Goal: Task Accomplishment & Management: Use online tool/utility

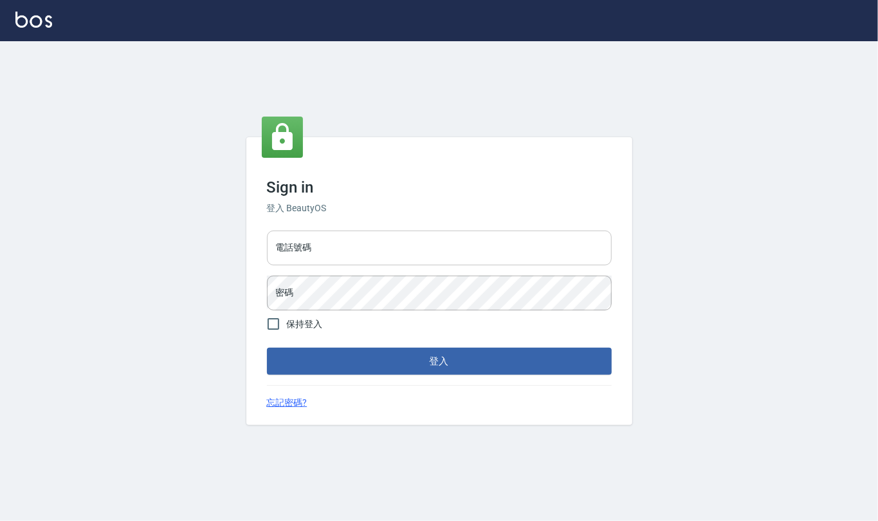
click at [355, 247] on input "電話號碼" at bounding box center [439, 247] width 345 height 35
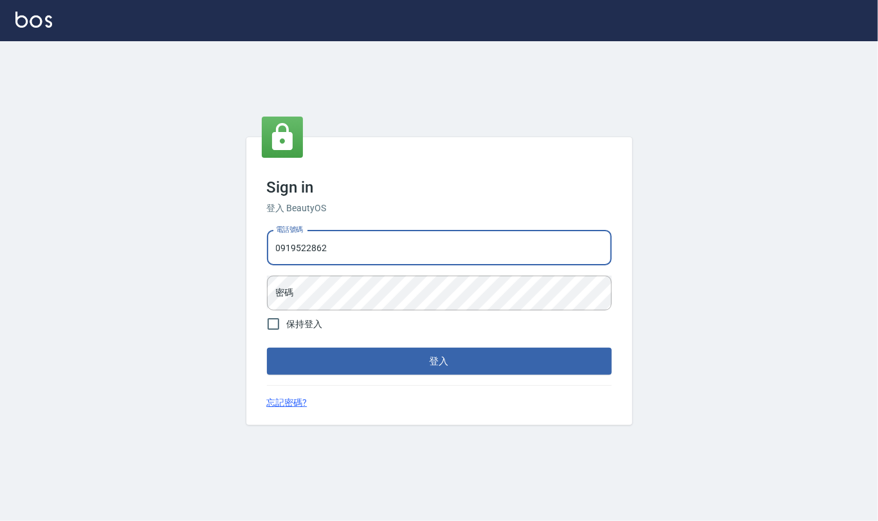
type input "0919522862"
click at [267, 347] on button "登入" at bounding box center [439, 360] width 345 height 27
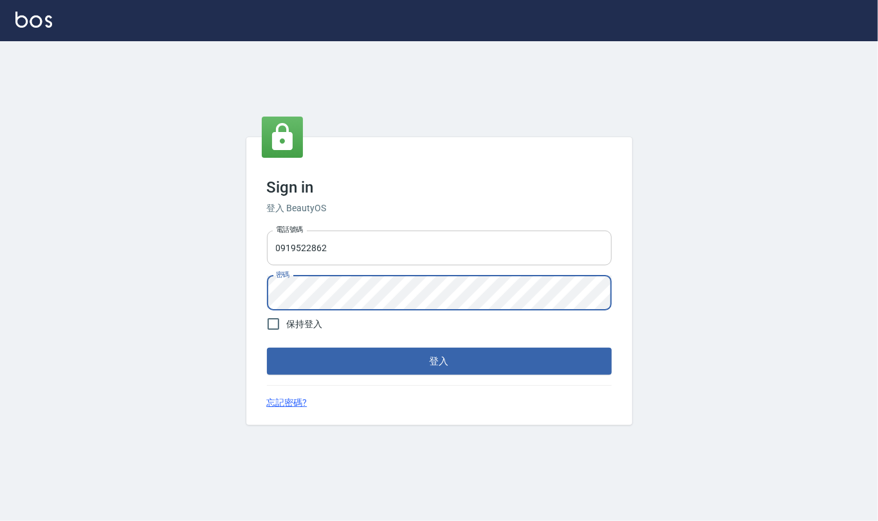
click at [267, 347] on button "登入" at bounding box center [439, 360] width 345 height 27
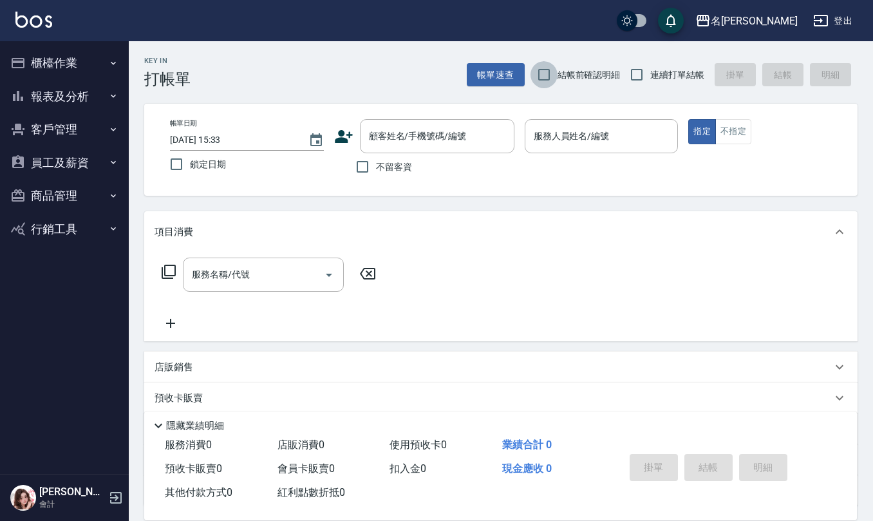
click at [536, 71] on input "結帳前確認明細" at bounding box center [543, 74] width 27 height 27
checkbox input "true"
click at [634, 62] on input "連續打單結帳" at bounding box center [636, 74] width 27 height 27
checkbox input "true"
click at [354, 166] on input "不留客資" at bounding box center [362, 166] width 27 height 27
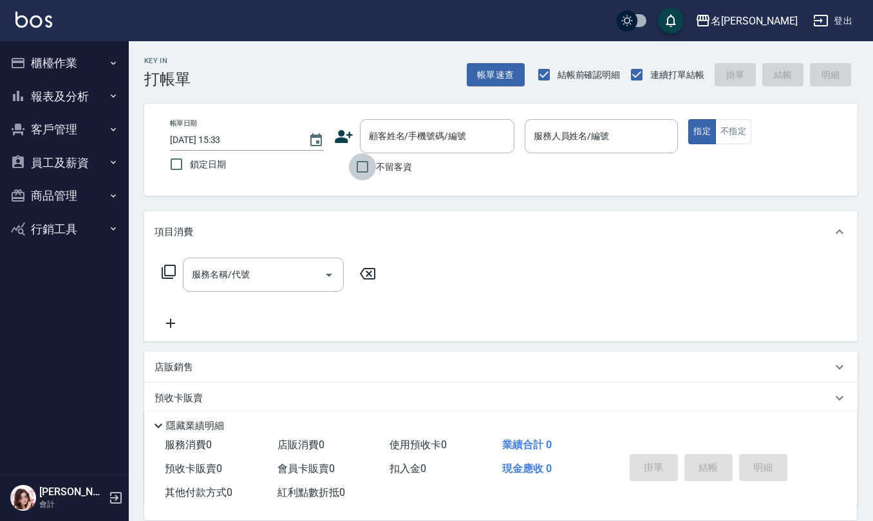
checkbox input "true"
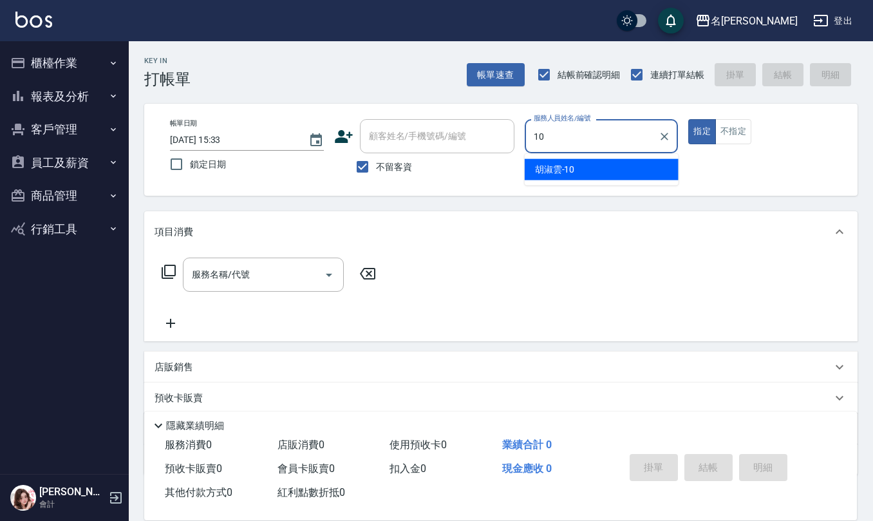
type input "[PERSON_NAME]-10"
type button "true"
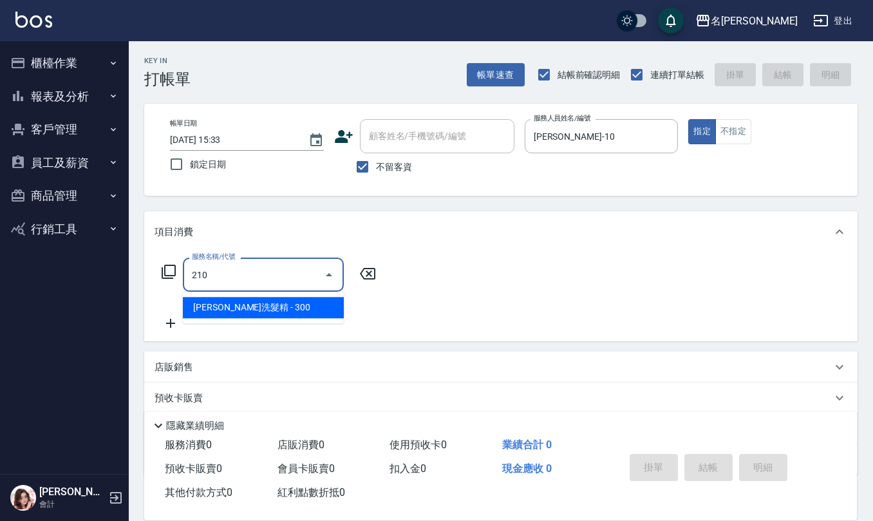
type input "[PERSON_NAME]洗髮精(210)"
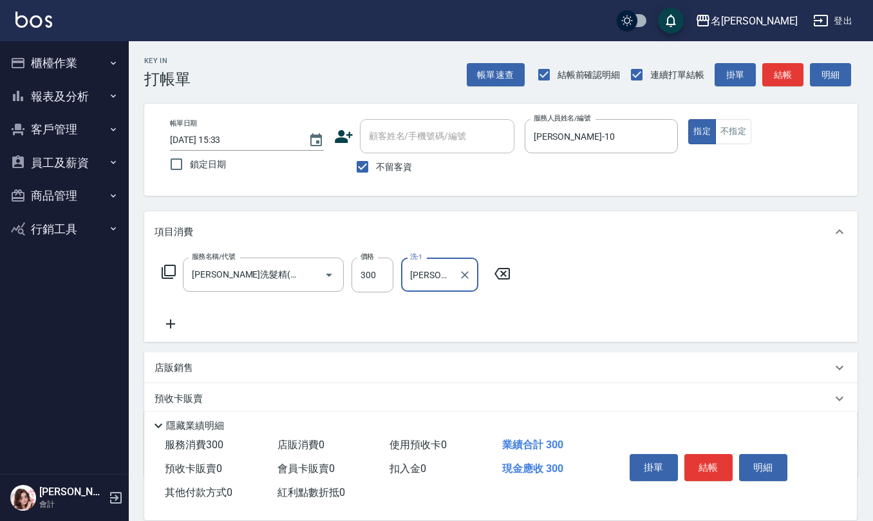
type input "[PERSON_NAME]-10"
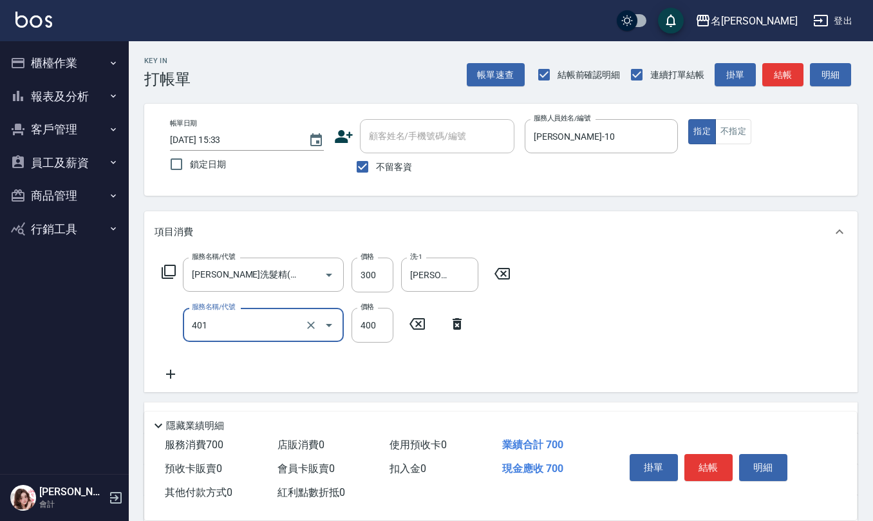
type input "剪髮(401)"
type input "150"
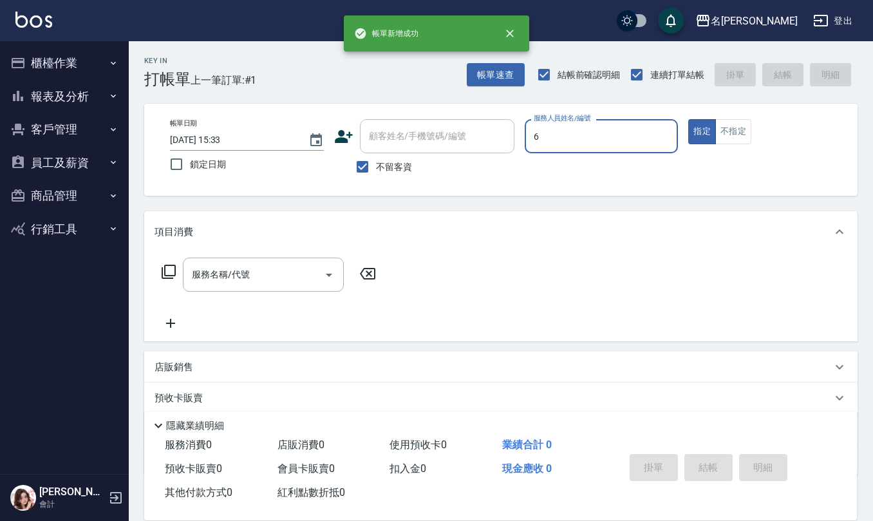
type input "[PERSON_NAME]-6"
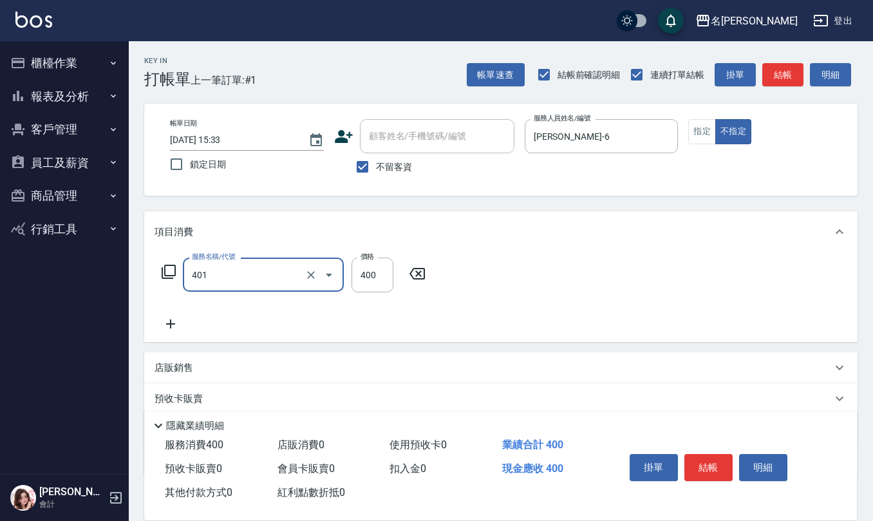
type input "剪髮(401)"
type input "150"
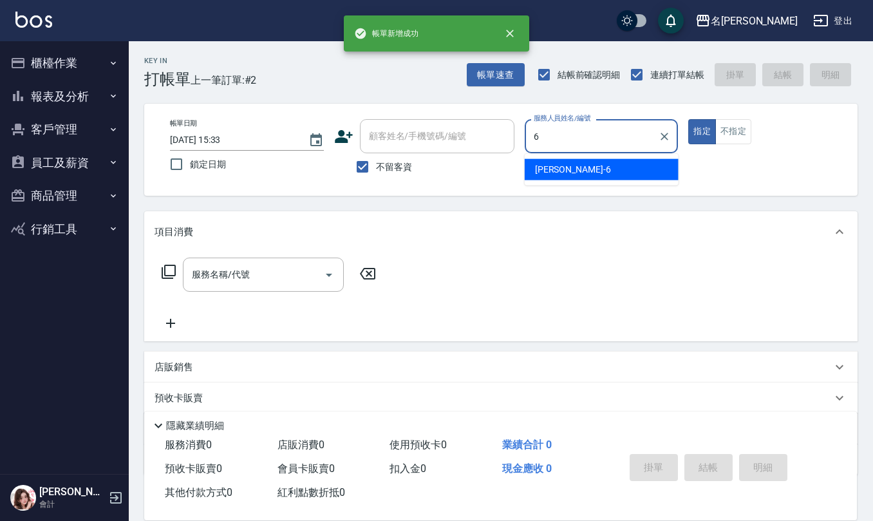
type input "[PERSON_NAME]-6"
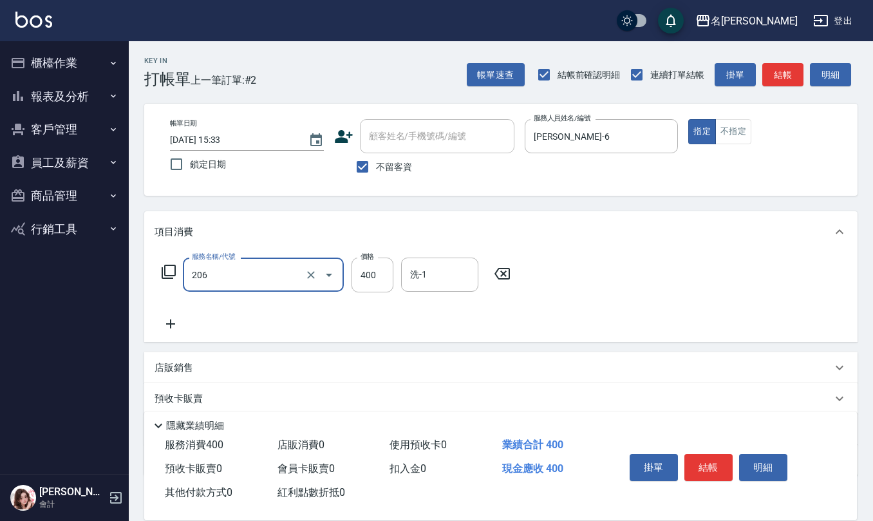
type input "健康洗(206)"
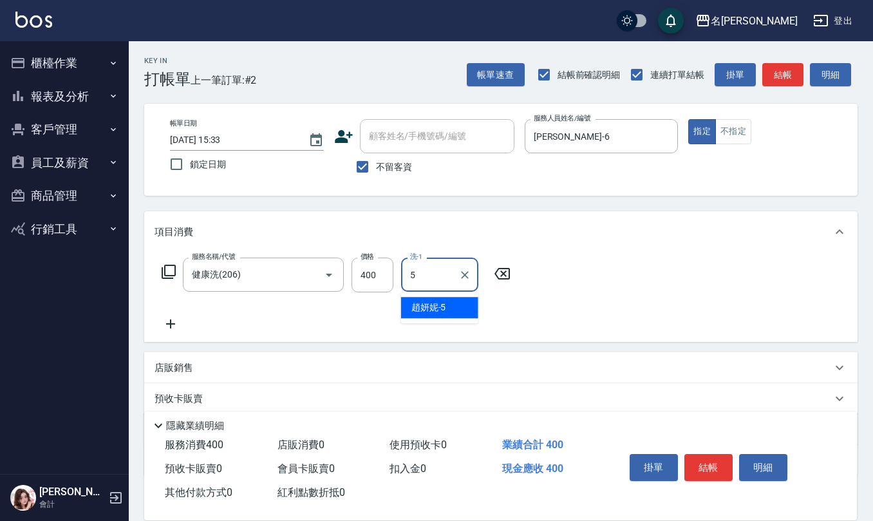
type input "[PERSON_NAME]5"
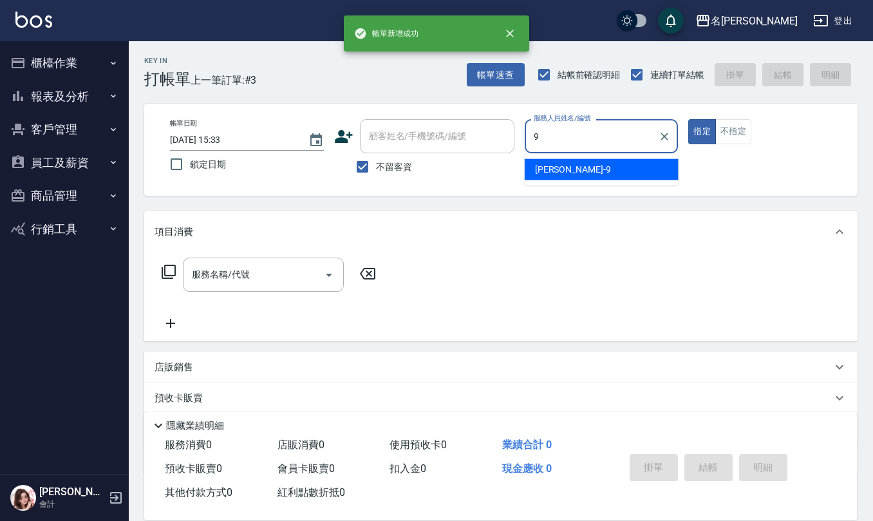
type input "[PERSON_NAME]-9"
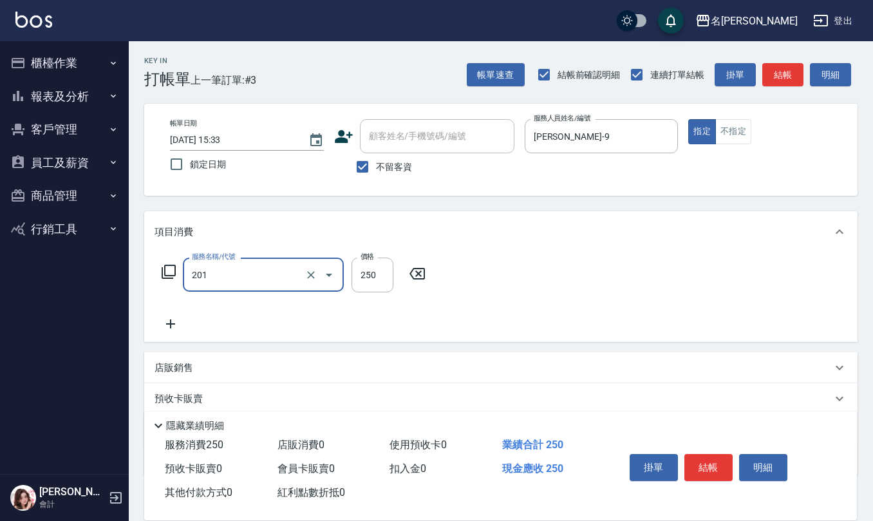
type input "洗髮(201)"
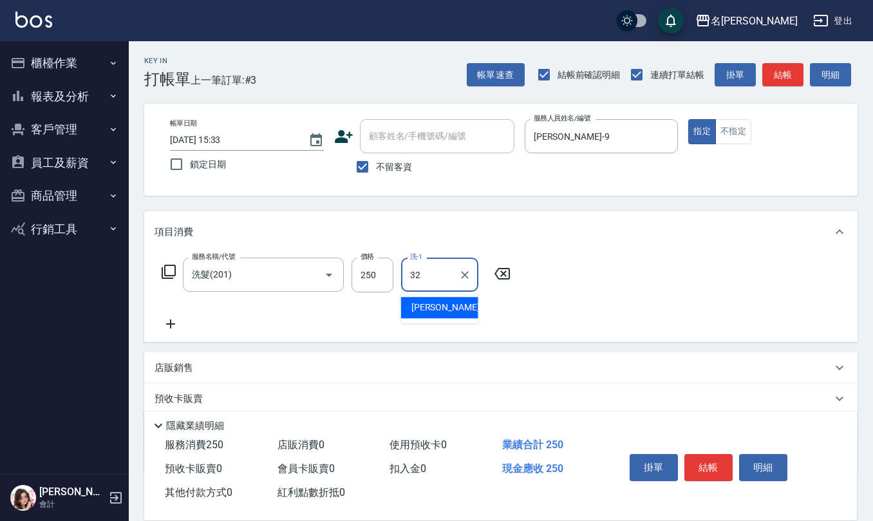
type input "[PERSON_NAME]-32"
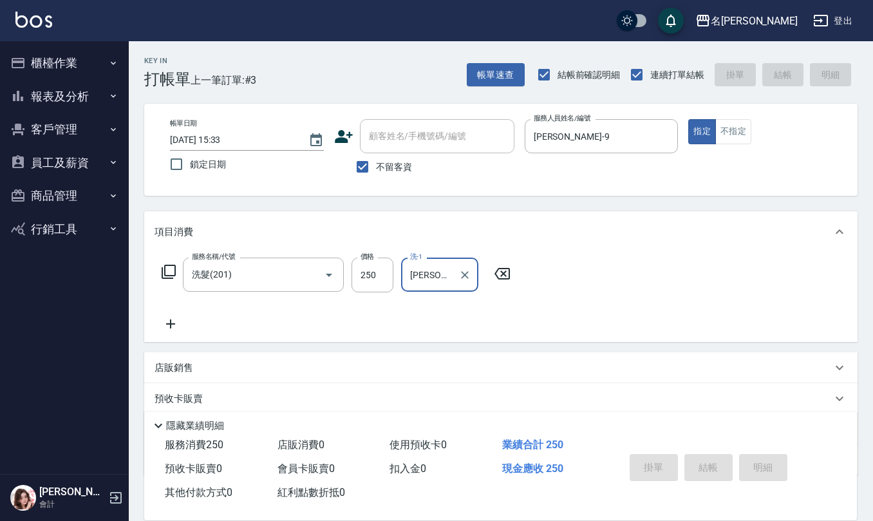
type input "[DATE] 15:34"
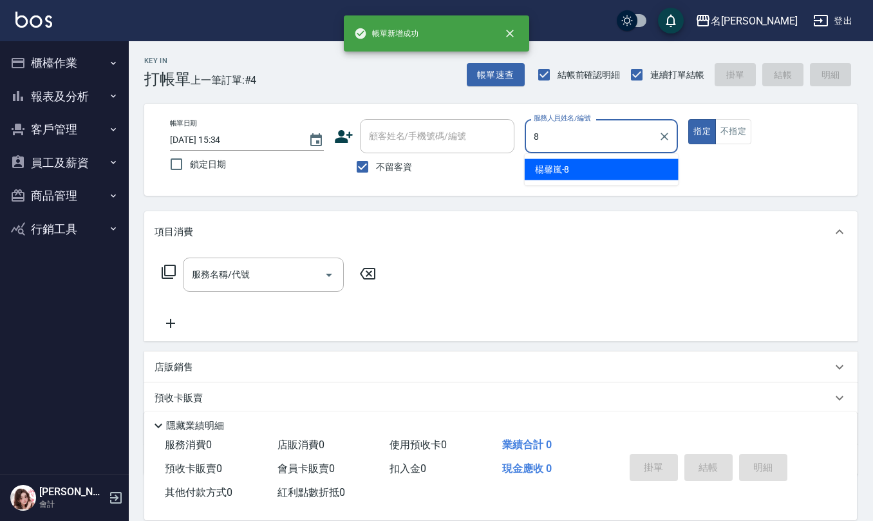
type input "[PERSON_NAME]-8"
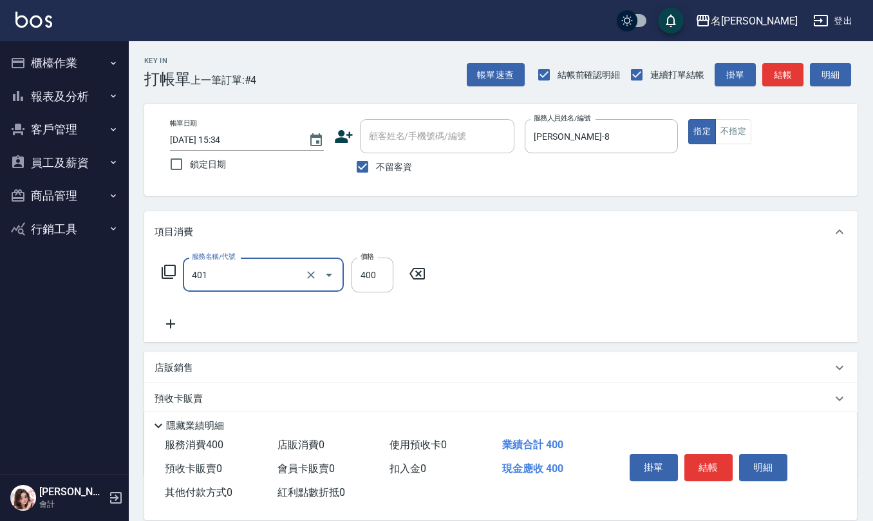
type input "剪髮(401)"
type input "400"
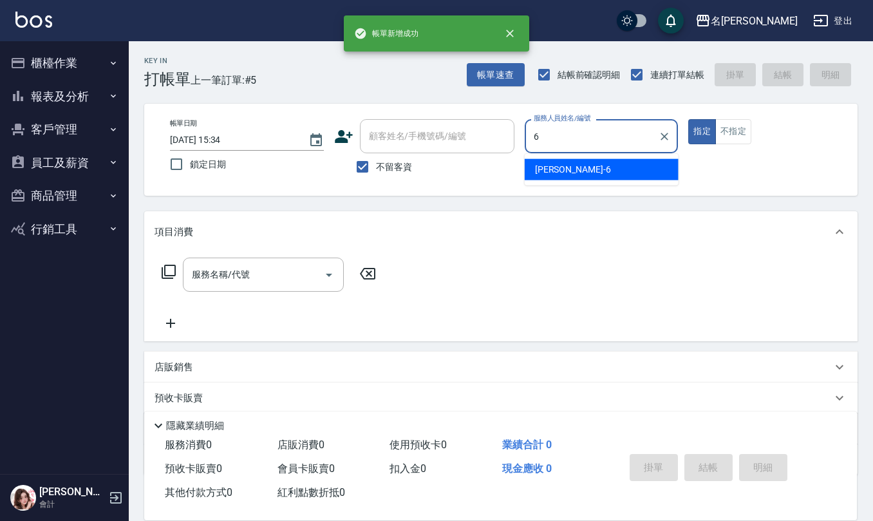
type input "[PERSON_NAME]-6"
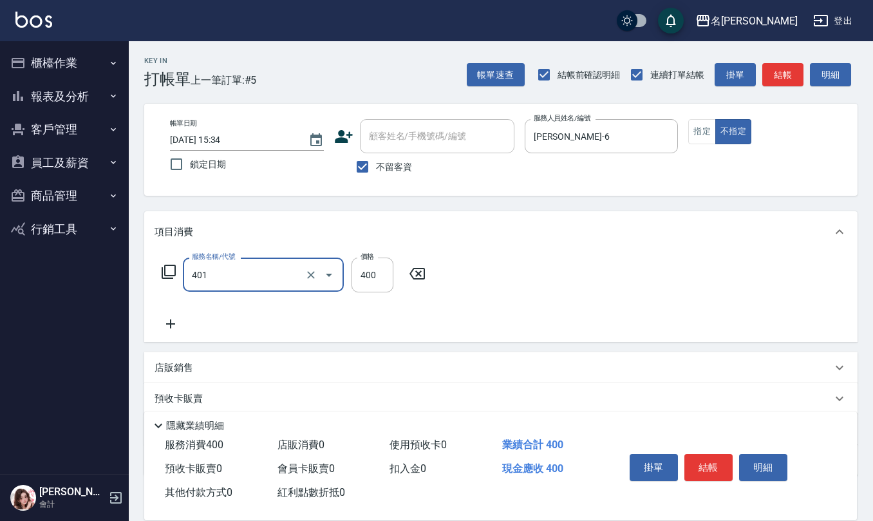
type input "剪髮(401)"
type input "200"
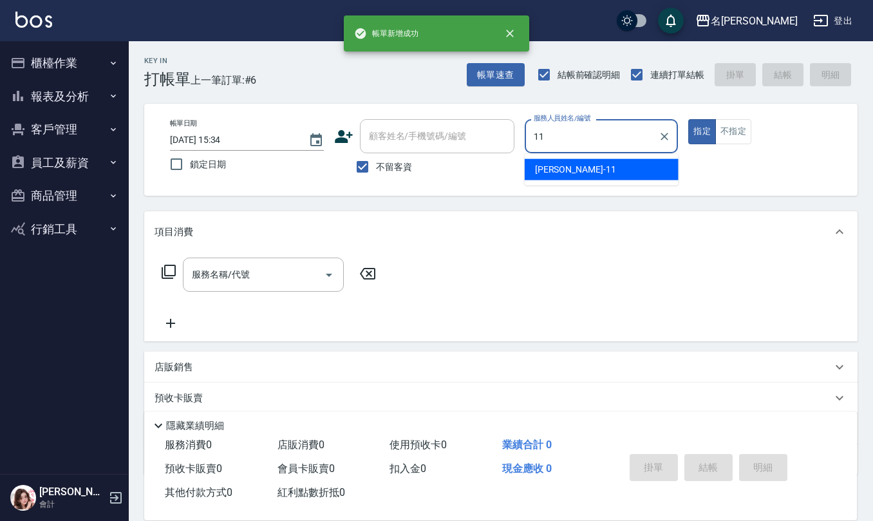
type input "[PERSON_NAME]橙-11"
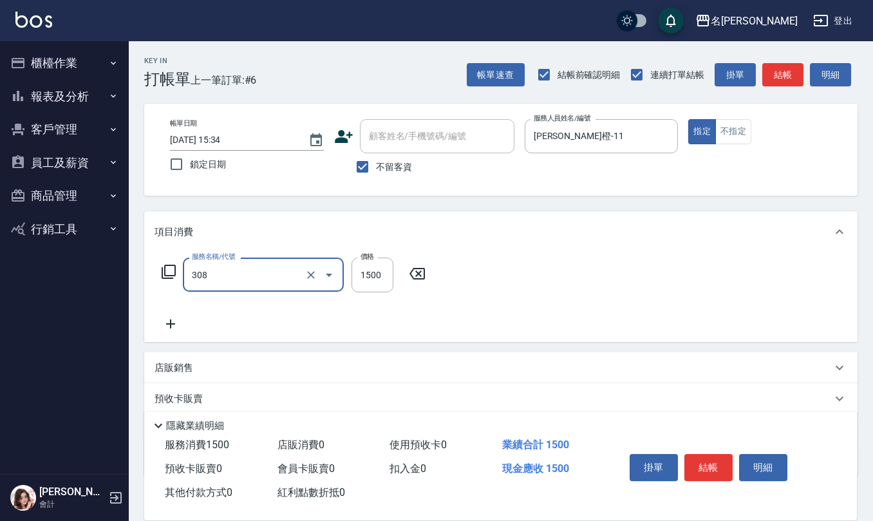
type input "效能離子燙1500(308)"
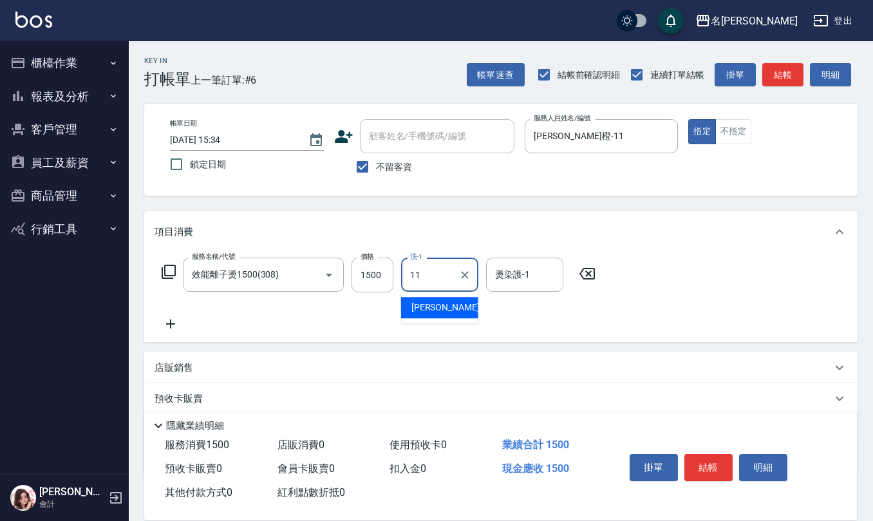
type input "[PERSON_NAME]橙-11"
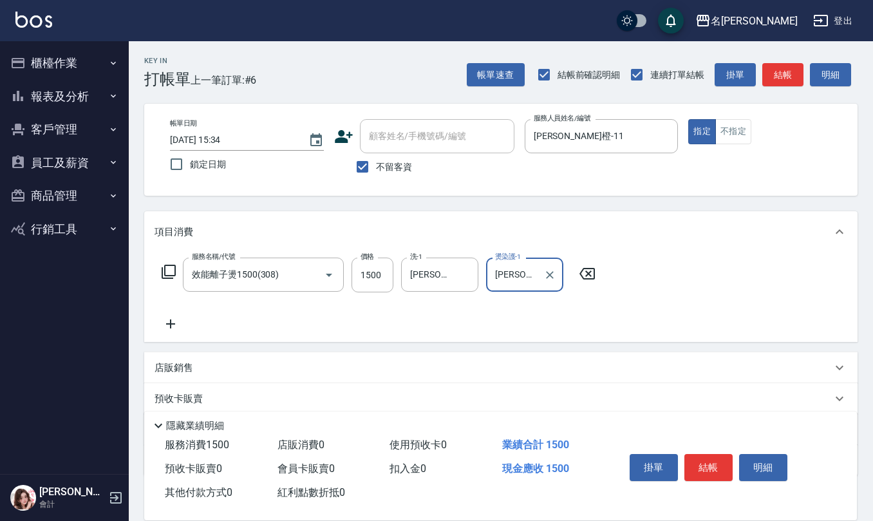
type input "[PERSON_NAME]橙-11"
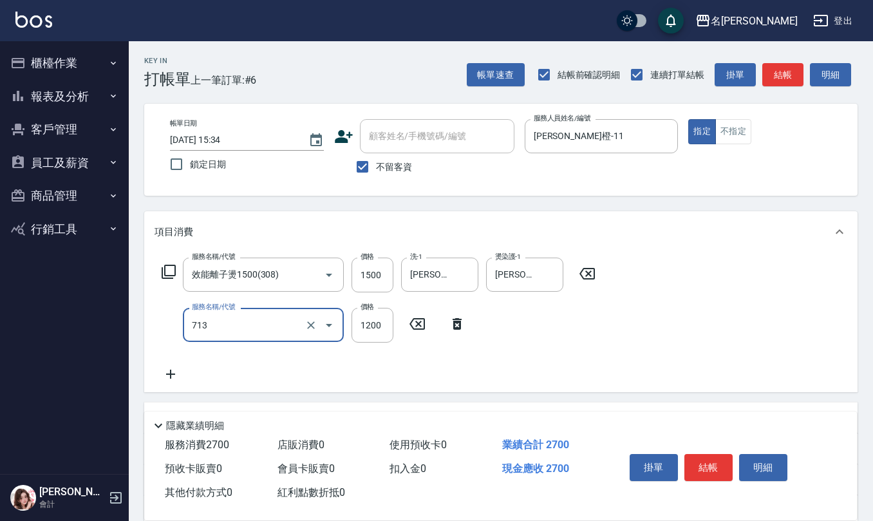
type input "水樣結構式1200(713)"
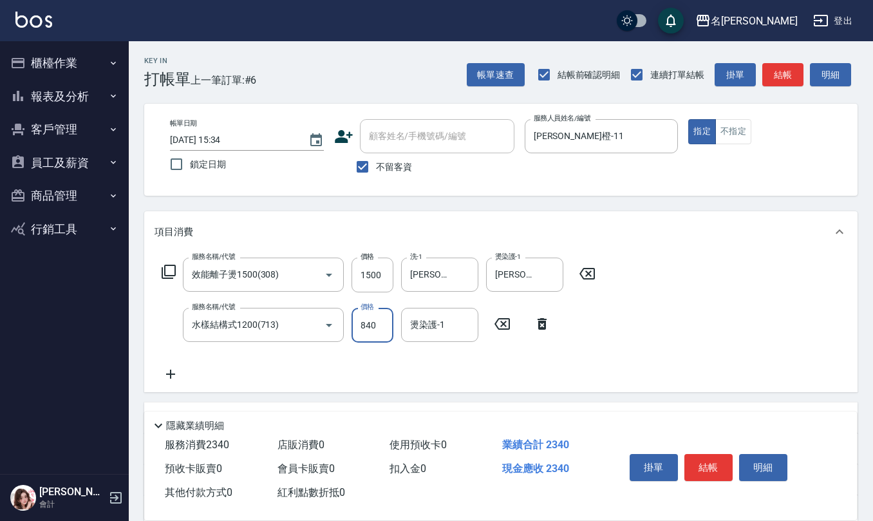
type input "840"
type input "[PERSON_NAME]橙-11"
click at [363, 166] on input "不留客資" at bounding box center [362, 166] width 27 height 27
checkbox input "false"
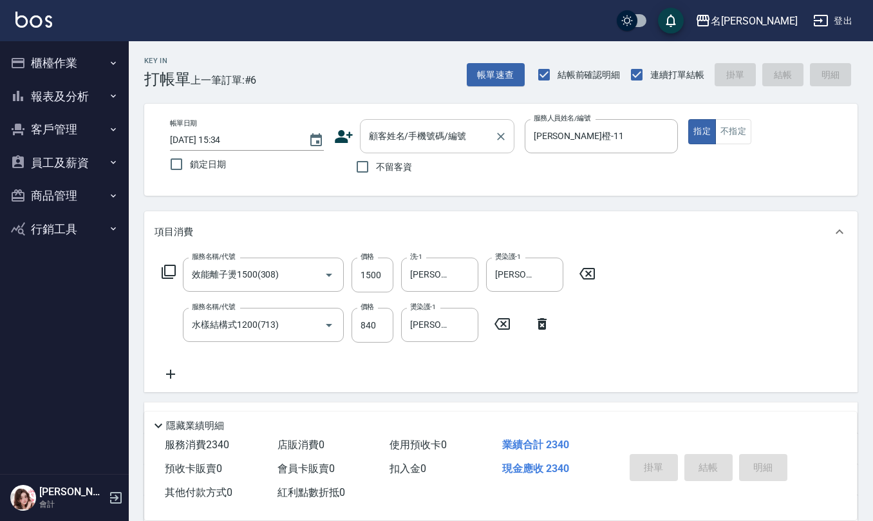
click at [421, 136] on input "顧客姓名/手機號碼/編號" at bounding box center [427, 136] width 124 height 23
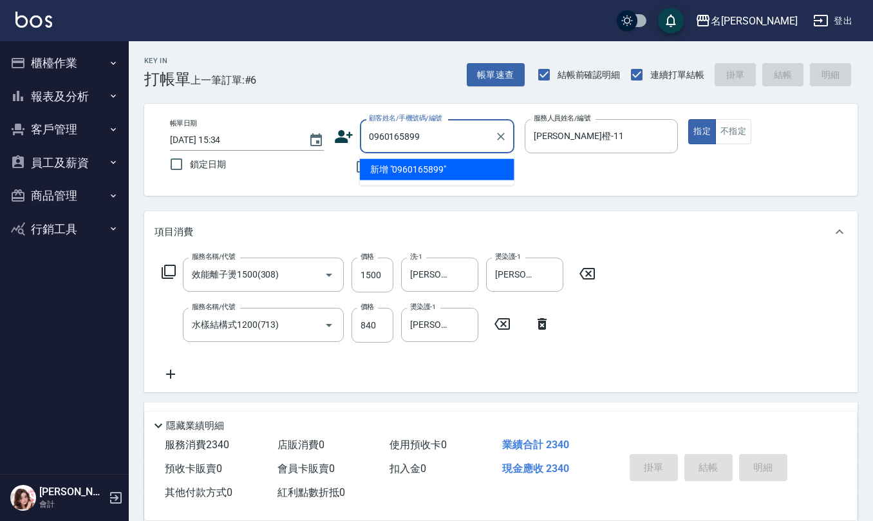
drag, startPoint x: 421, startPoint y: 136, endPoint x: 221, endPoint y: 152, distance: 200.1
click at [225, 154] on div "帳單日期 [DATE] 15:34 鎖定日期 顧客姓名/手機號碼/編號 0960165899 顧客姓名/手機號碼/編號 不留客資 服務人員姓名/編號 [PER…" at bounding box center [501, 149] width 682 height 61
type input "0960165899"
click at [342, 134] on icon at bounding box center [344, 136] width 18 height 13
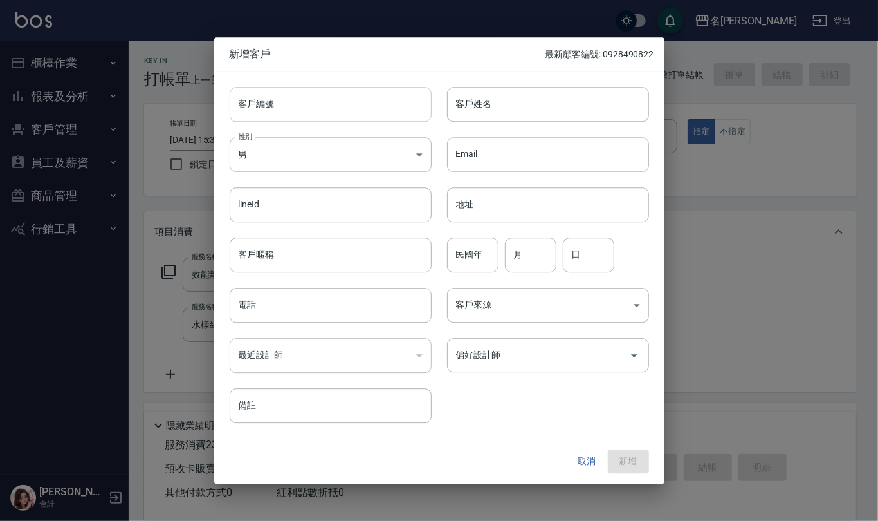
click at [343, 93] on input "客戶編號" at bounding box center [331, 104] width 202 height 35
paste input "0960165899"
type input "0960165899"
click at [282, 315] on input "電話" at bounding box center [331, 305] width 202 height 35
paste input "0960165899"
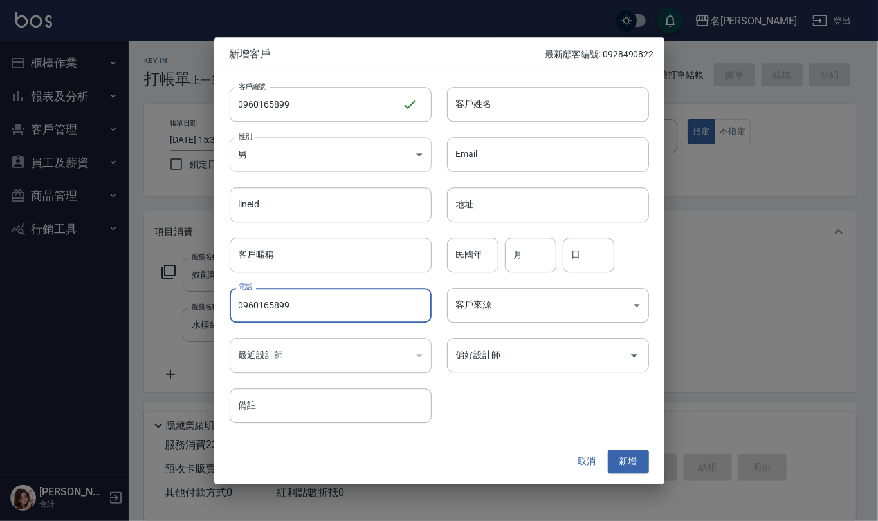
type input "0960165899"
click at [394, 165] on body "名留仁二 登出 櫃檯作業 打帳單 帳單列表 現金收支登錄 材料自購登錄 每日結帳 報表及分析 報表目錄 店家區間累計表 店家日報表 互助日報表 互助月報表 互…" at bounding box center [439, 339] width 878 height 678
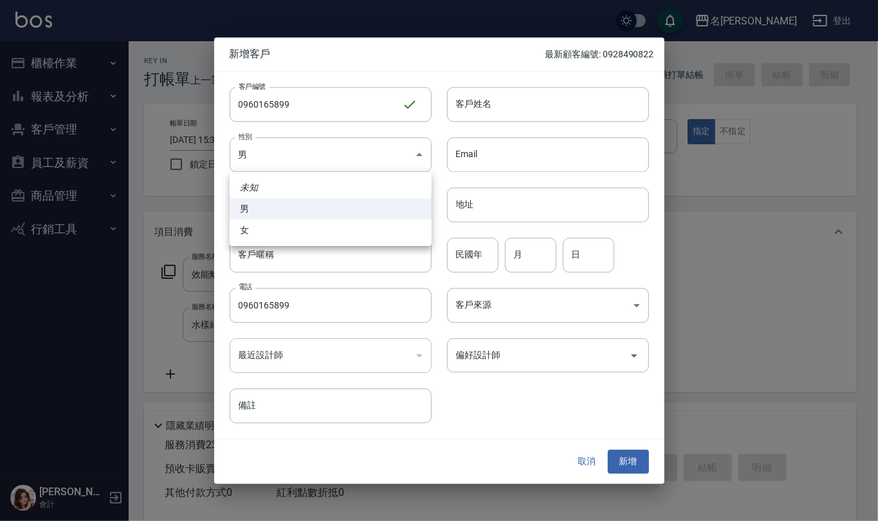
click at [322, 222] on li "女" at bounding box center [331, 229] width 202 height 21
type input "[DEMOGRAPHIC_DATA]"
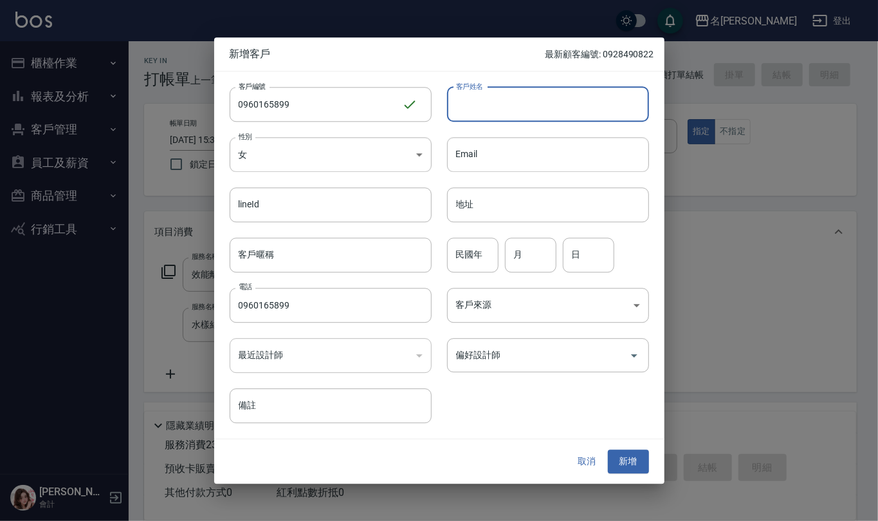
click at [512, 103] on input "客戶姓名" at bounding box center [548, 104] width 202 height 35
type input "艘"
type input "[PERSON_NAME]"
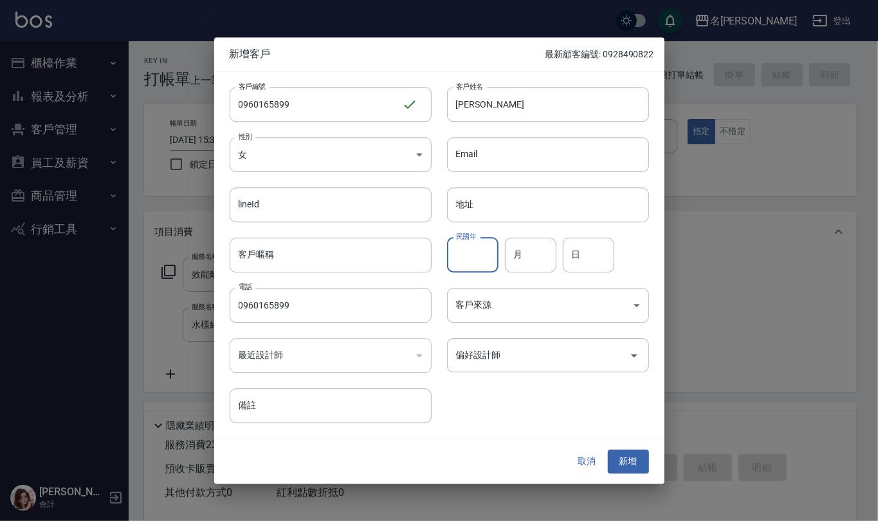
click at [488, 260] on input "民國年" at bounding box center [472, 254] width 51 height 35
type input "8"
type input "74"
type input "8"
type input "18"
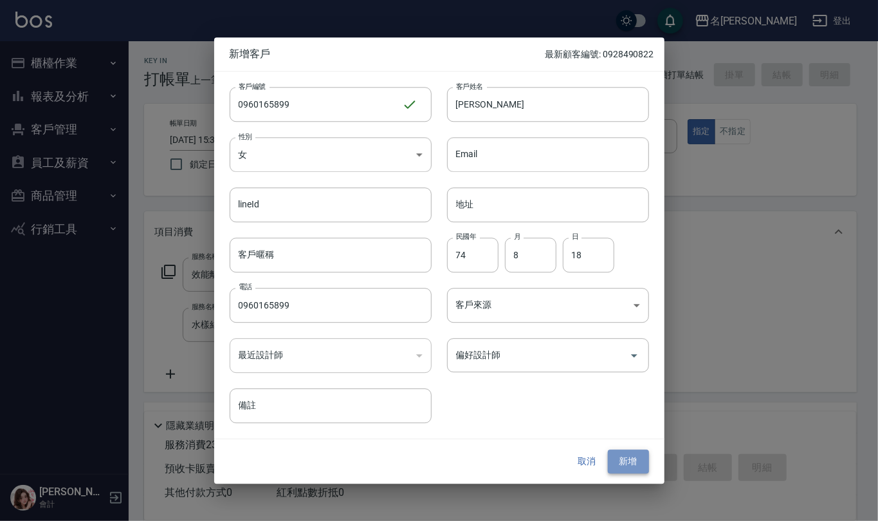
click at [629, 456] on button "新增" at bounding box center [628, 462] width 41 height 24
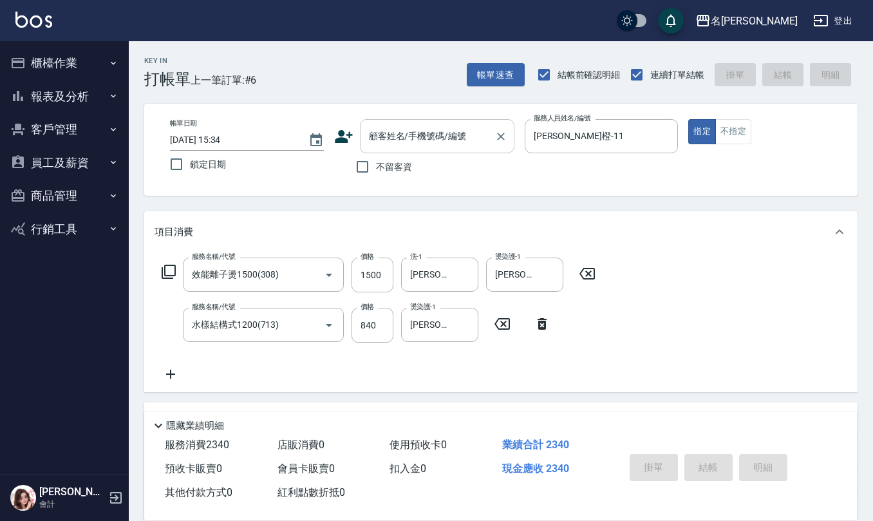
click at [374, 124] on div "顧客姓名/手機號碼/編號" at bounding box center [437, 136] width 154 height 34
paste input "0960165899"
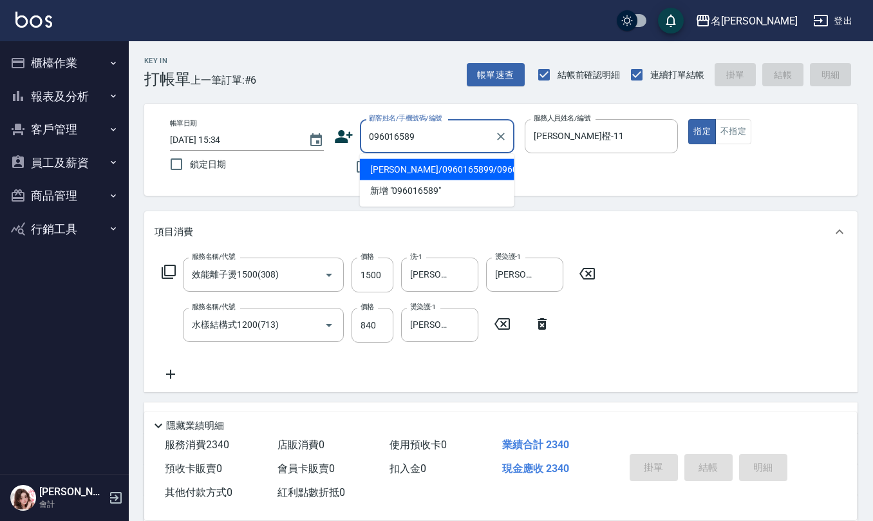
type input "[PERSON_NAME]/0960165899/0960165899"
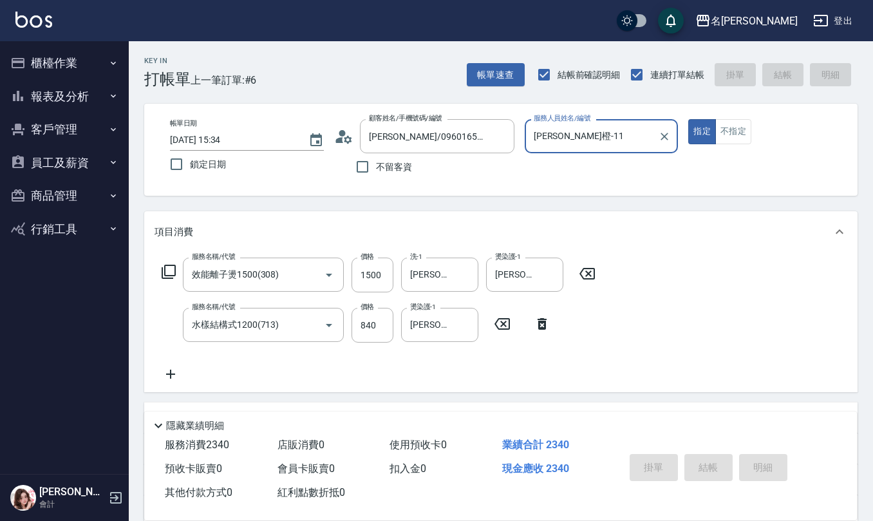
type input "[DATE] 15:35"
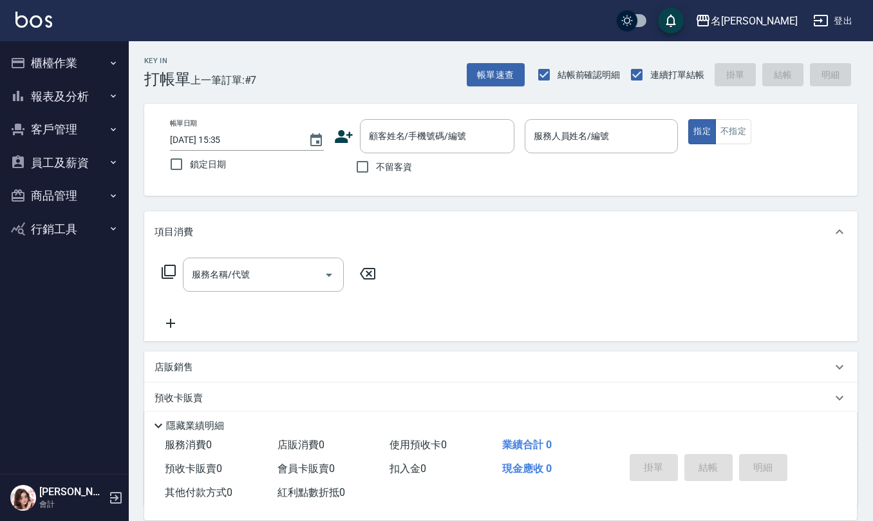
click at [394, 173] on span "不留客資" at bounding box center [394, 167] width 36 height 14
click at [376, 173] on input "不留客資" at bounding box center [362, 166] width 27 height 27
checkbox input "true"
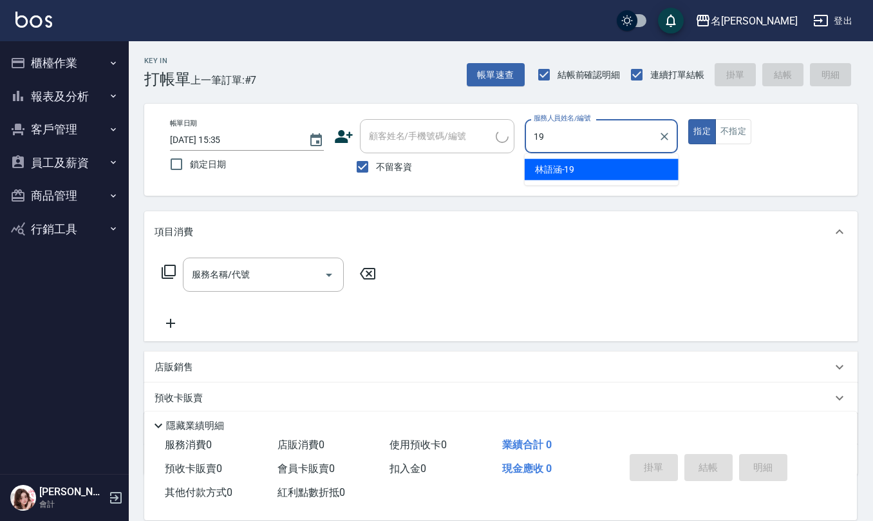
type input "[PERSON_NAME]-19"
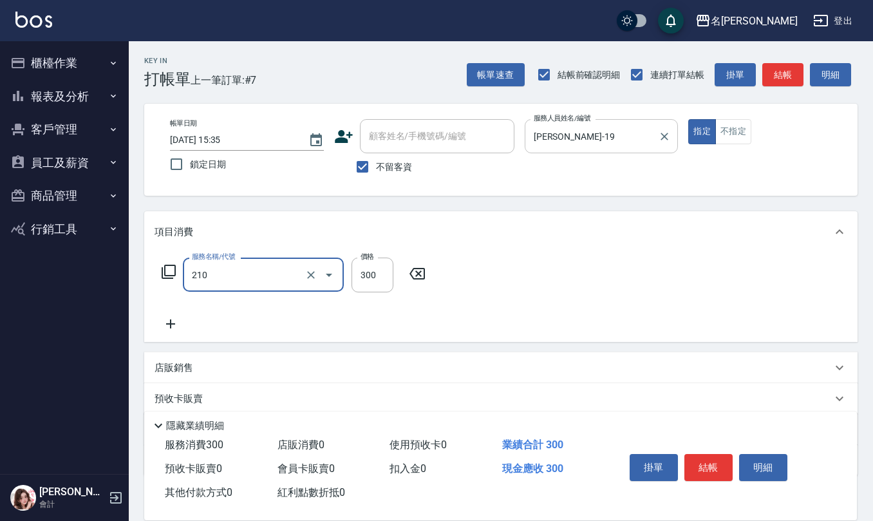
type input "[PERSON_NAME]洗髮精(210)"
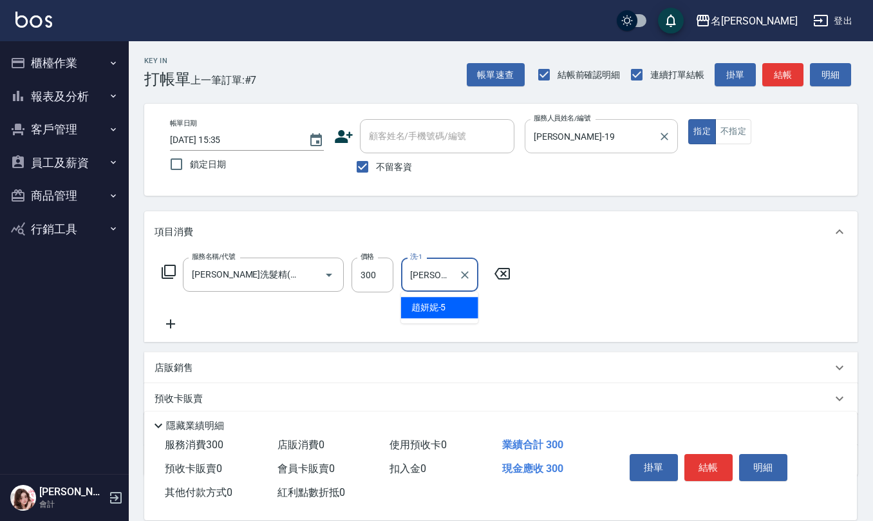
type input "[PERSON_NAME]5"
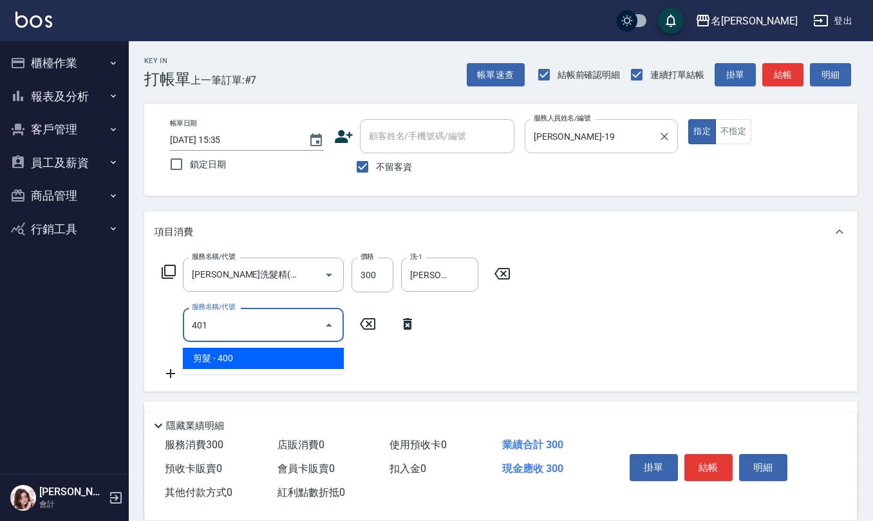
type input "剪髮(401)"
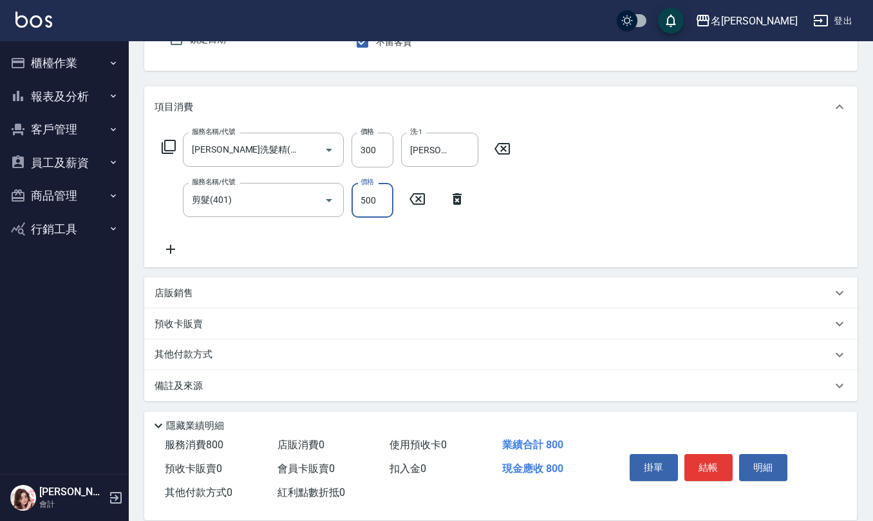
scroll to position [126, 0]
type input "500"
drag, startPoint x: 237, startPoint y: 294, endPoint x: 237, endPoint y: 286, distance: 7.7
click at [235, 293] on div "店販銷售" at bounding box center [492, 292] width 677 height 14
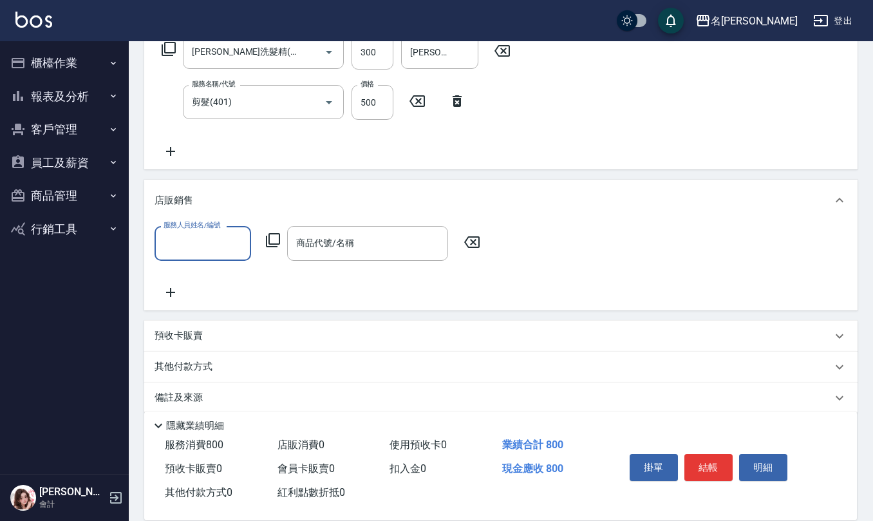
scroll to position [232, 0]
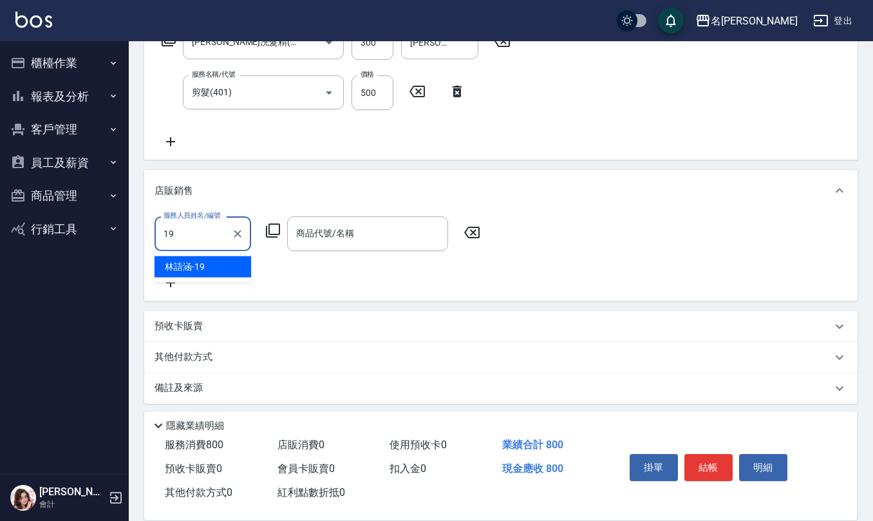
type input "[PERSON_NAME]-19"
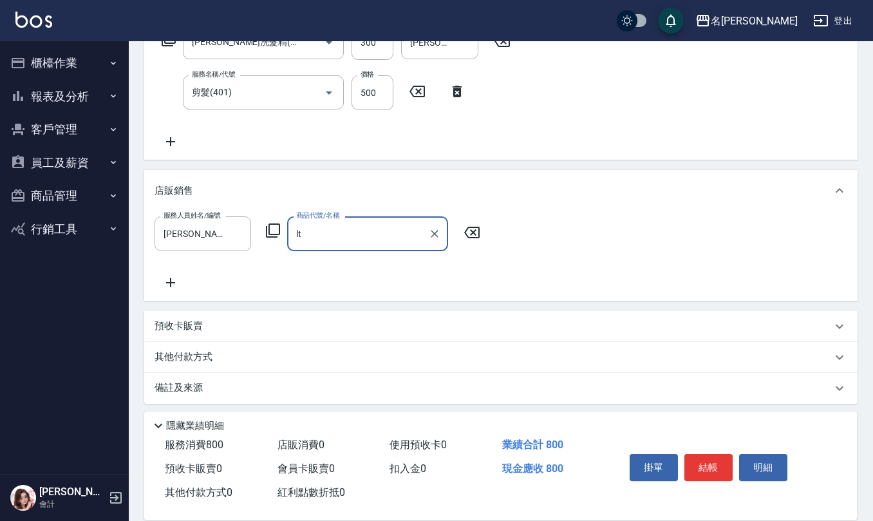
type input "l"
type input "L"
type input "角"
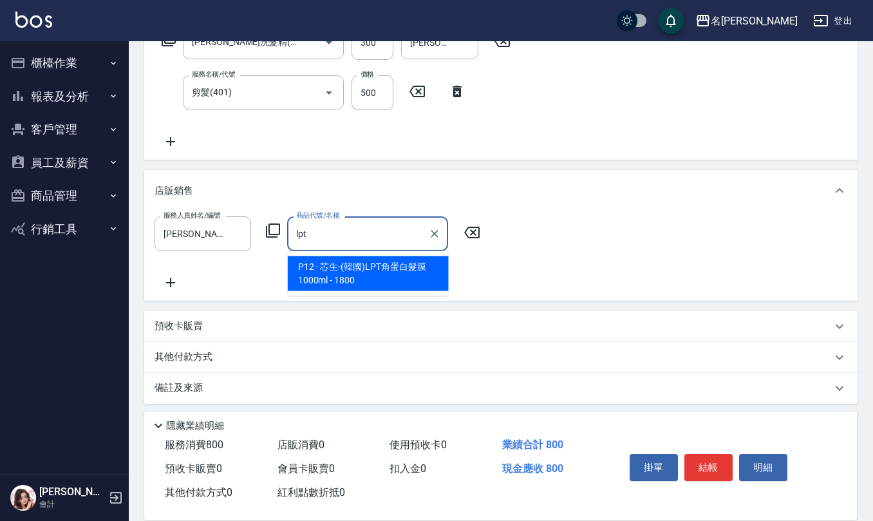
type input "芯生-(韓國)LPT角蛋白髮膜1000ml"
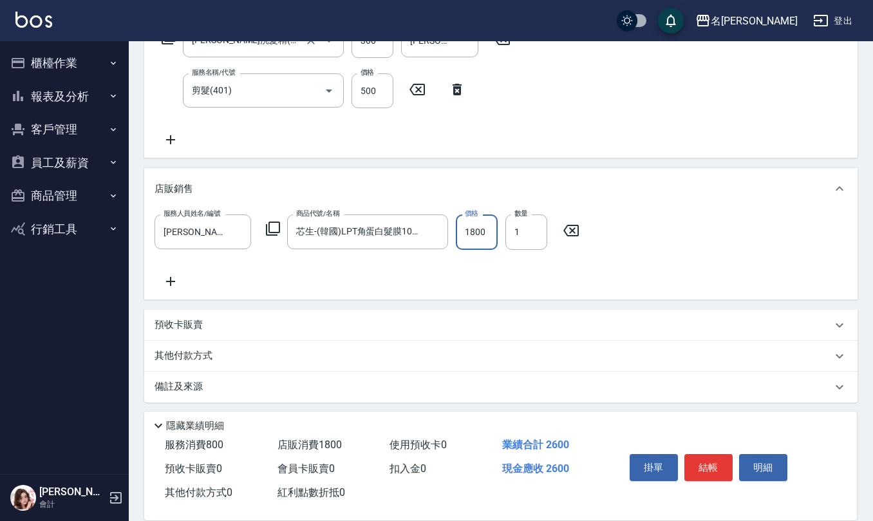
scroll to position [236, 0]
type input "[DATE] 15:36"
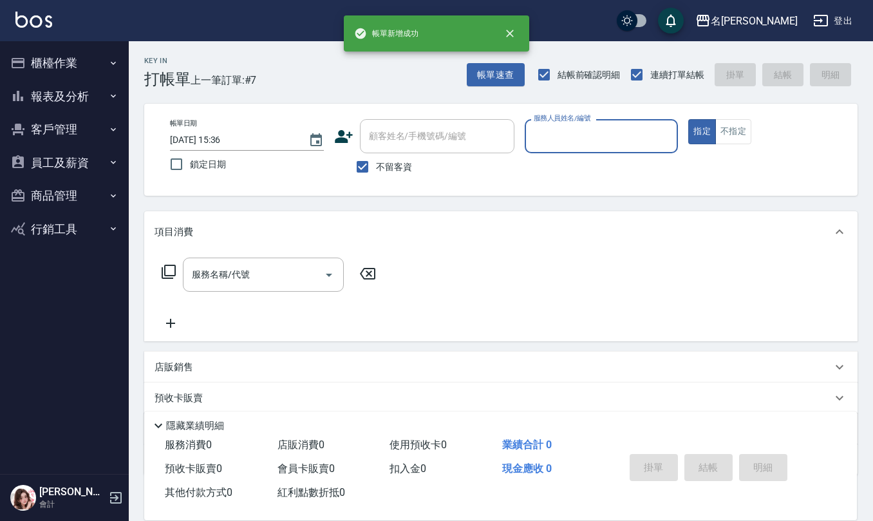
scroll to position [0, 0]
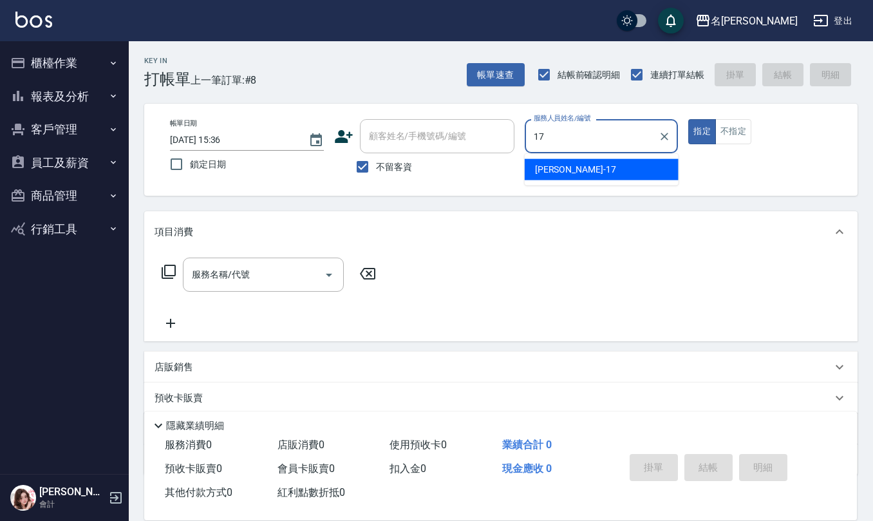
type input "[PERSON_NAME]-17"
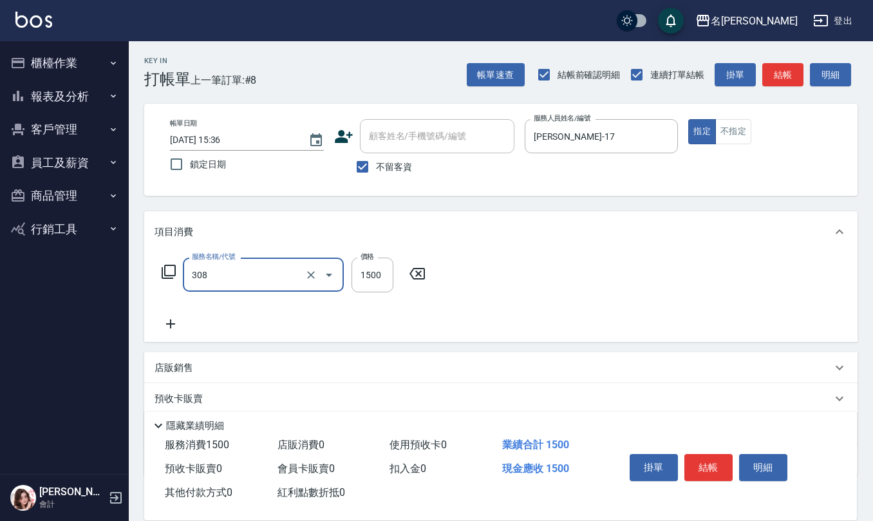
type input "效能離子燙1500(308)"
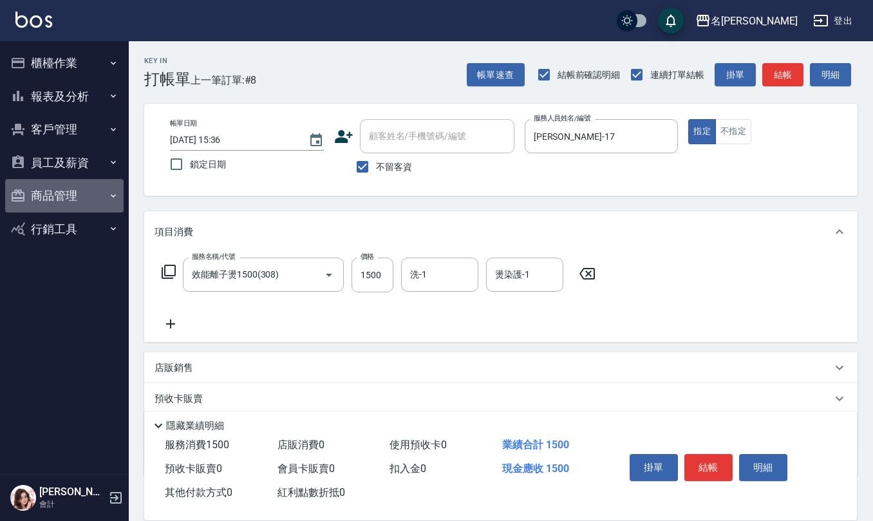
click at [58, 184] on button "商品管理" at bounding box center [64, 195] width 118 height 33
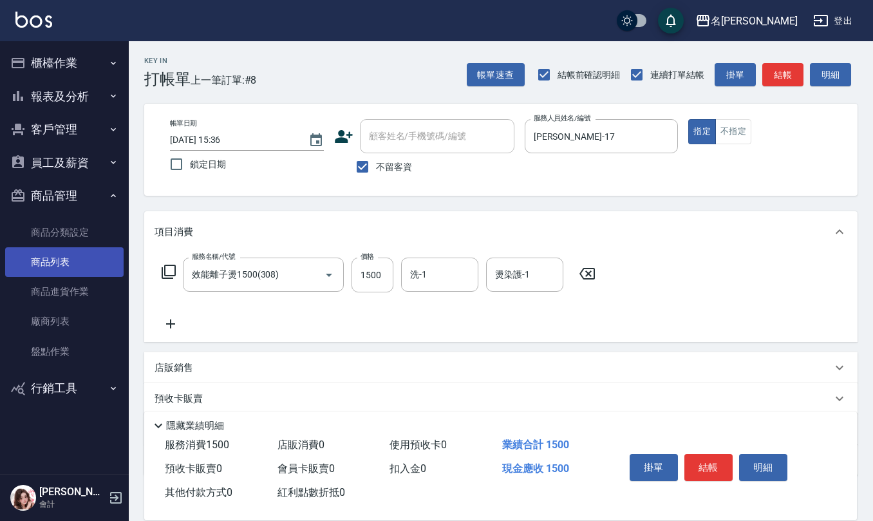
click at [75, 270] on link "商品列表" at bounding box center [64, 262] width 118 height 30
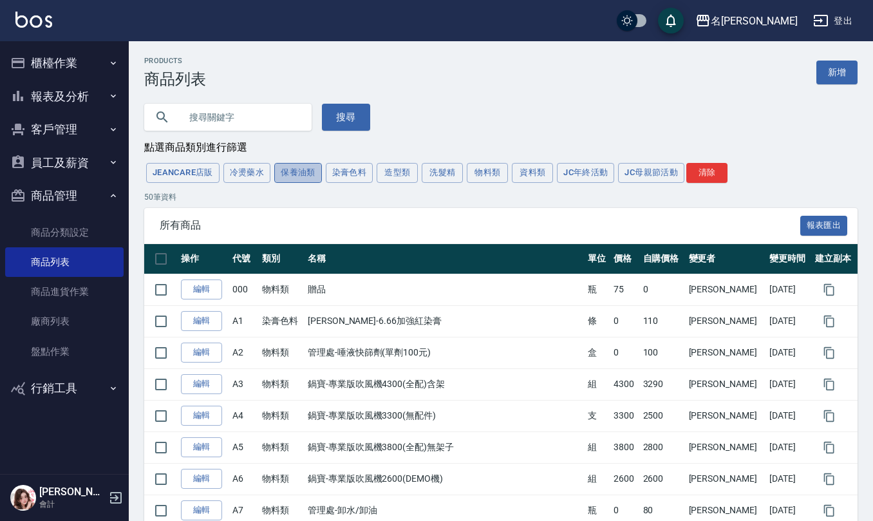
click at [292, 171] on button "保養油類" at bounding box center [298, 173] width 48 height 20
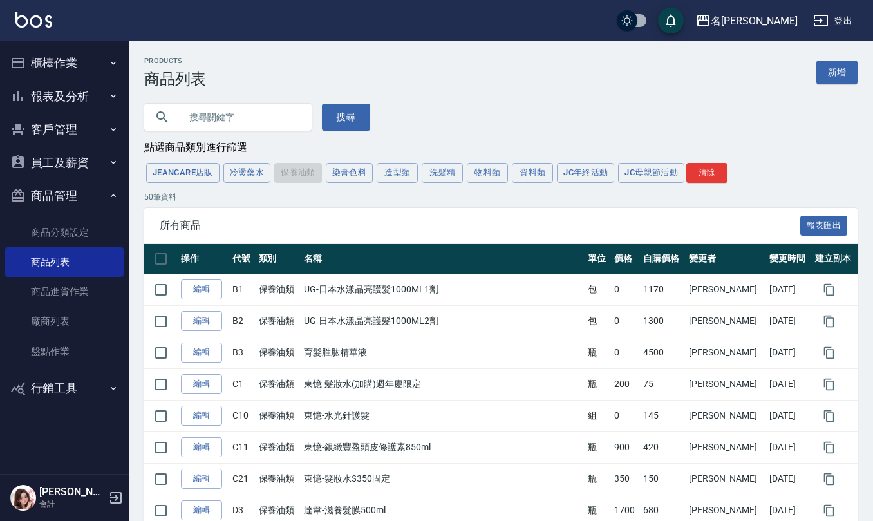
click at [284, 109] on input "text" at bounding box center [240, 117] width 121 height 35
click at [57, 59] on button "櫃檯作業" at bounding box center [64, 62] width 118 height 33
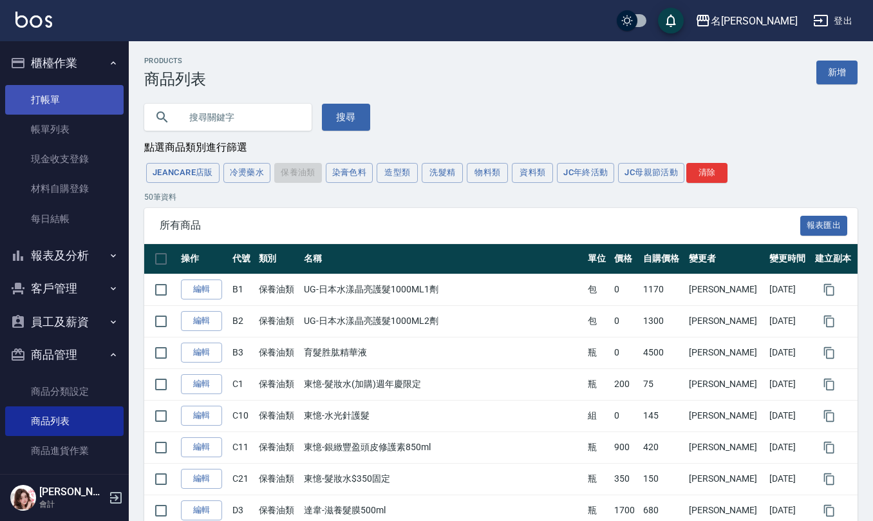
click at [55, 102] on link "打帳單" at bounding box center [64, 100] width 118 height 30
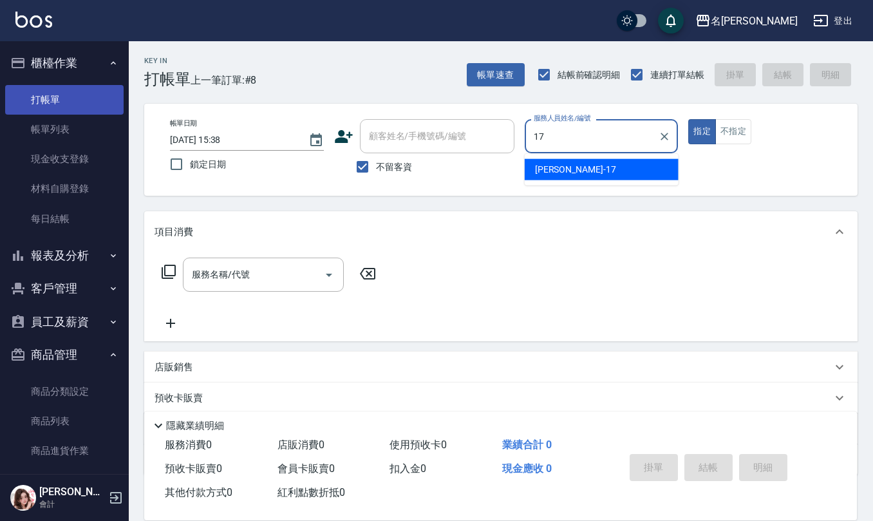
type input "[PERSON_NAME]-17"
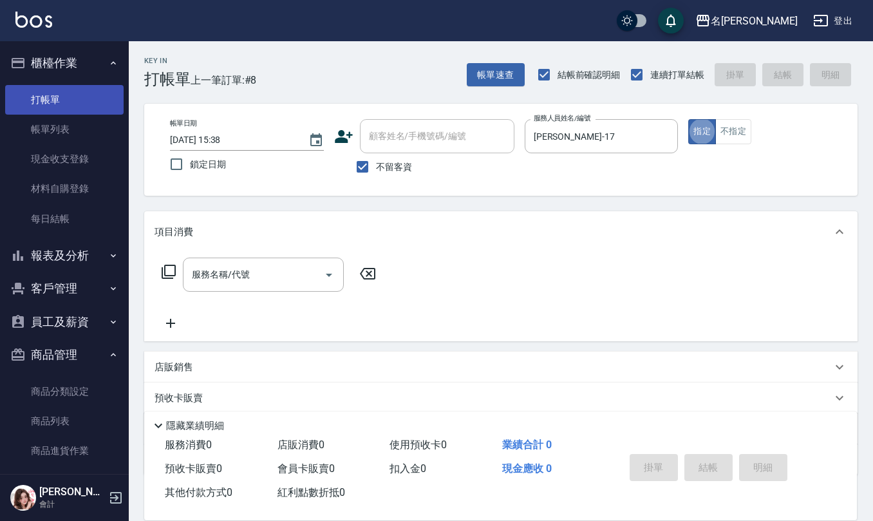
type button "true"
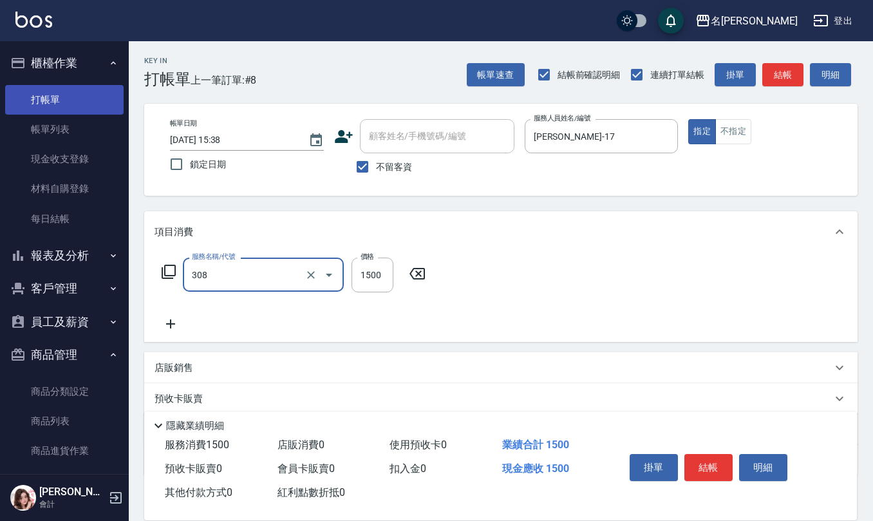
type input "效能離子燙1500(308)"
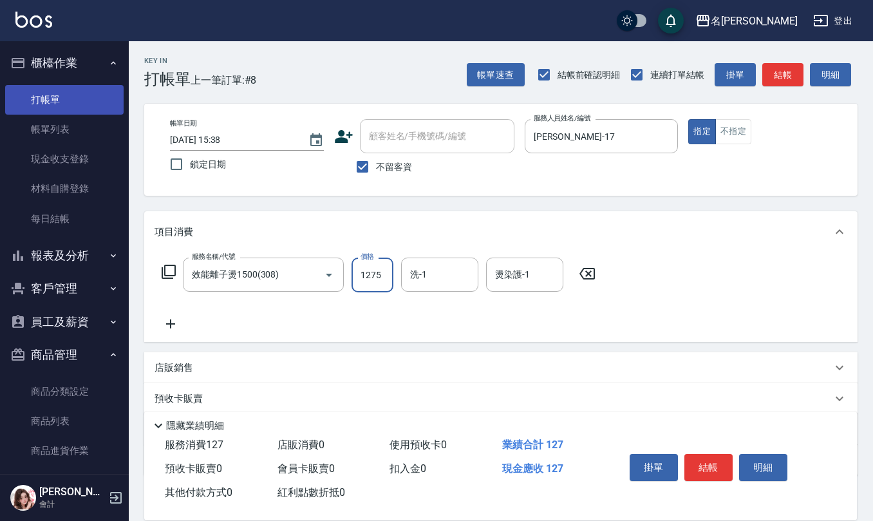
type input "1275"
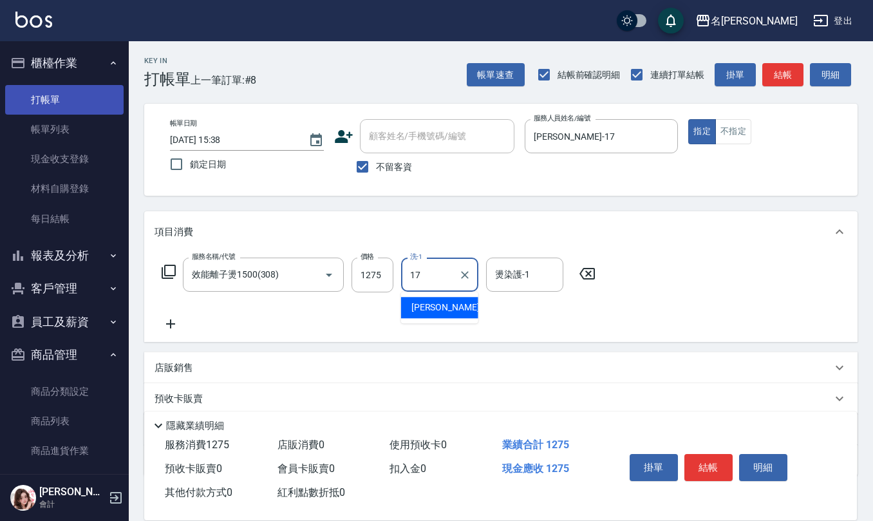
type input "[PERSON_NAME]-17"
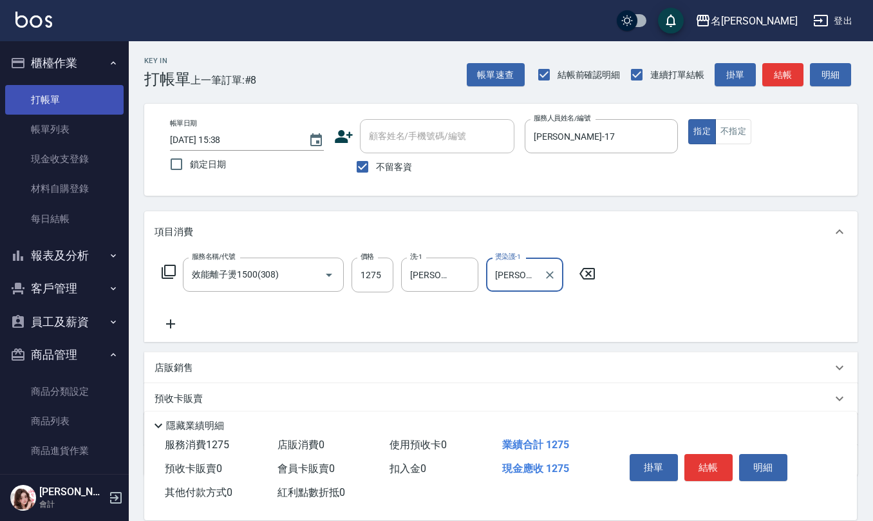
type input "[PERSON_NAME]-17"
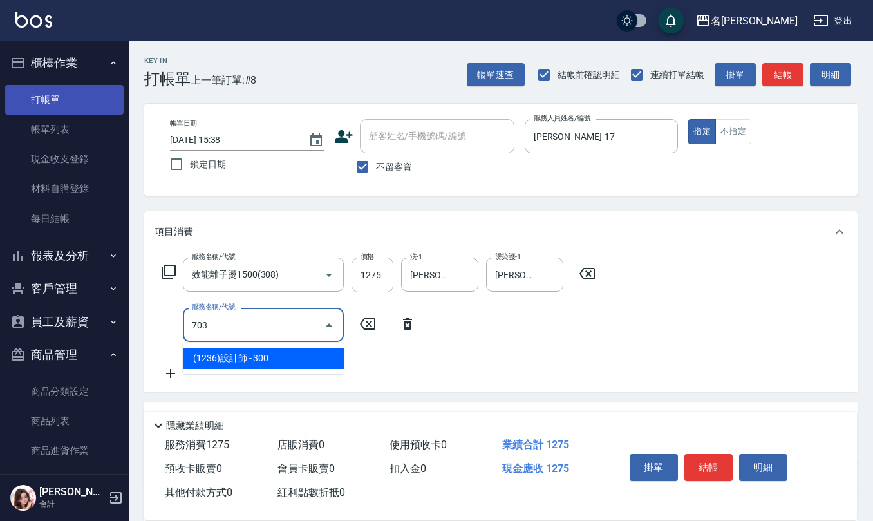
type input "(1236)設計師(703)"
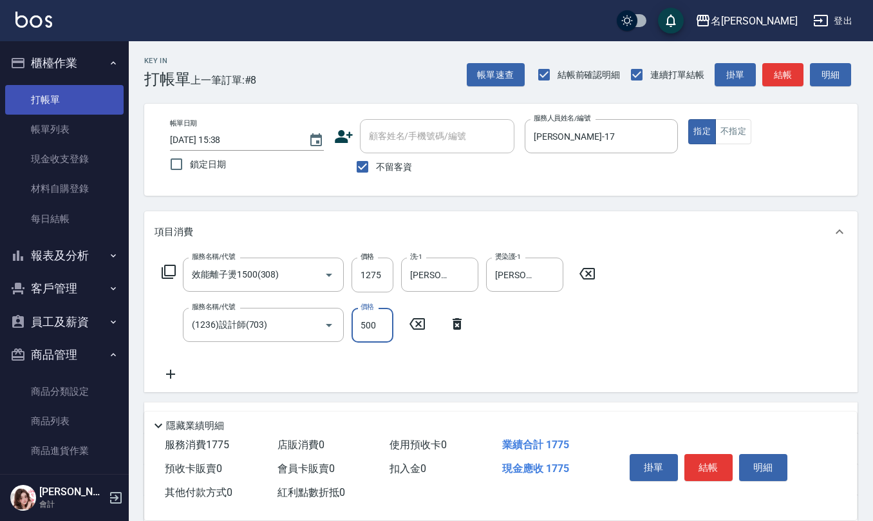
type input "500"
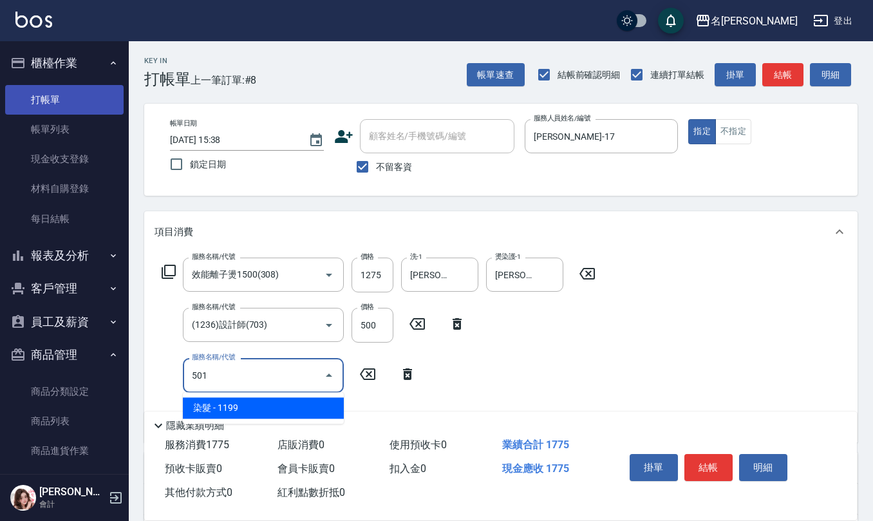
type input "染髮(501)"
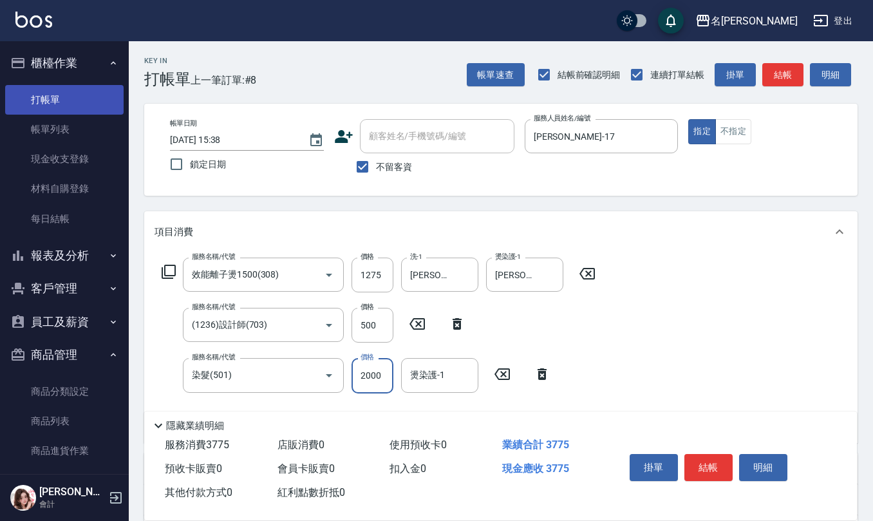
type input "2000"
type input "[PERSON_NAME]-17"
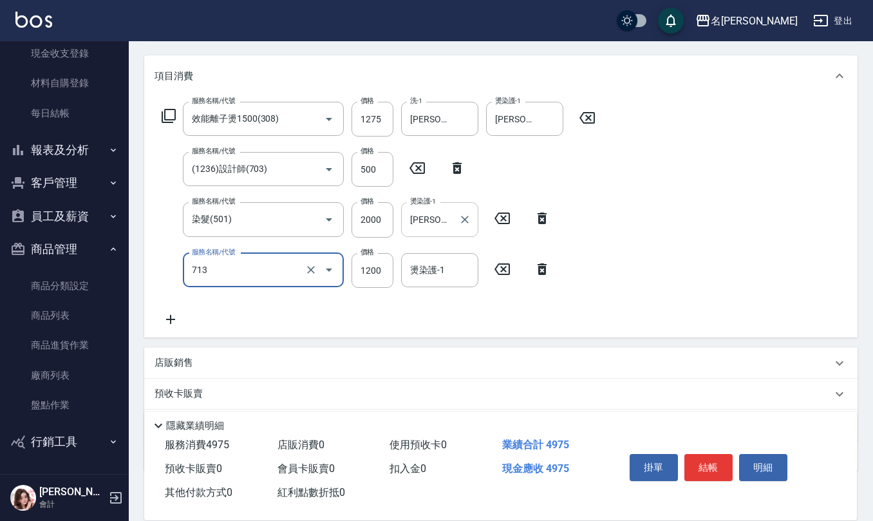
scroll to position [171, 0]
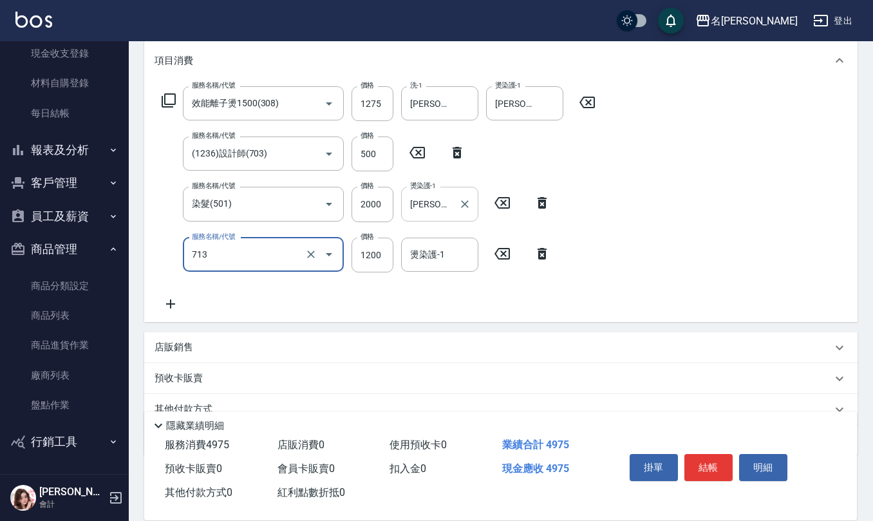
type input "水樣結構式1200(713)"
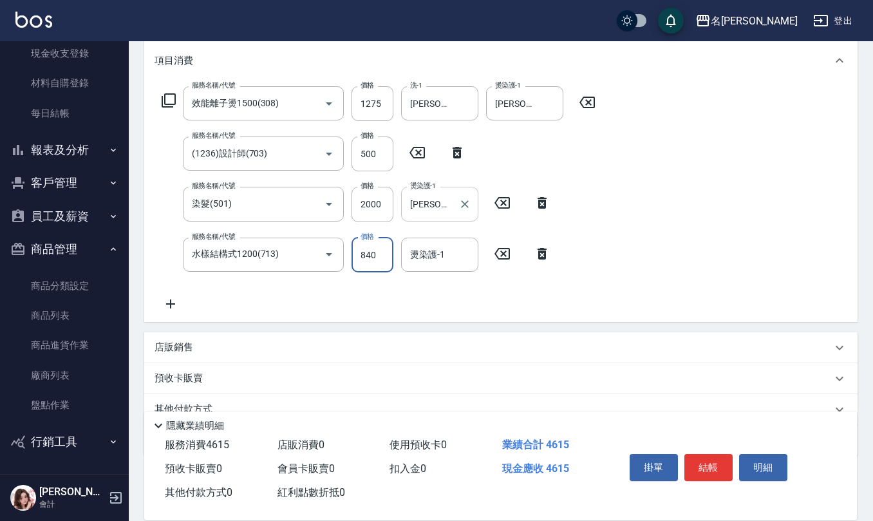
type input "840"
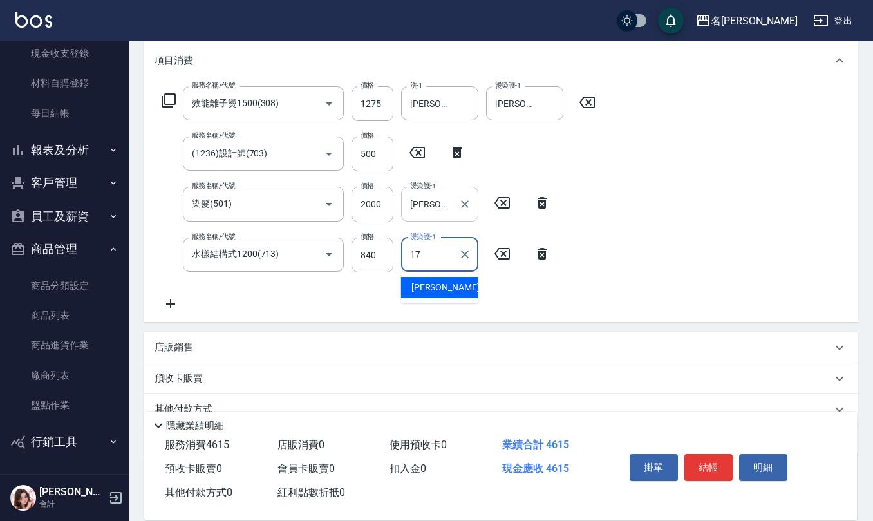
type input "[PERSON_NAME]-17"
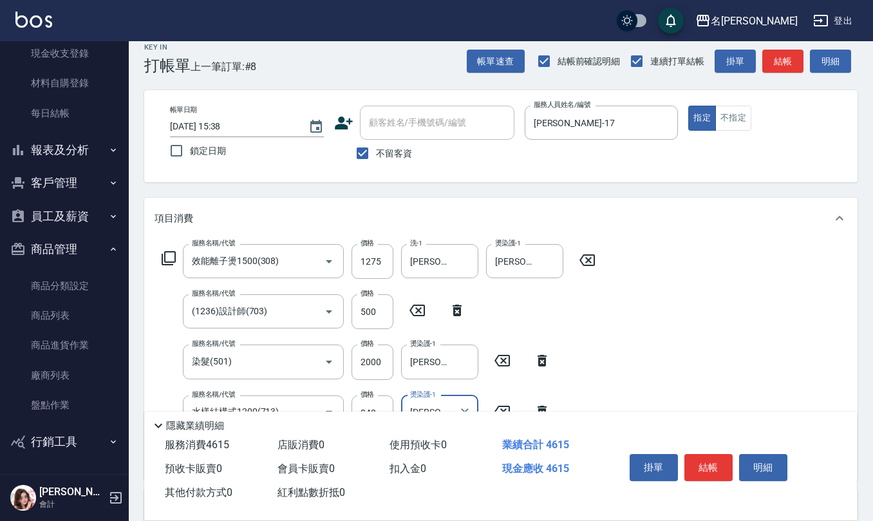
scroll to position [0, 0]
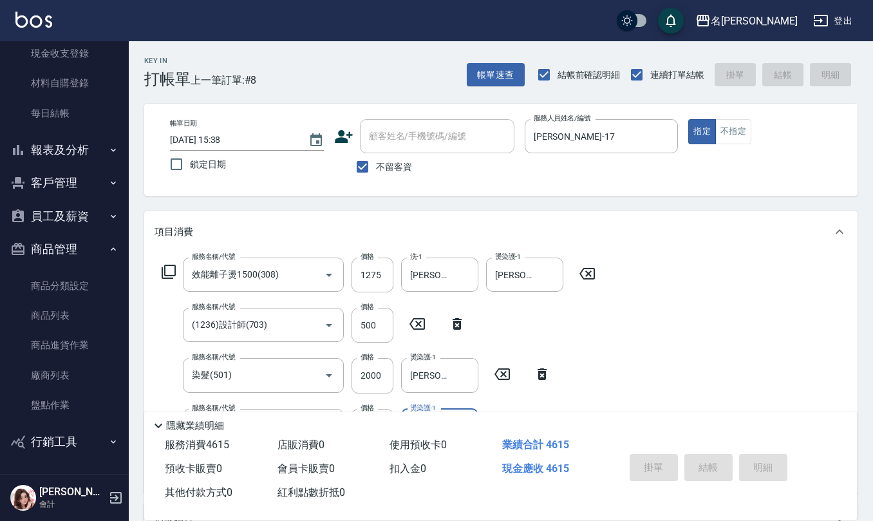
type input "[DATE] 15:39"
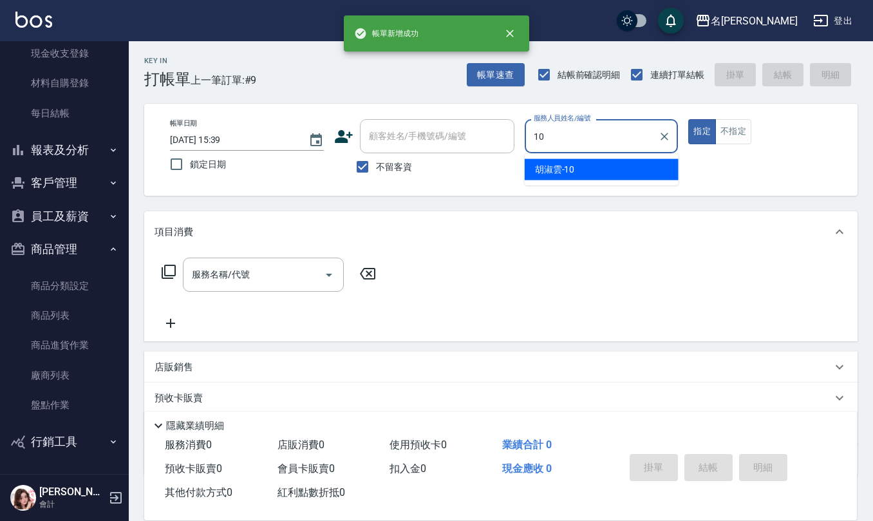
type input "[PERSON_NAME]-10"
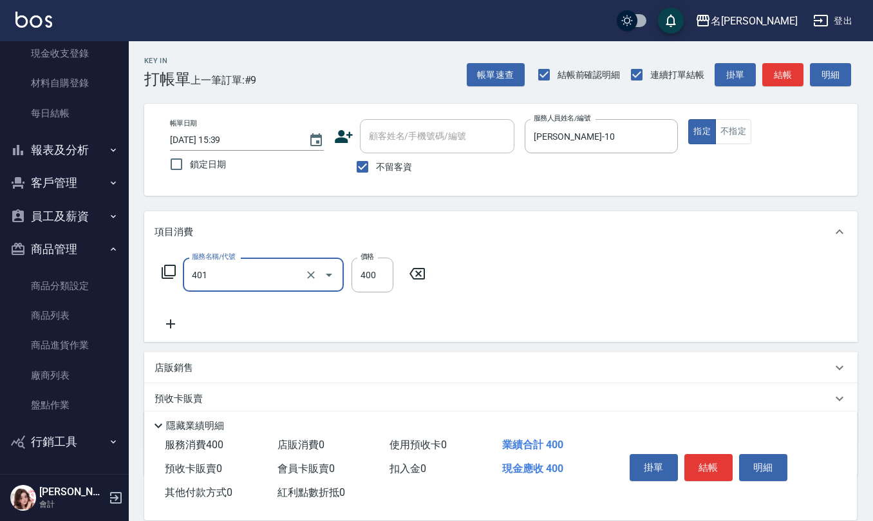
type input "剪髮(401)"
type input "405"
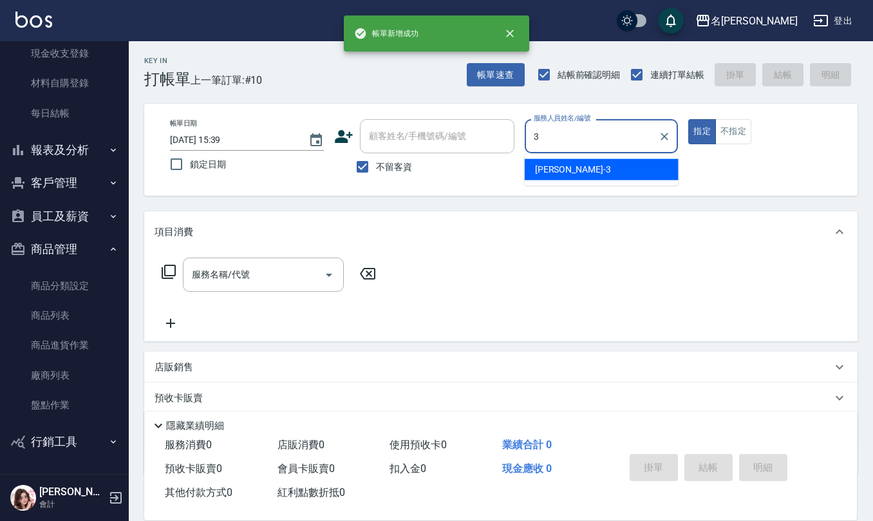
type input "[PERSON_NAME]-3"
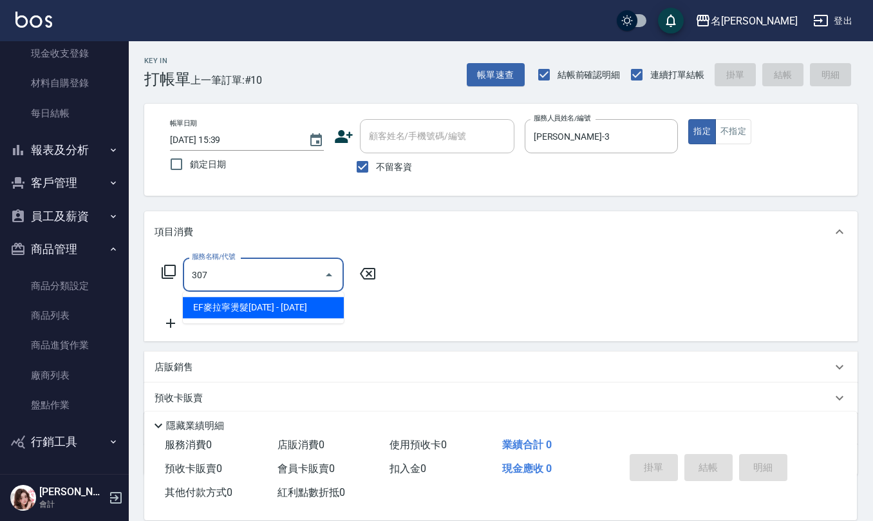
type input "EF麥拉寧燙髮1500(307)"
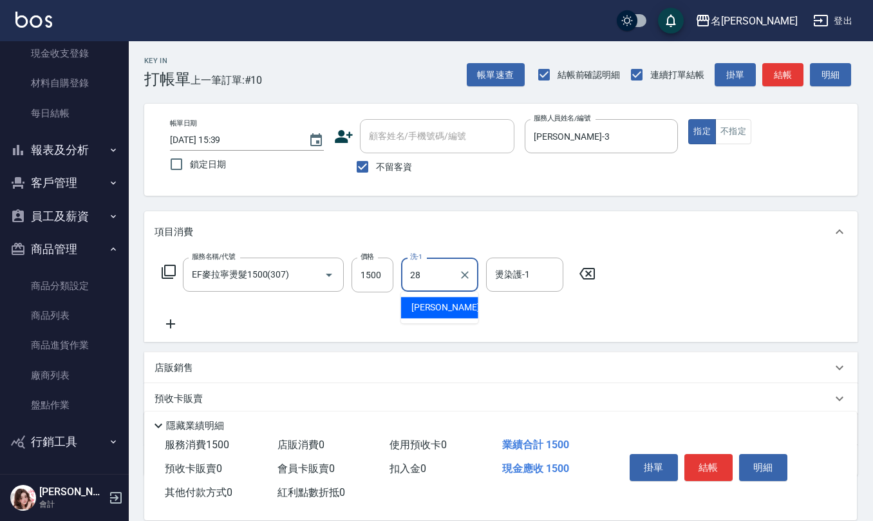
type input "[PERSON_NAME]-28"
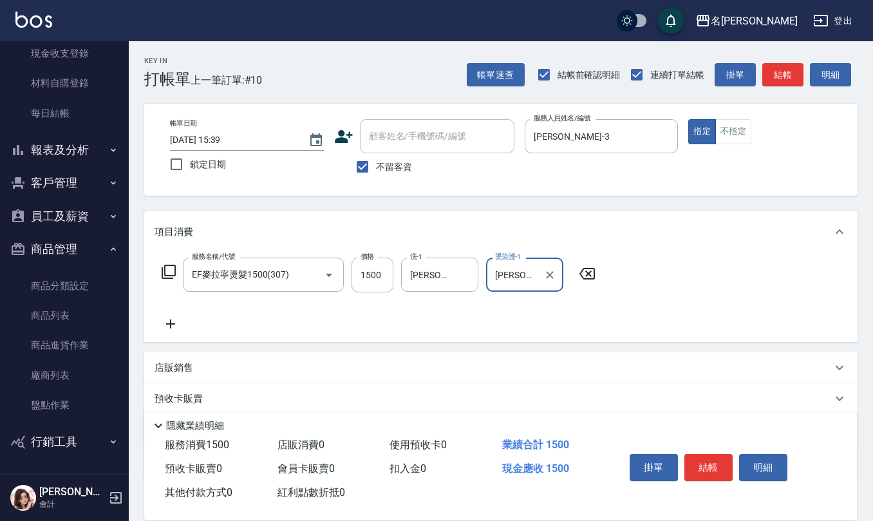
type input "[PERSON_NAME]-28"
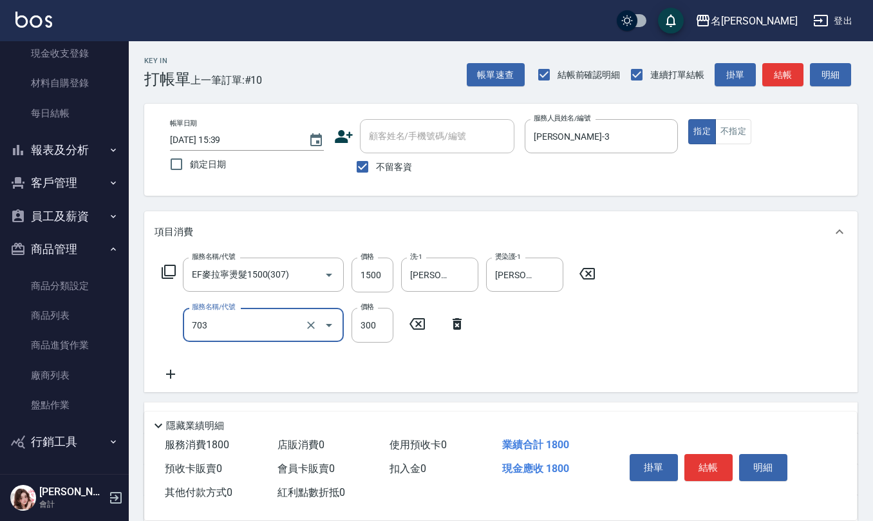
type input "(1236)設計師(703)"
type input "500"
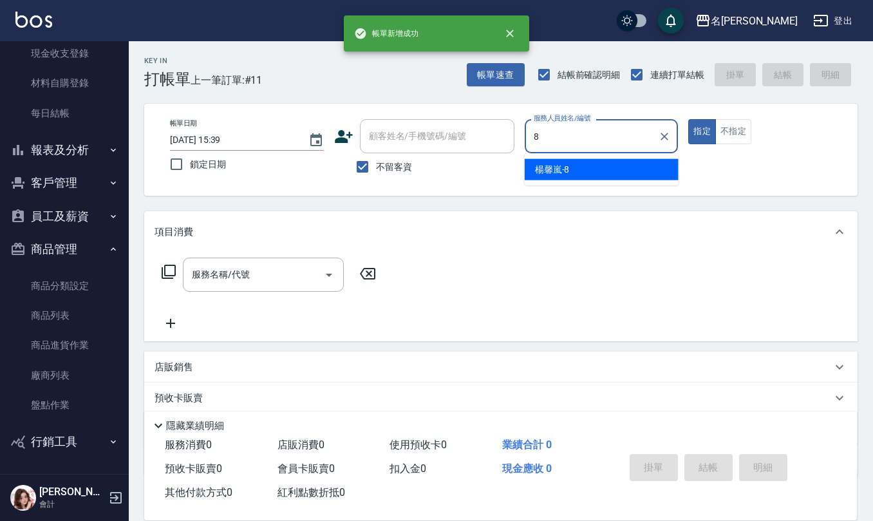
type input "[PERSON_NAME]-8"
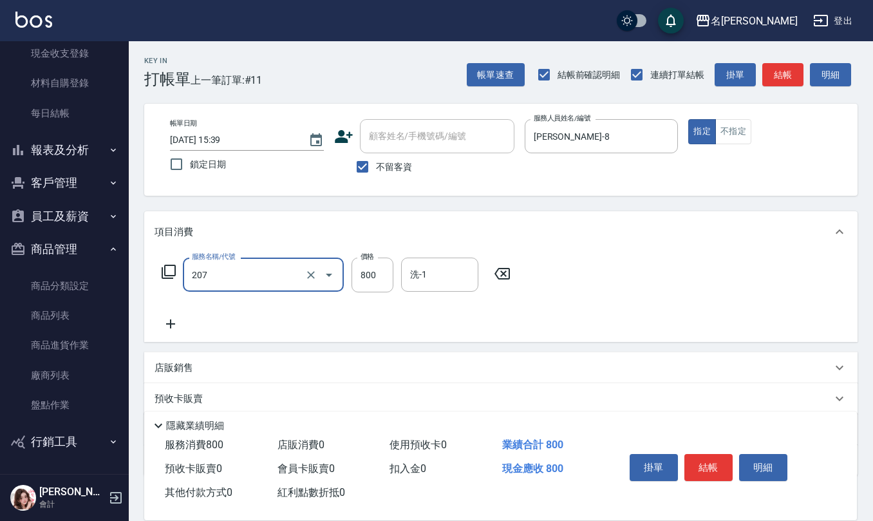
type input "清潔洗(207)"
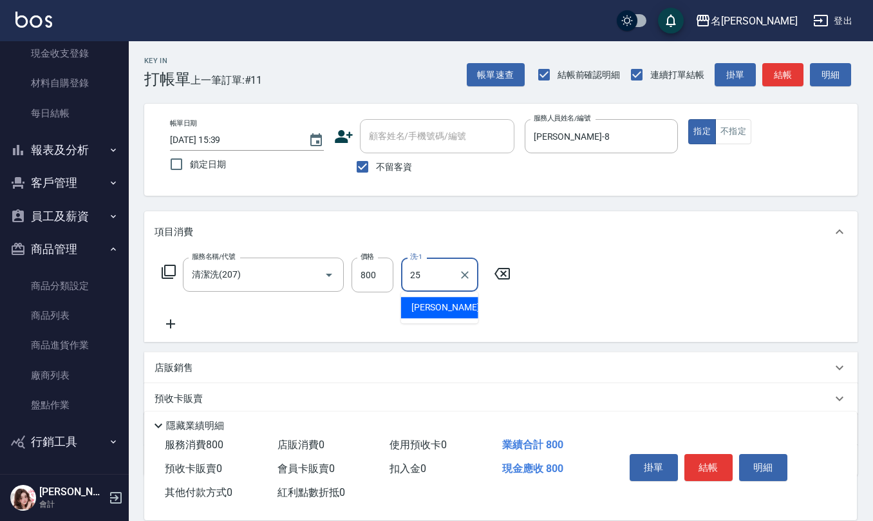
type input "[PERSON_NAME]-25"
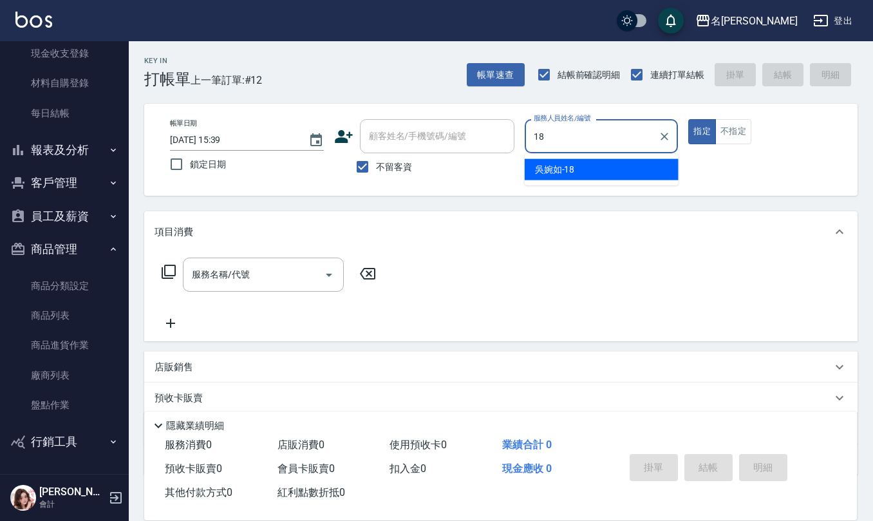
type input "[PERSON_NAME]-18"
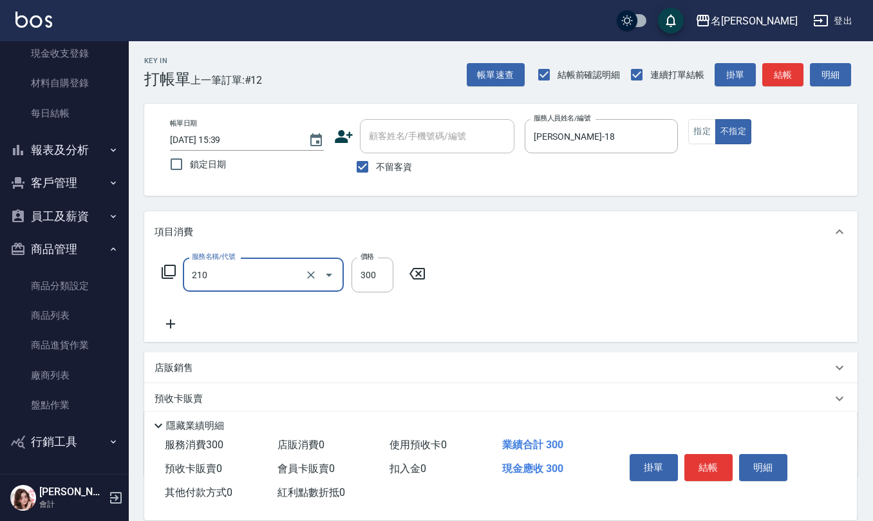
type input "[PERSON_NAME]洗髮精(210)"
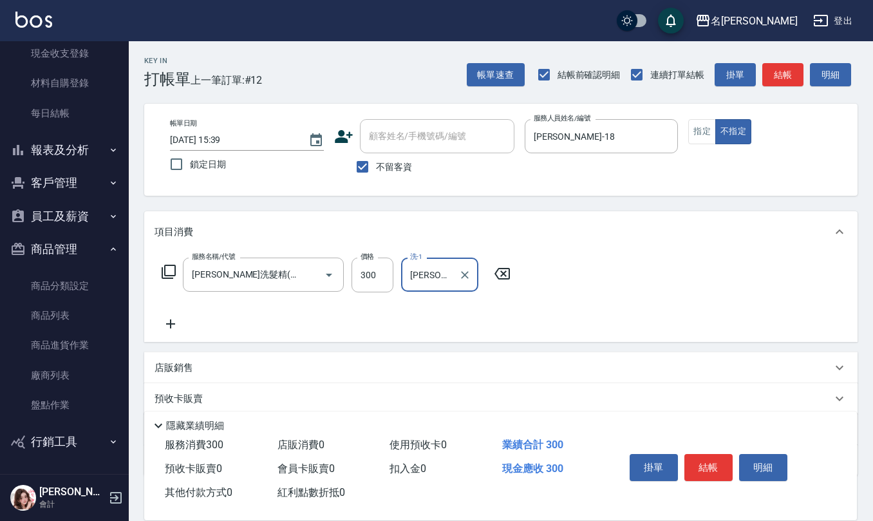
type input "[PERSON_NAME]-18"
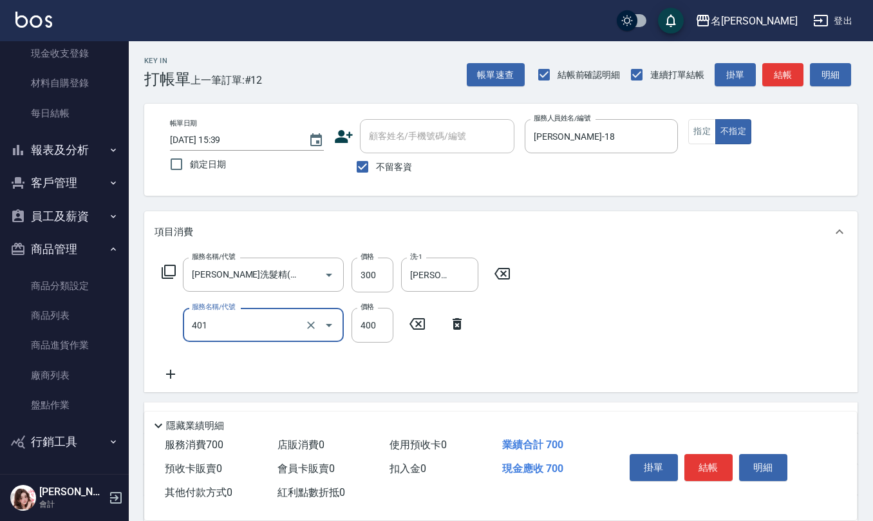
type input "剪髮(401)"
type input "200"
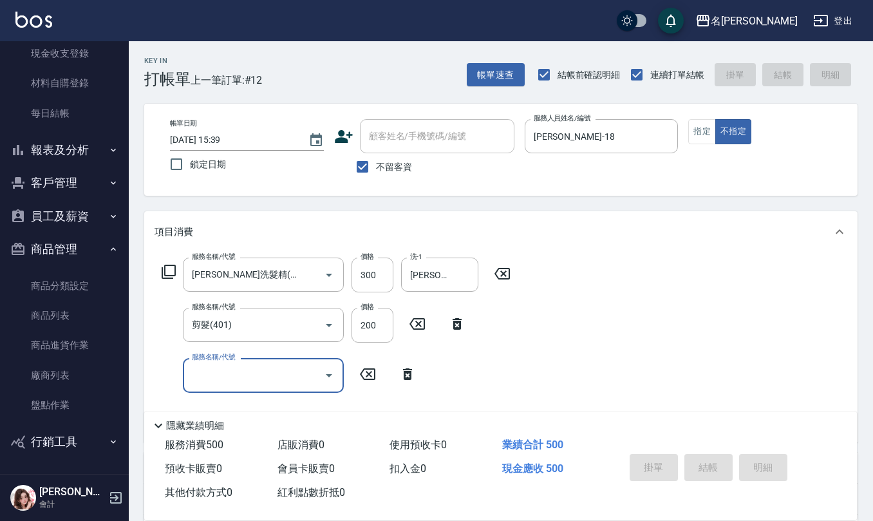
type input "[DATE] 15:40"
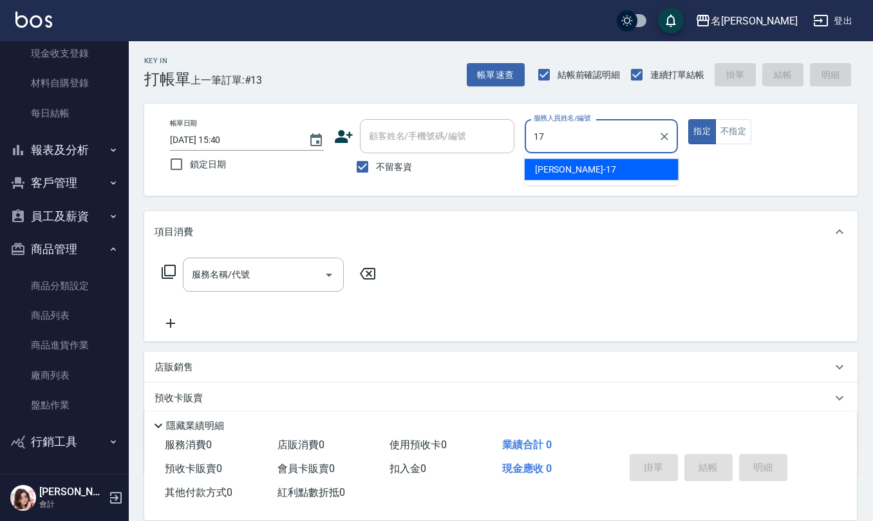
type input "[PERSON_NAME]-17"
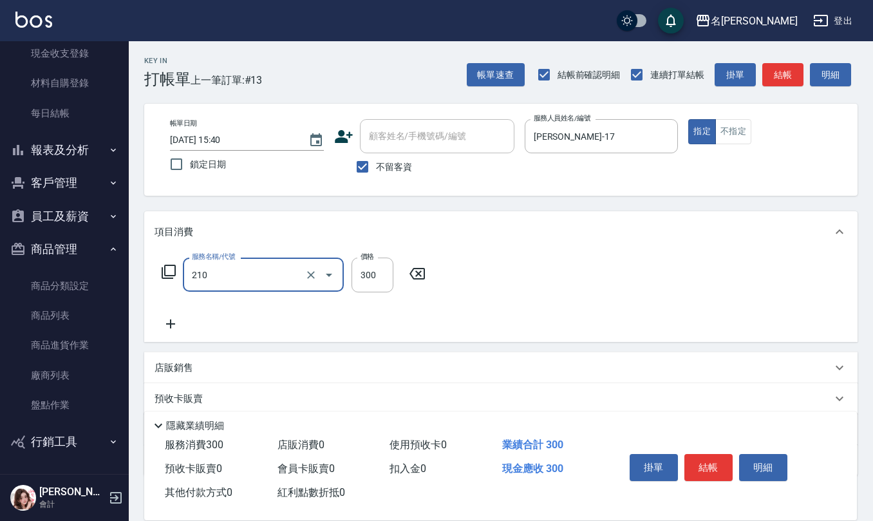
type input "[PERSON_NAME]洗髮精(210)"
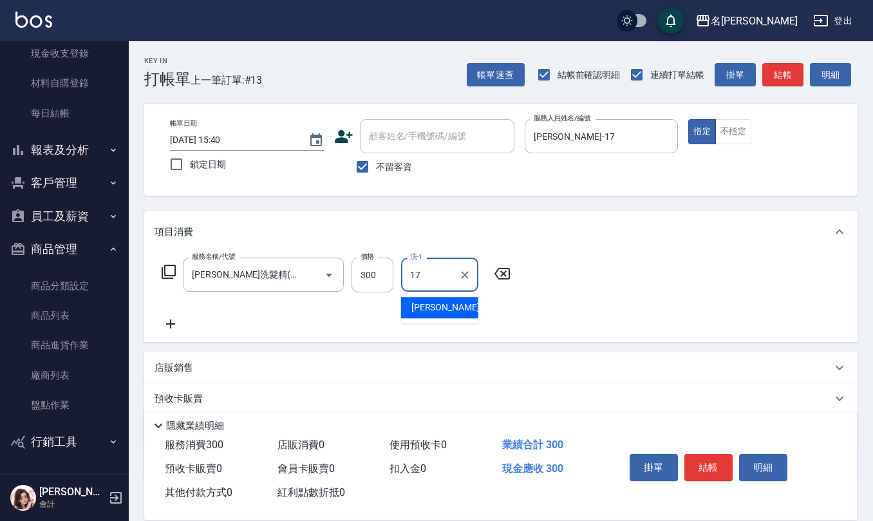
type input "[PERSON_NAME]-17"
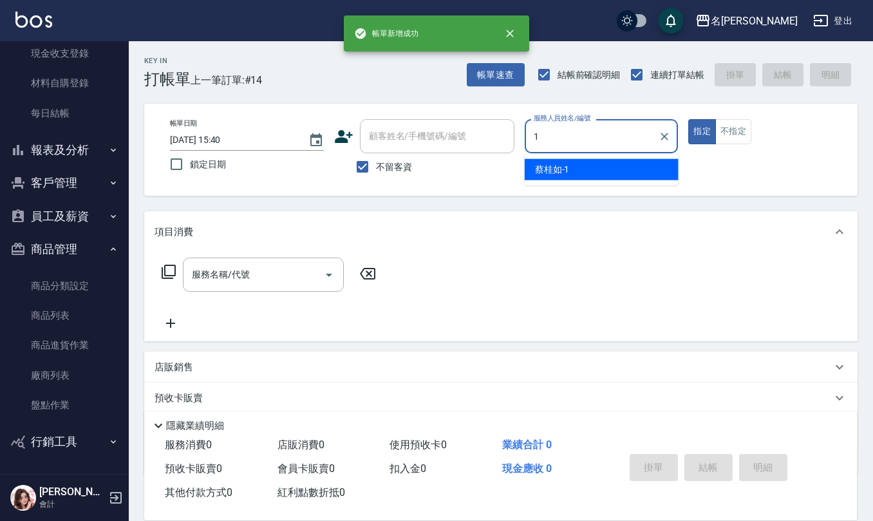
type input "[PERSON_NAME]1"
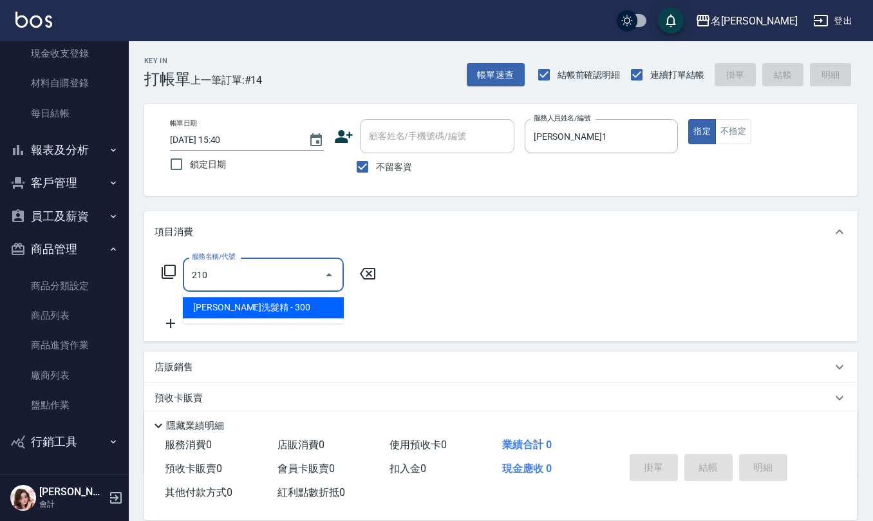
type input "[PERSON_NAME]洗髮精(210)"
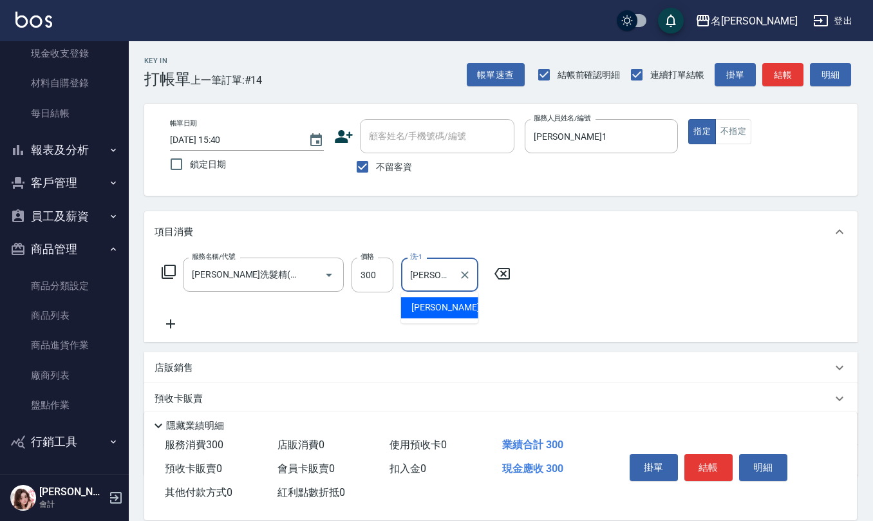
type input "[PERSON_NAME]-33"
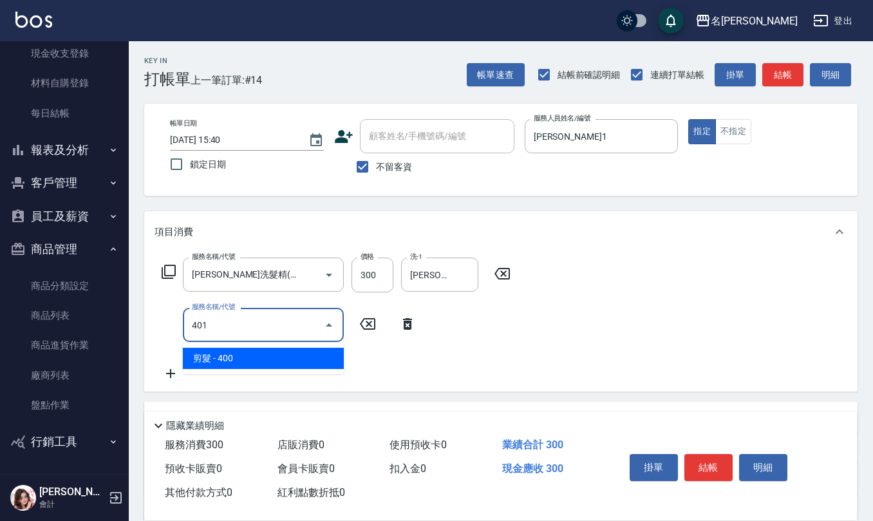
type input "剪髮(401)"
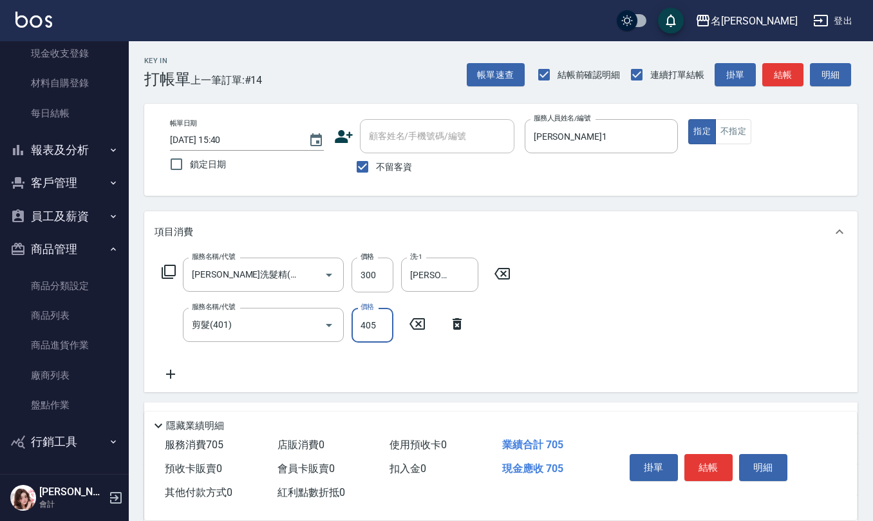
type input "405"
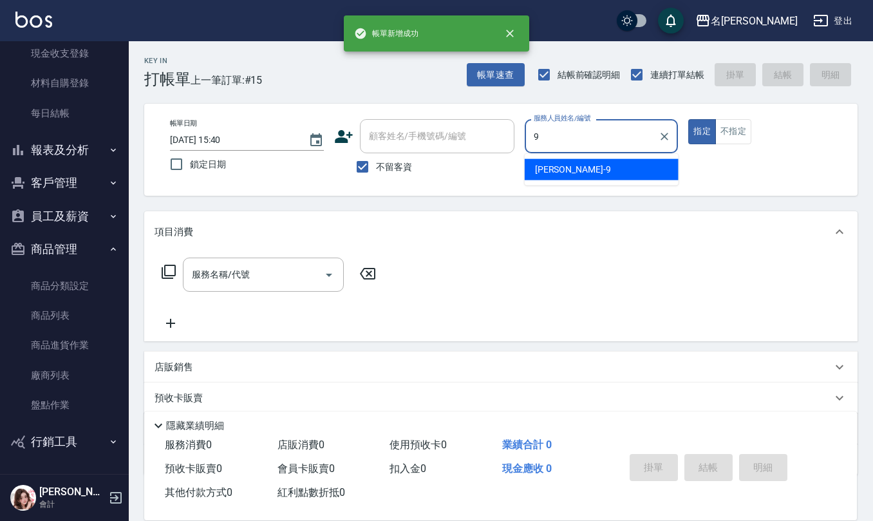
type input "[PERSON_NAME]-9"
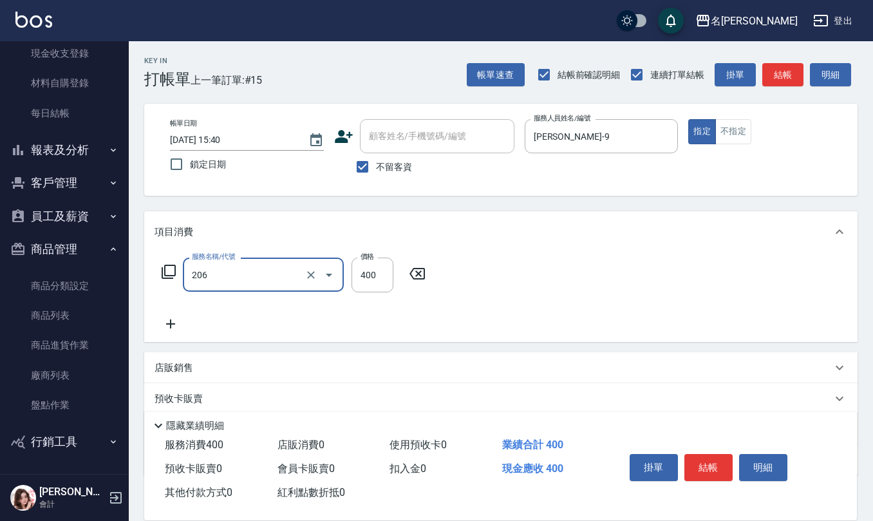
type input "健康洗(206)"
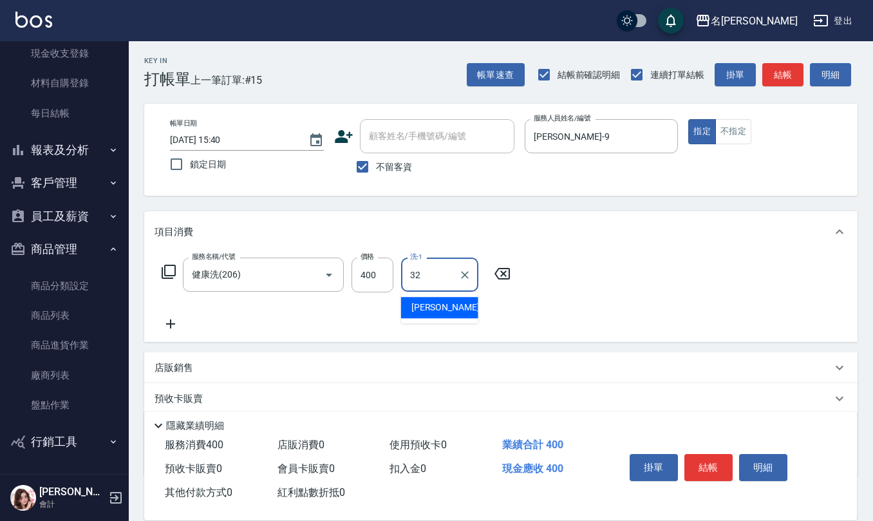
type input "[PERSON_NAME]-32"
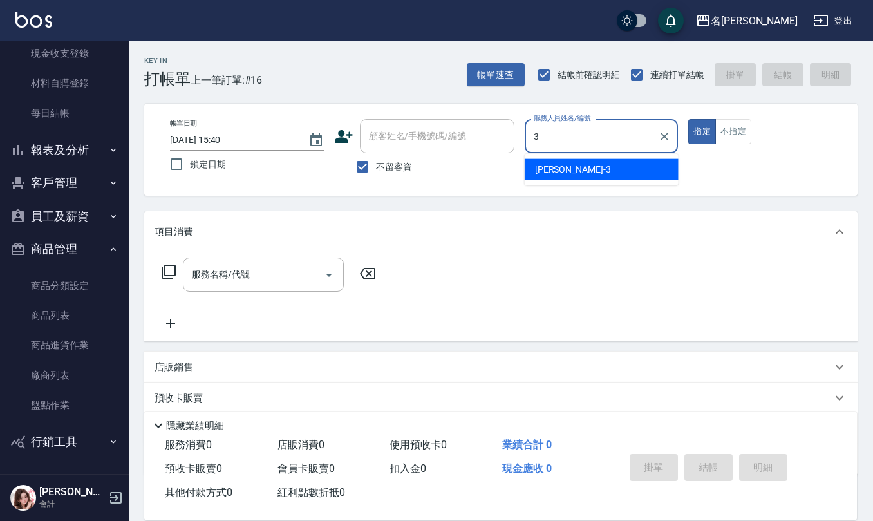
type input "[PERSON_NAME]-3"
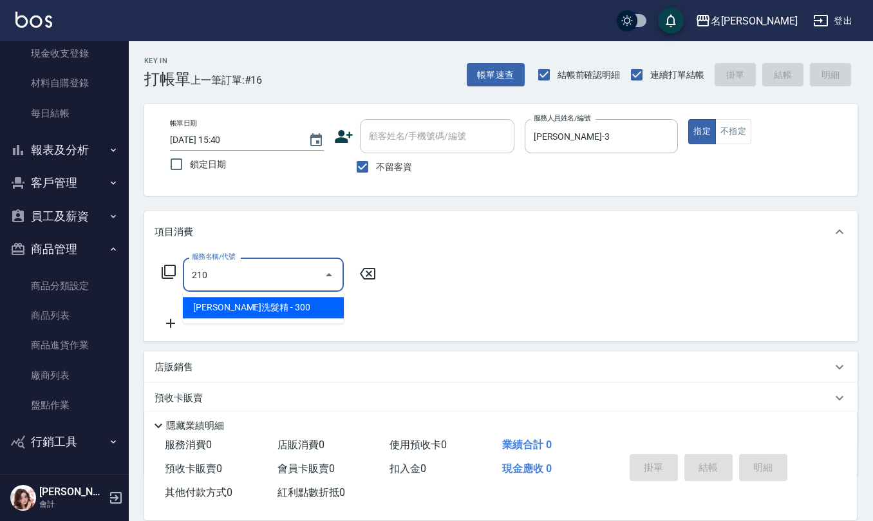
type input "[PERSON_NAME]洗髮精(210)"
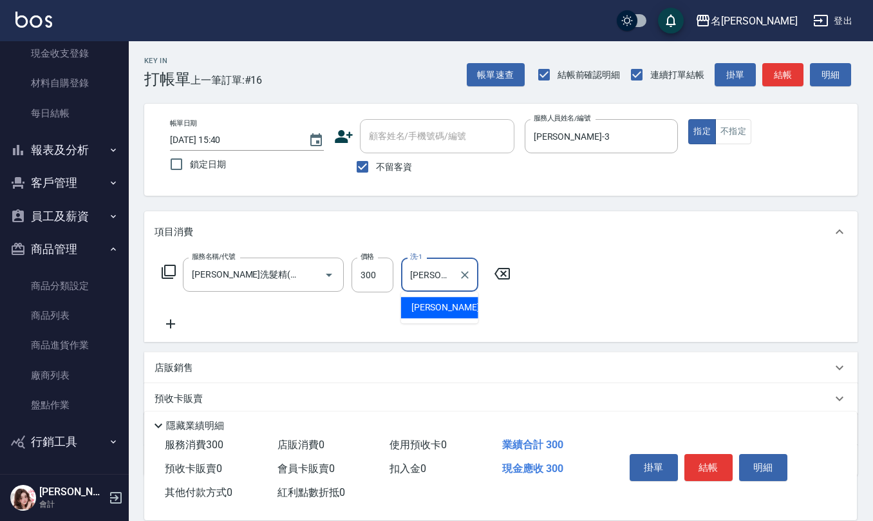
type input "[PERSON_NAME]-3"
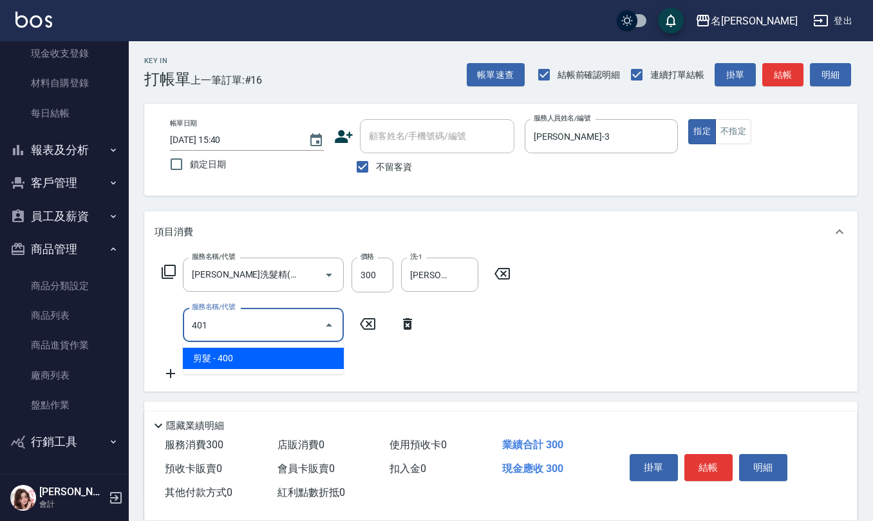
type input "剪髮(401)"
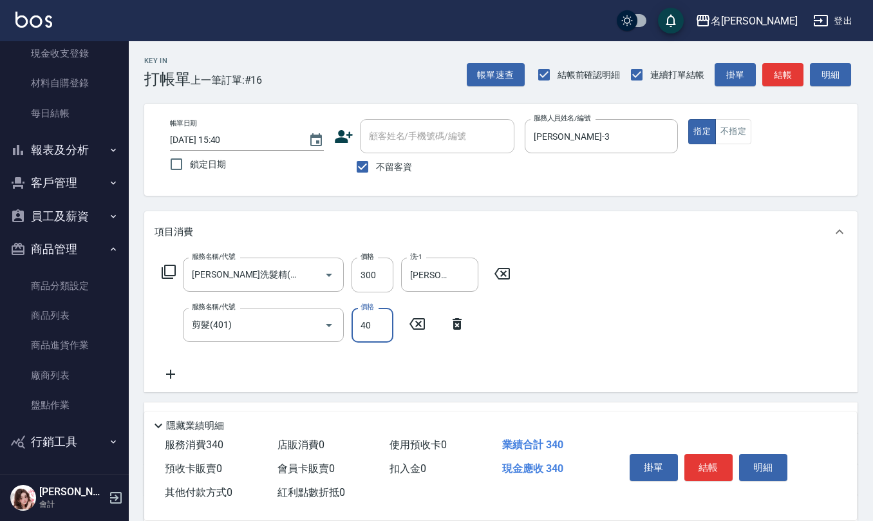
type input "400"
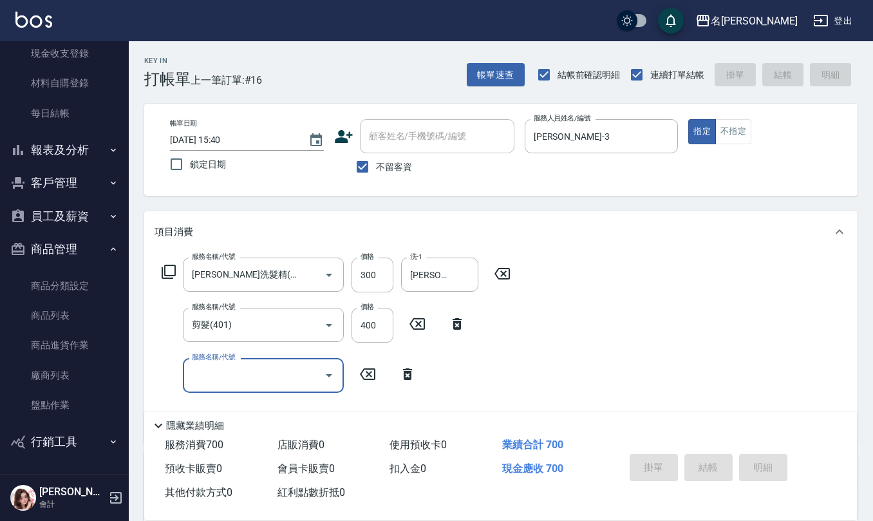
type input "[DATE] 15:41"
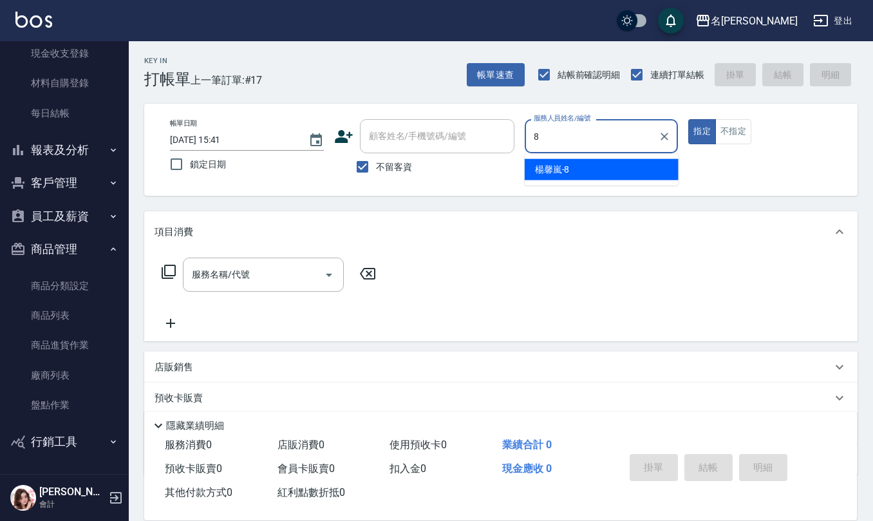
type input "[PERSON_NAME]-8"
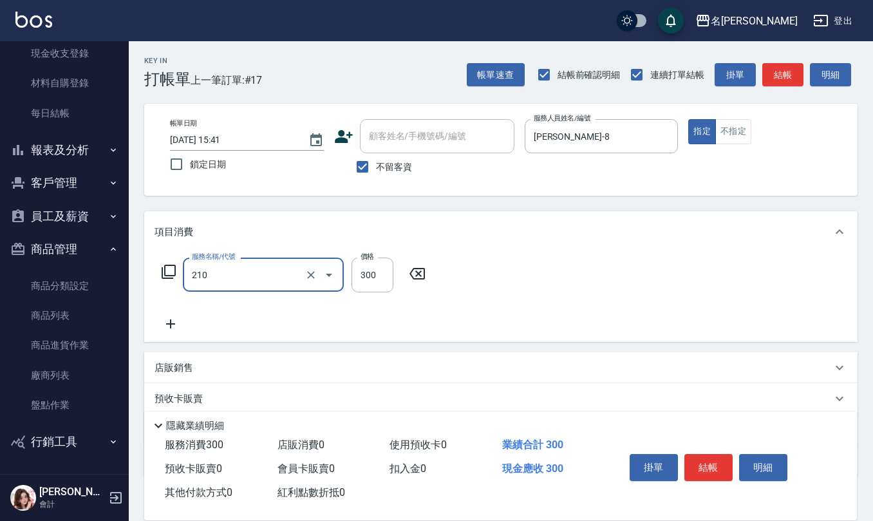
type input "[PERSON_NAME]洗髮精(210)"
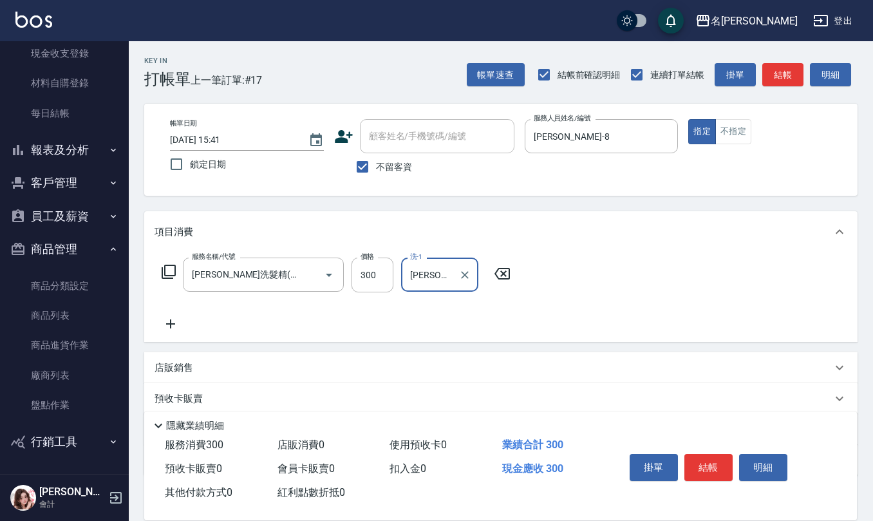
type input "[PERSON_NAME]5"
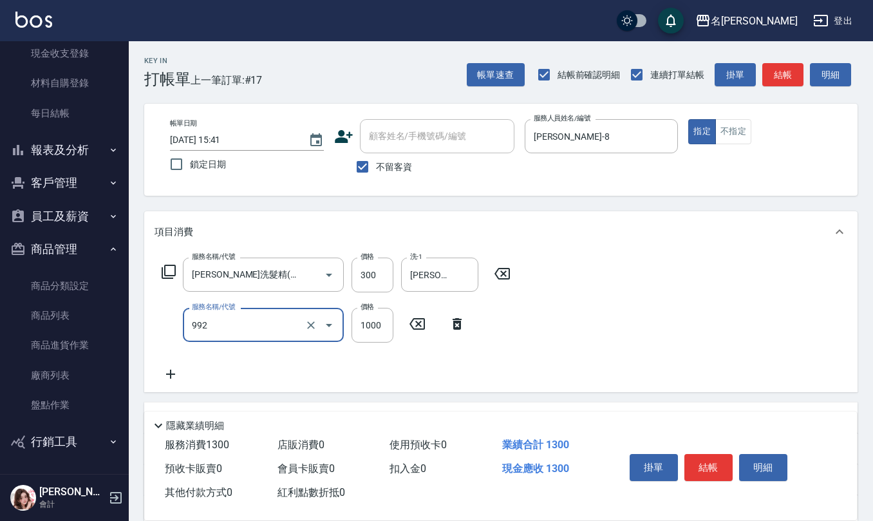
type input "接髮(992)"
type input "500"
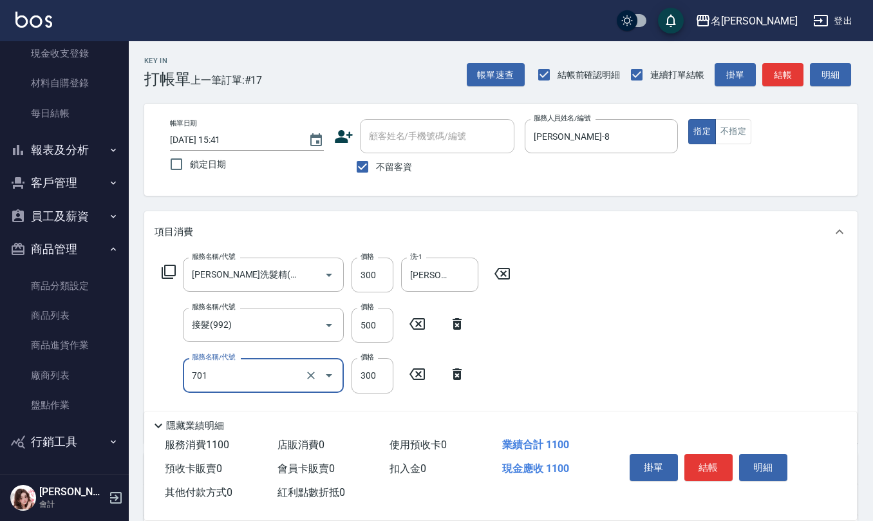
type input "自備護髮(701)"
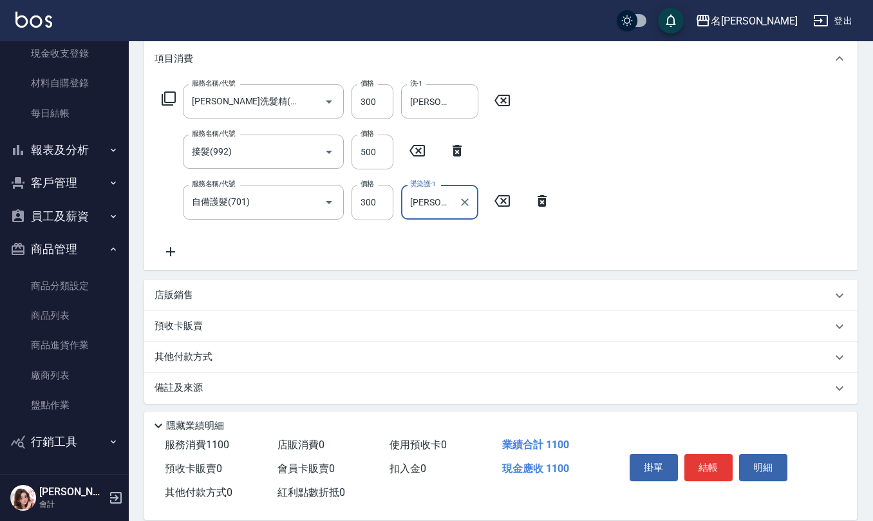
scroll to position [176, 0]
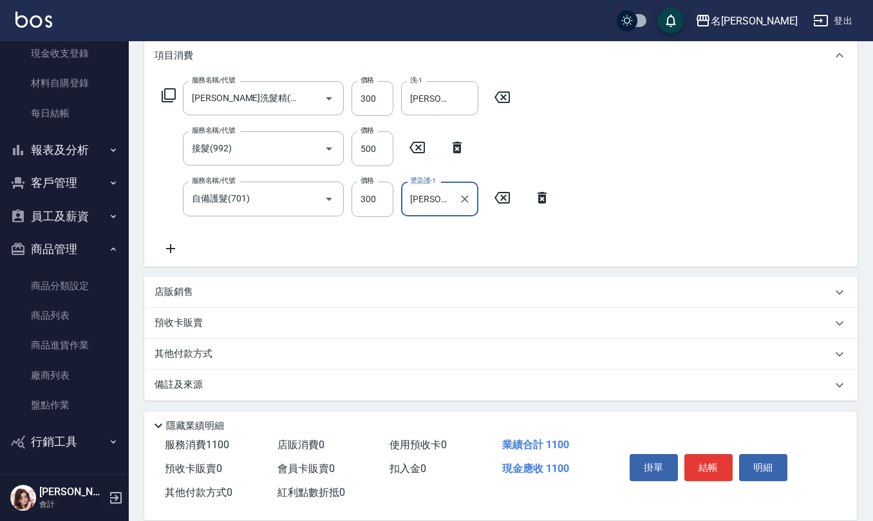
type input "[PERSON_NAME]5"
click at [219, 387] on div "備註及來源" at bounding box center [492, 385] width 677 height 14
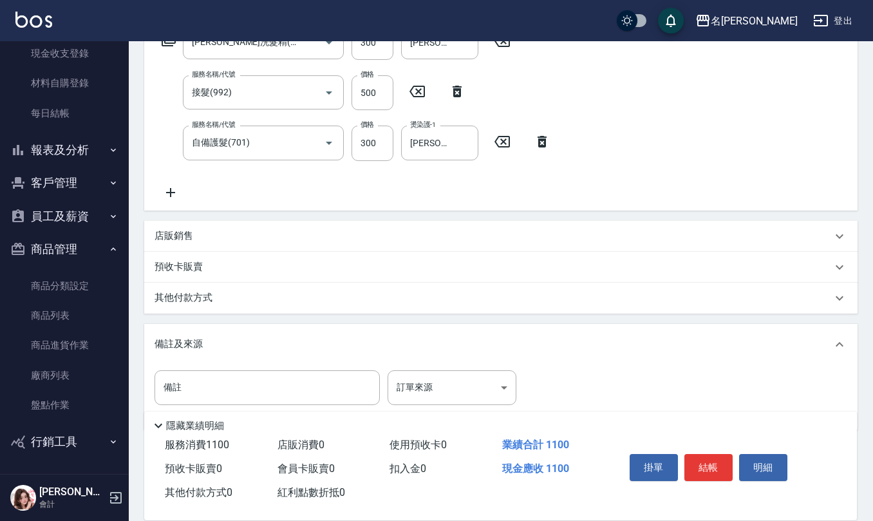
scroll to position [263, 0]
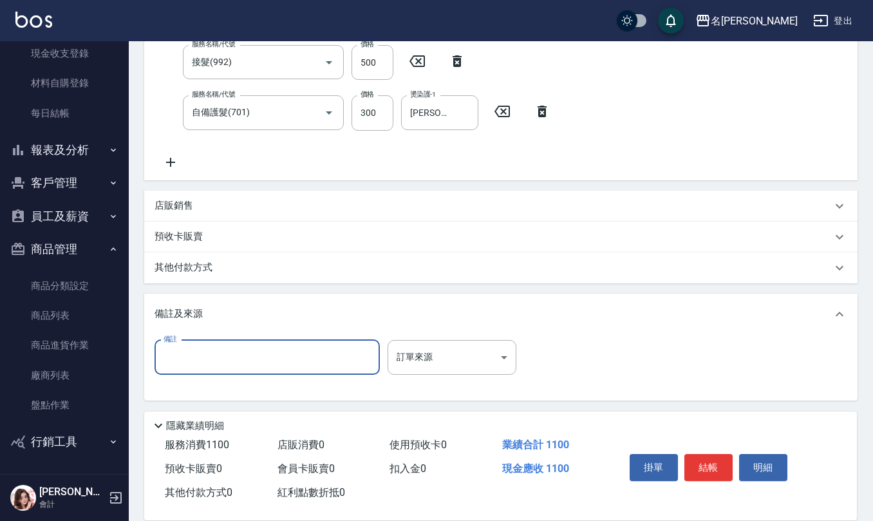
click at [250, 371] on input "備註" at bounding box center [266, 357] width 225 height 35
type input "拆珠珠髮片10片500"
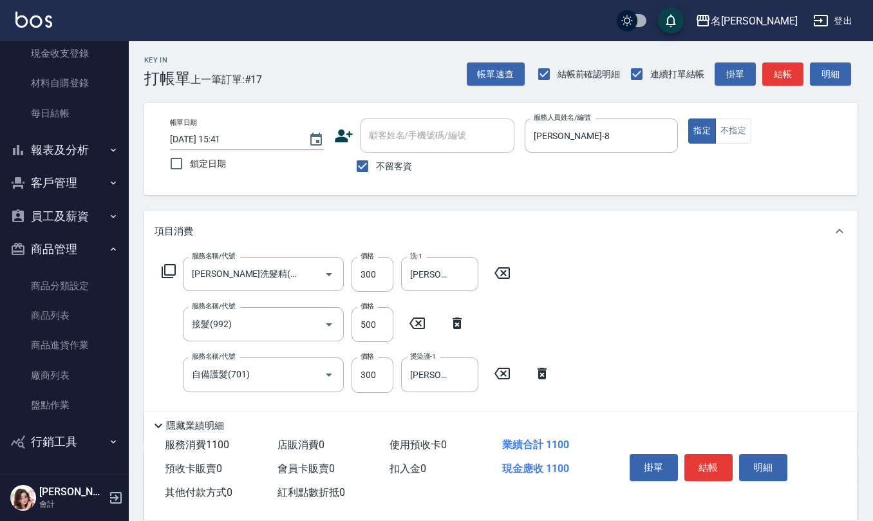
scroll to position [0, 0]
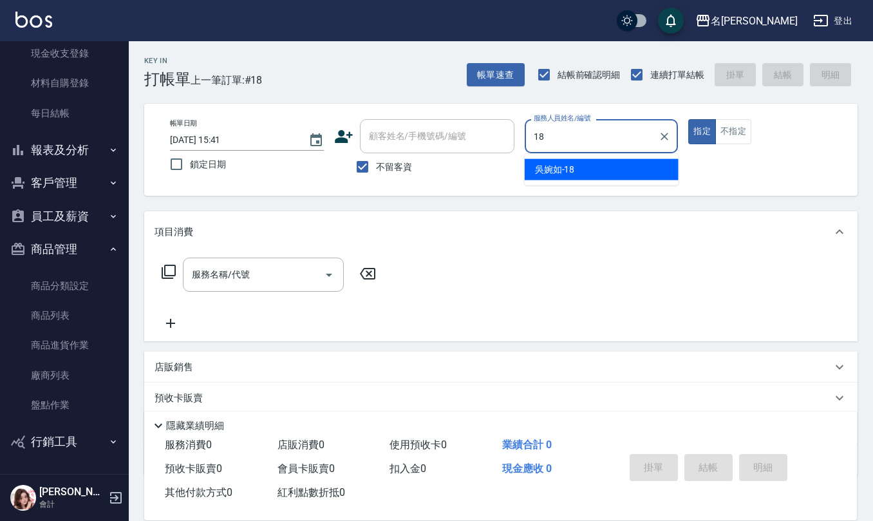
type input "[PERSON_NAME]-18"
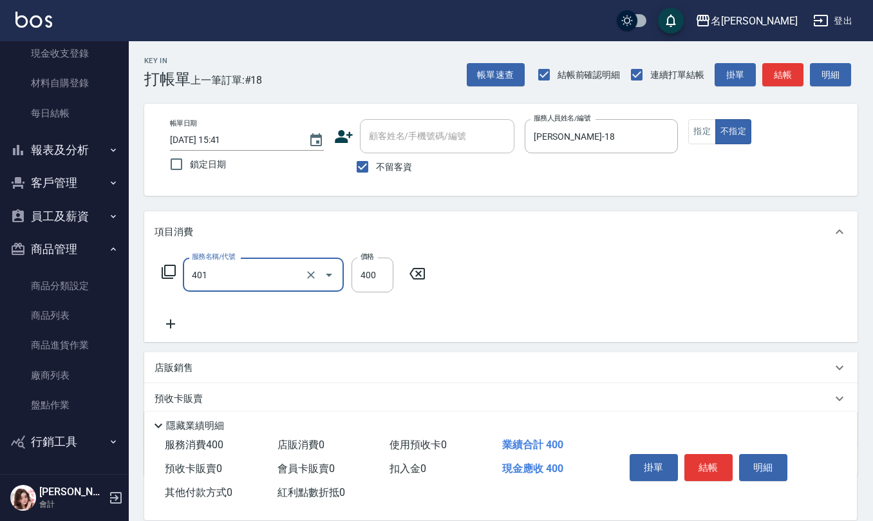
type input "剪髮(401)"
type input "200"
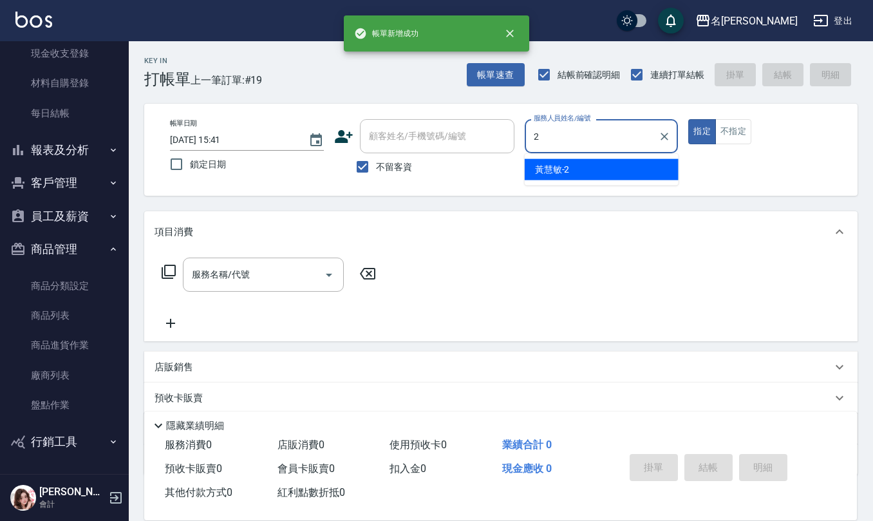
type input "黃慧敏-2"
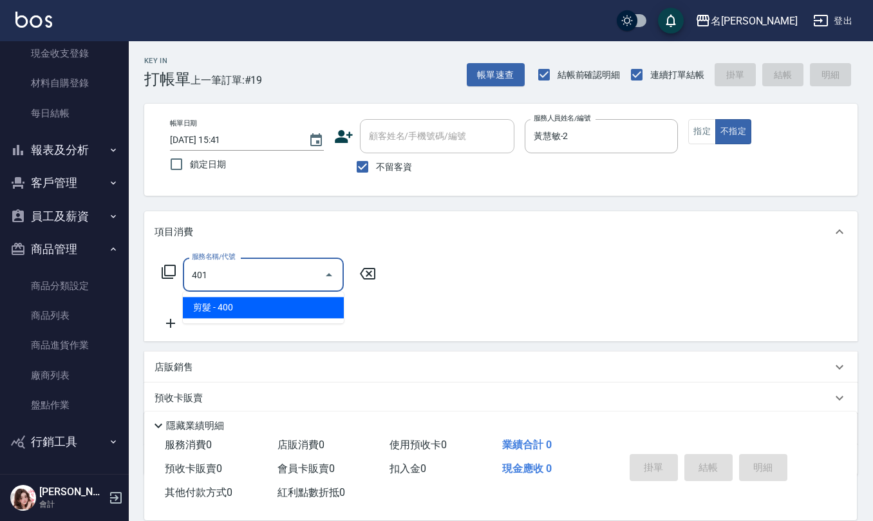
type input "剪髮(401)"
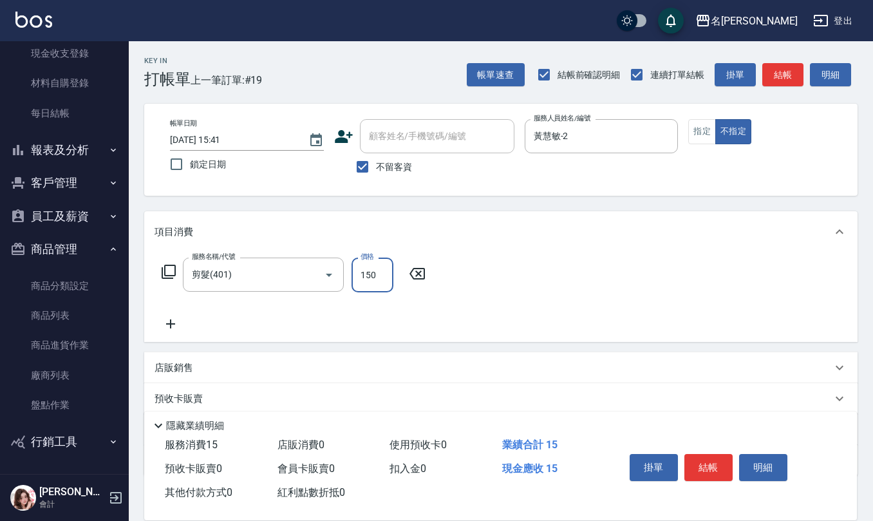
type input "150"
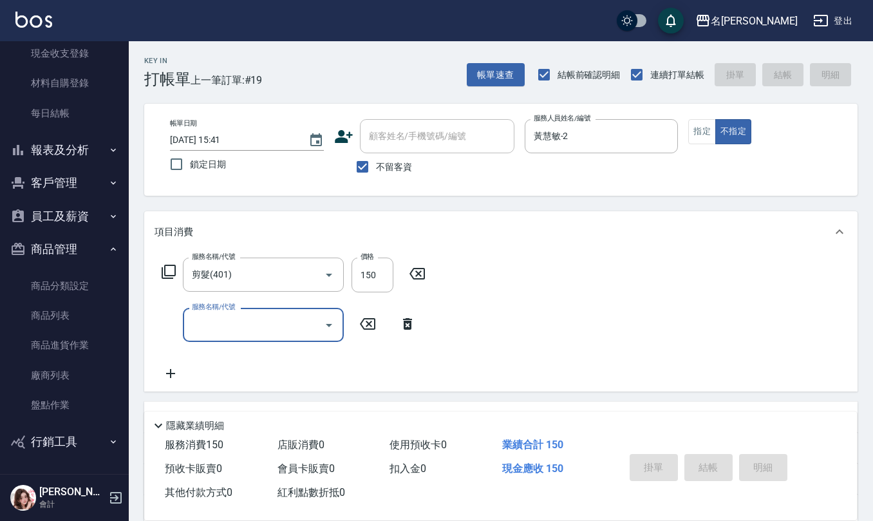
type input "[DATE] 15:42"
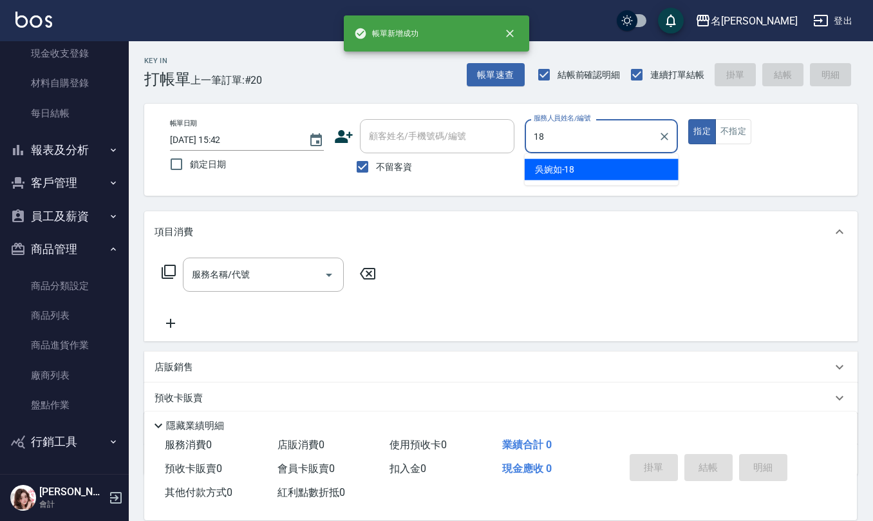
type input "[PERSON_NAME]-18"
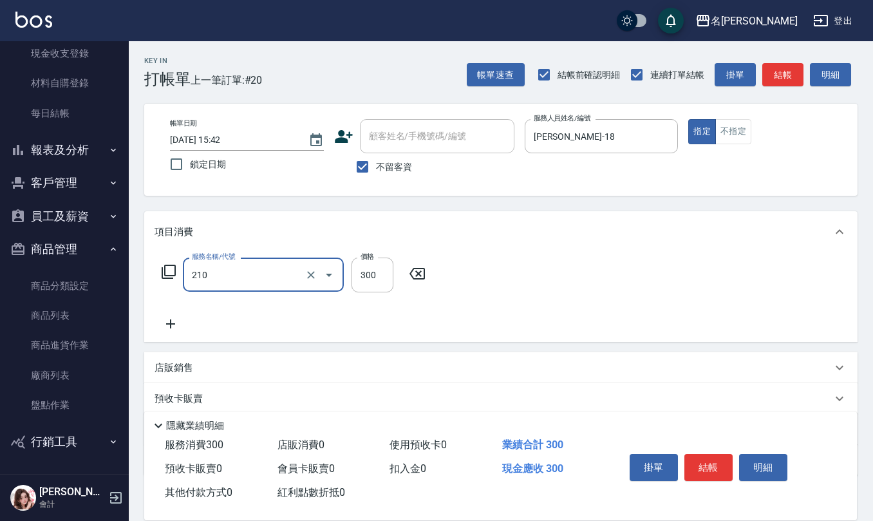
type input "[PERSON_NAME]洗髮精(210)"
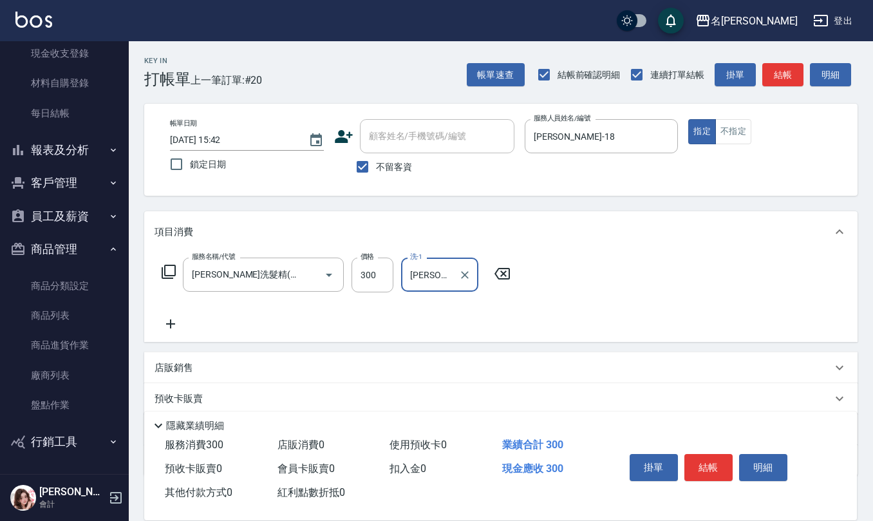
type input "[PERSON_NAME]-18"
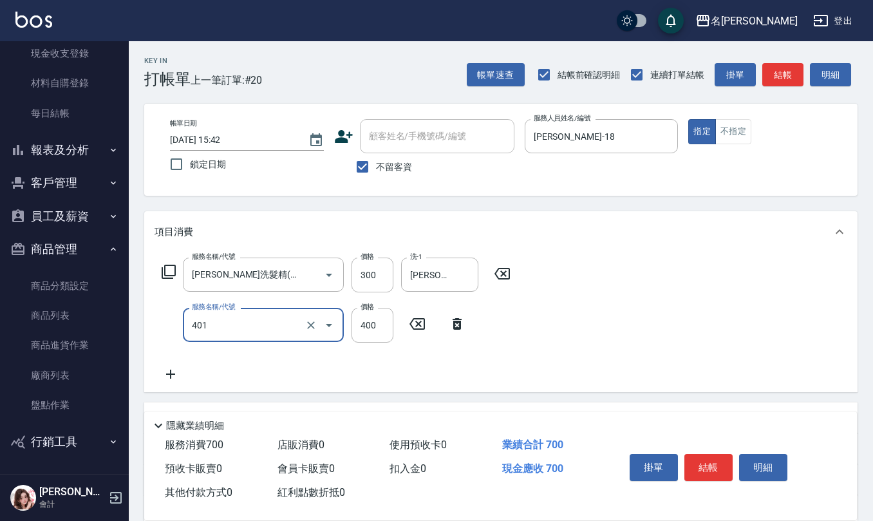
type input "剪髮(401)"
type input "350"
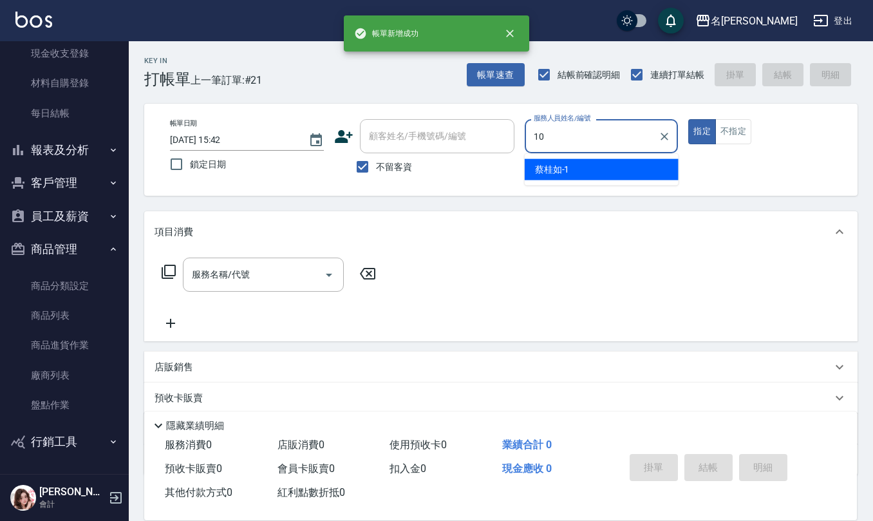
type input "[PERSON_NAME]-10"
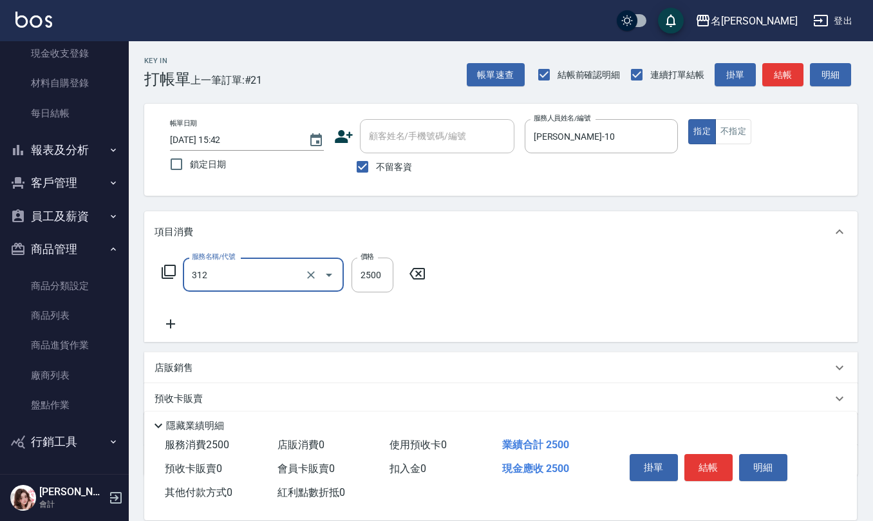
type input "有氧水離子燙2500(312)"
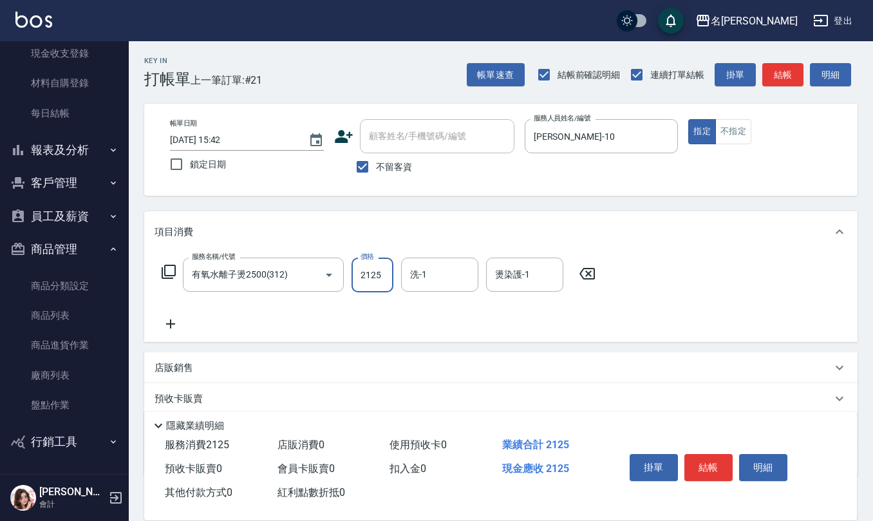
type input "2125"
type input "[PERSON_NAME]-28"
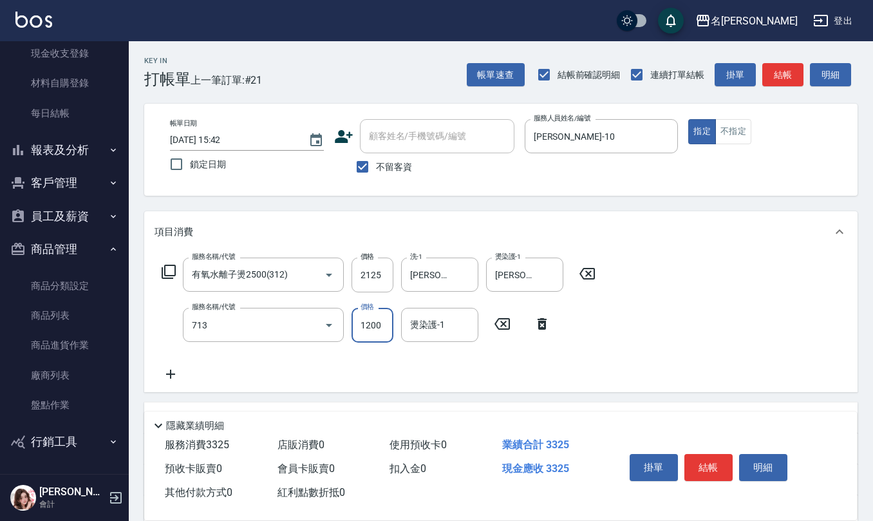
type input "水樣結構式1200(713)"
type input "840"
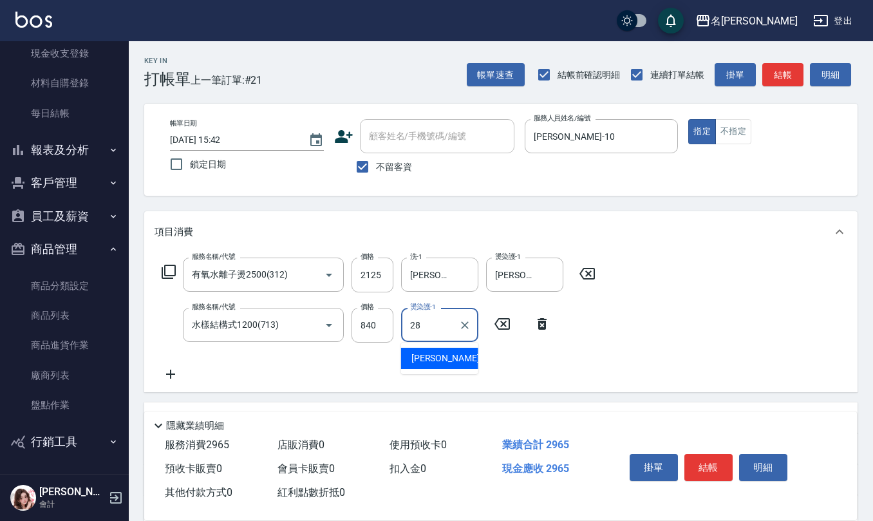
type input "[PERSON_NAME]-28"
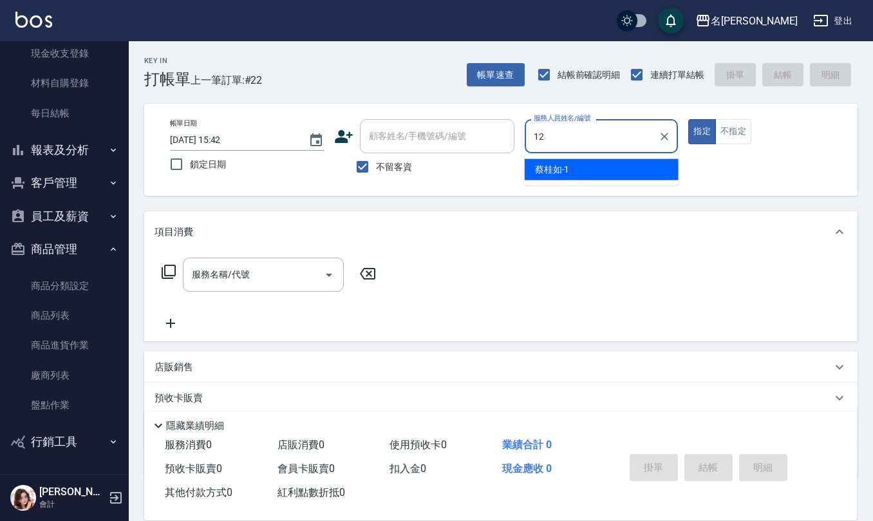
type input "[PERSON_NAME]-12"
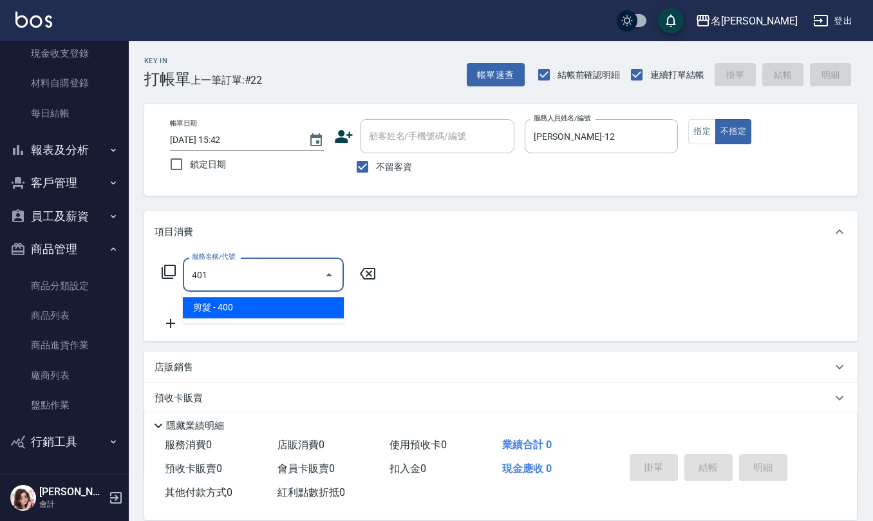
type input "剪髮(401)"
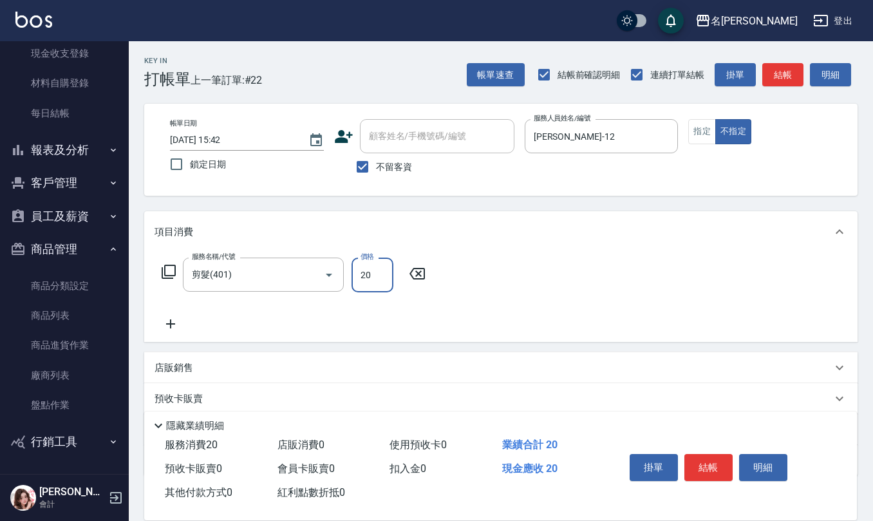
type input "200"
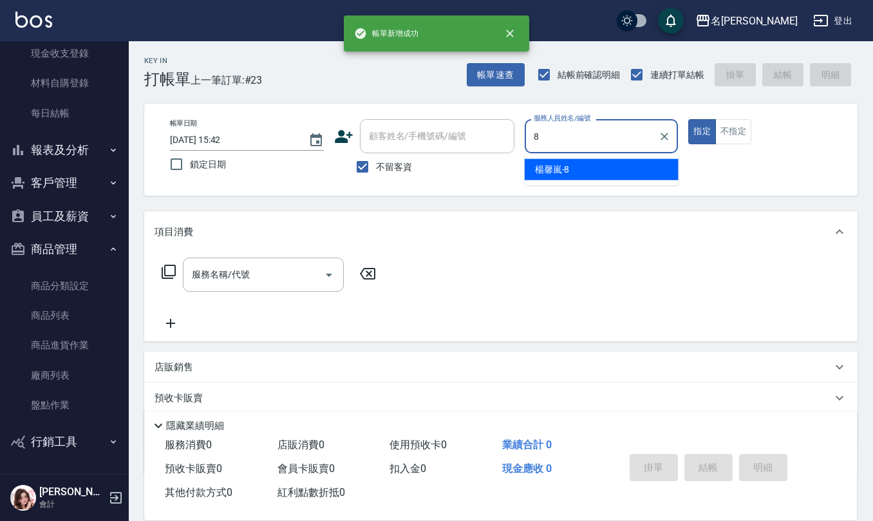
type input "[PERSON_NAME]-8"
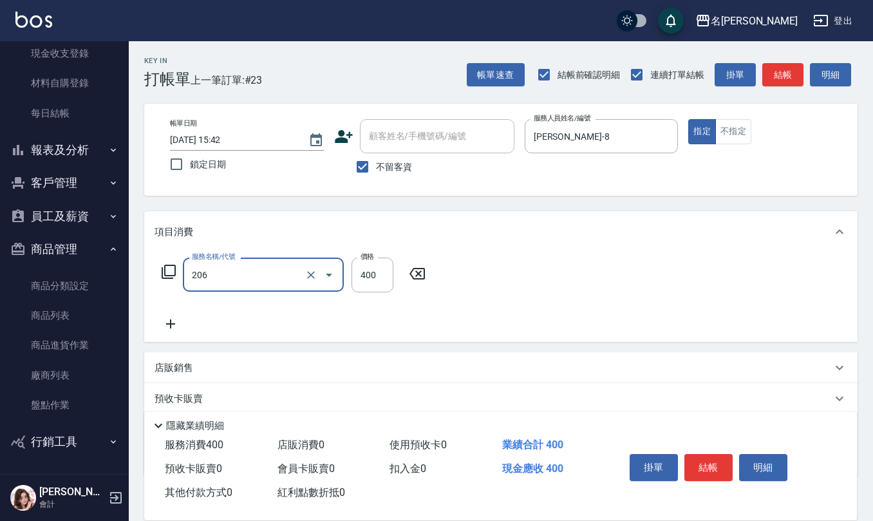
type input "健康洗(206)"
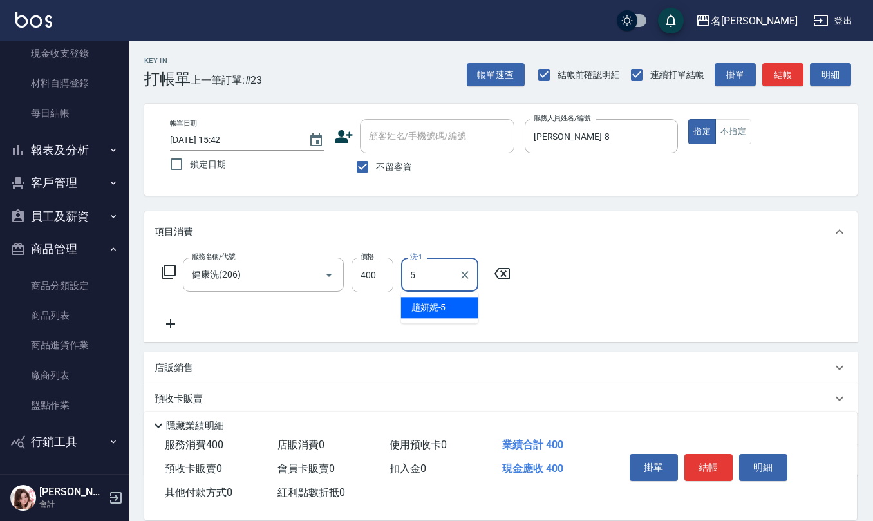
type input "[PERSON_NAME]5"
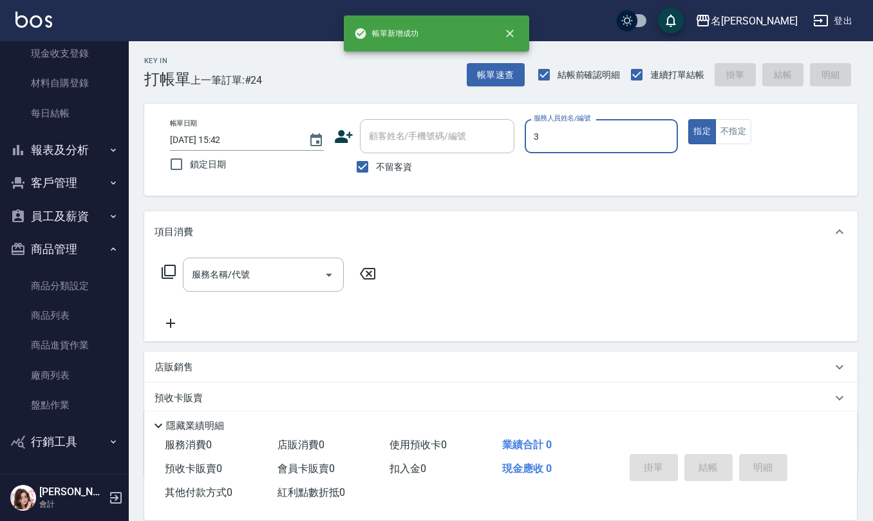
type input "[PERSON_NAME]-3"
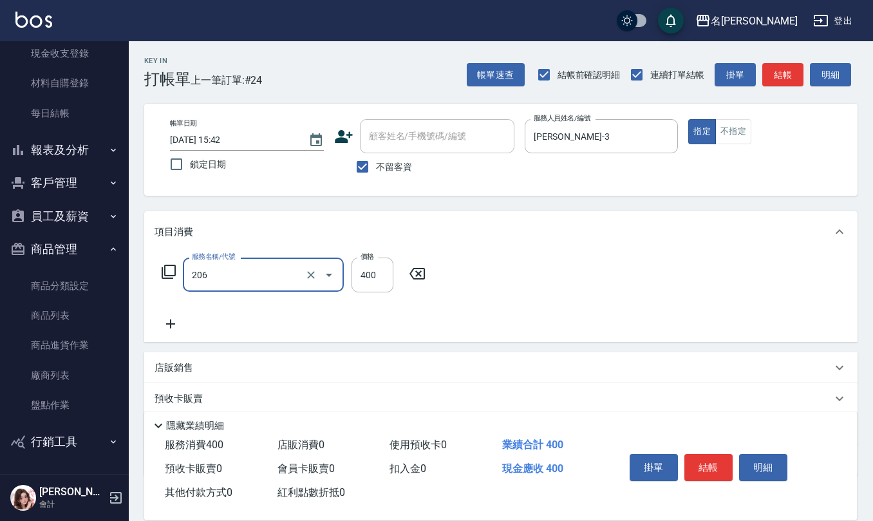
type input "健康洗(206)"
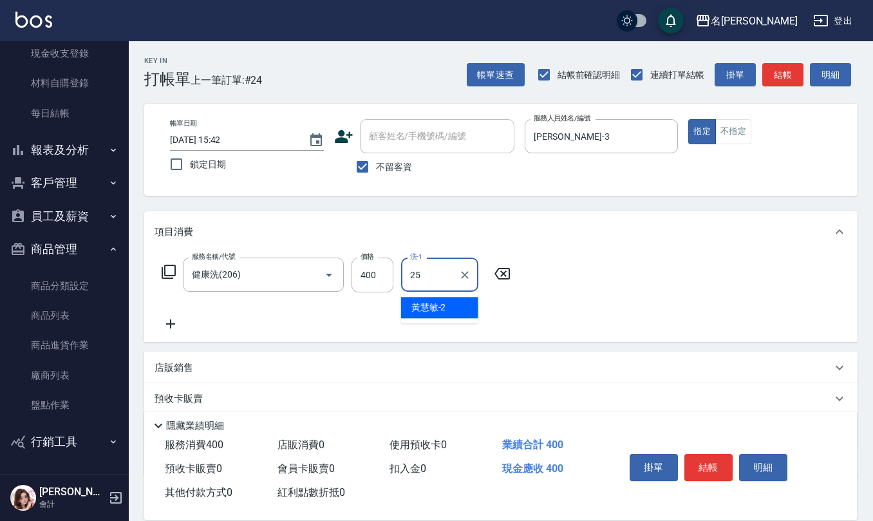
type input "[PERSON_NAME]-25"
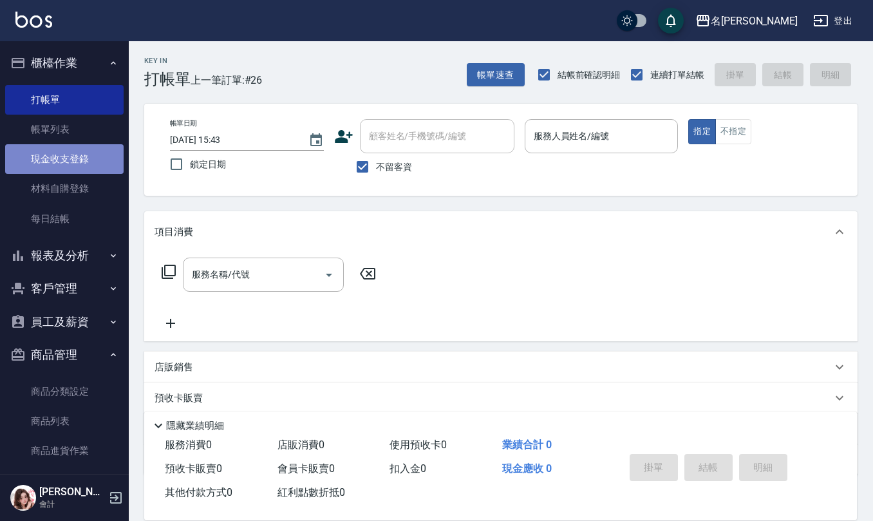
click at [101, 157] on link "現金收支登錄" at bounding box center [64, 159] width 118 height 30
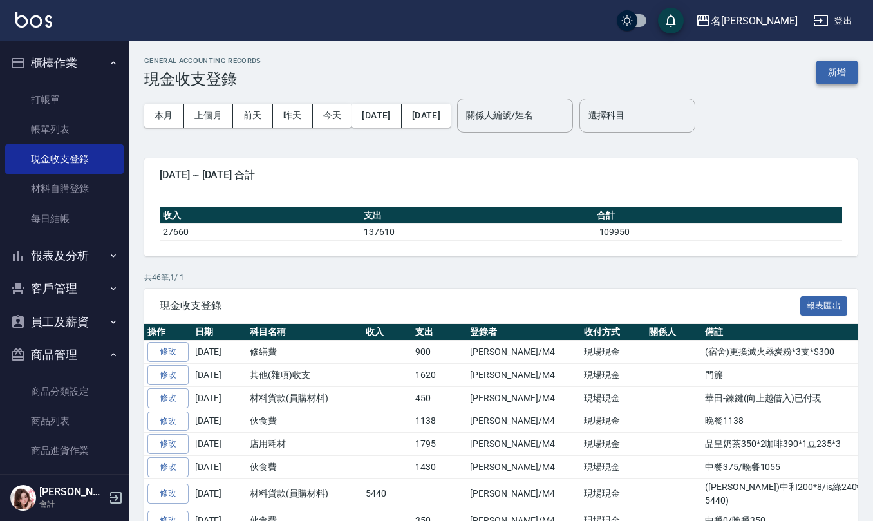
click at [849, 73] on button "新增" at bounding box center [836, 72] width 41 height 24
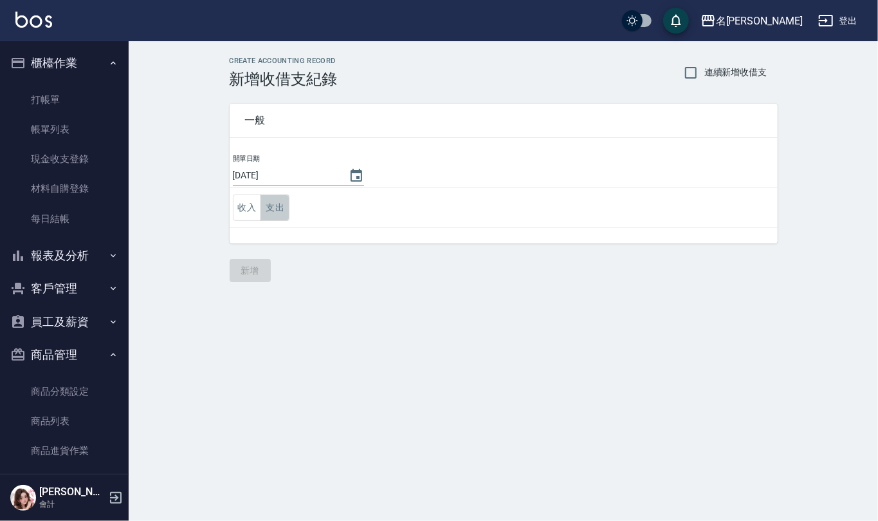
click at [277, 201] on button "支出" at bounding box center [275, 207] width 29 height 26
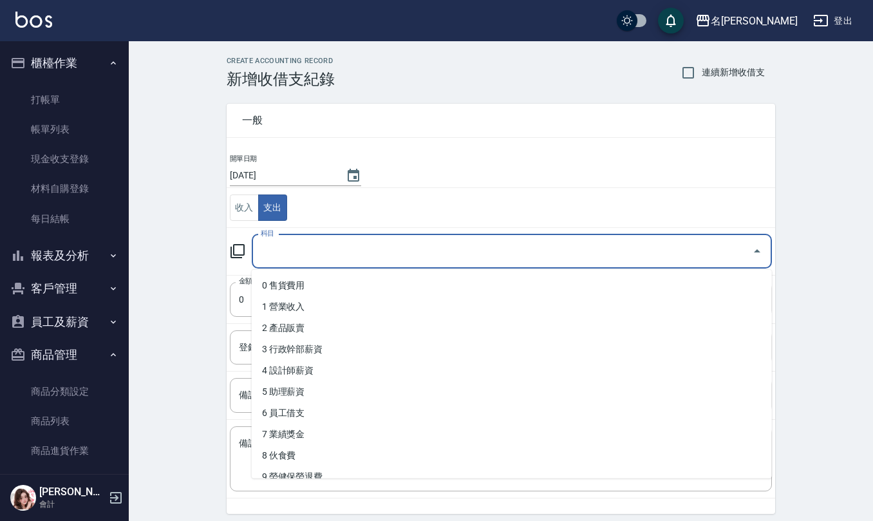
click at [272, 261] on input "科目" at bounding box center [501, 251] width 489 height 23
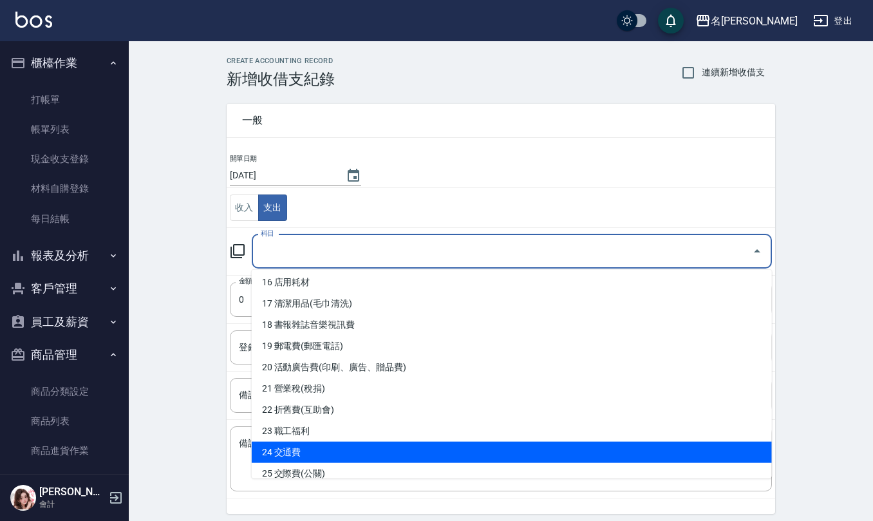
scroll to position [429, 0]
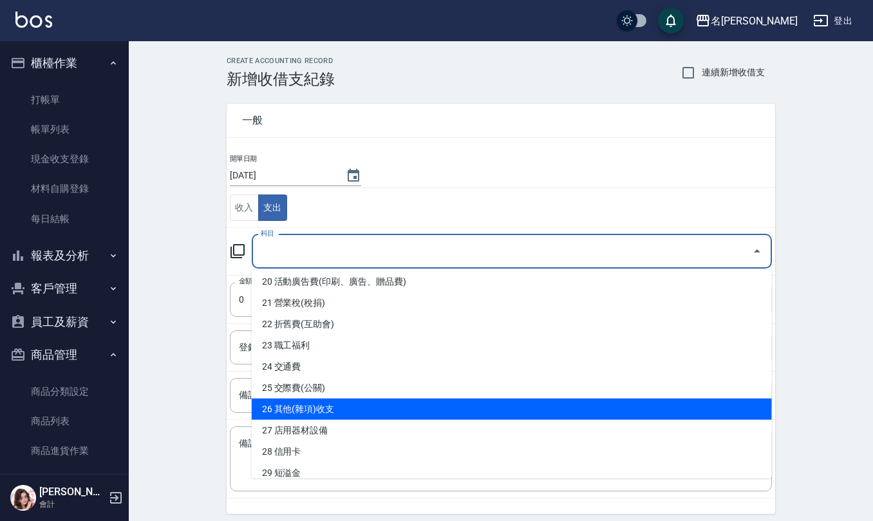
click at [324, 402] on li "26 其他(雜項)收支" at bounding box center [512, 408] width 520 height 21
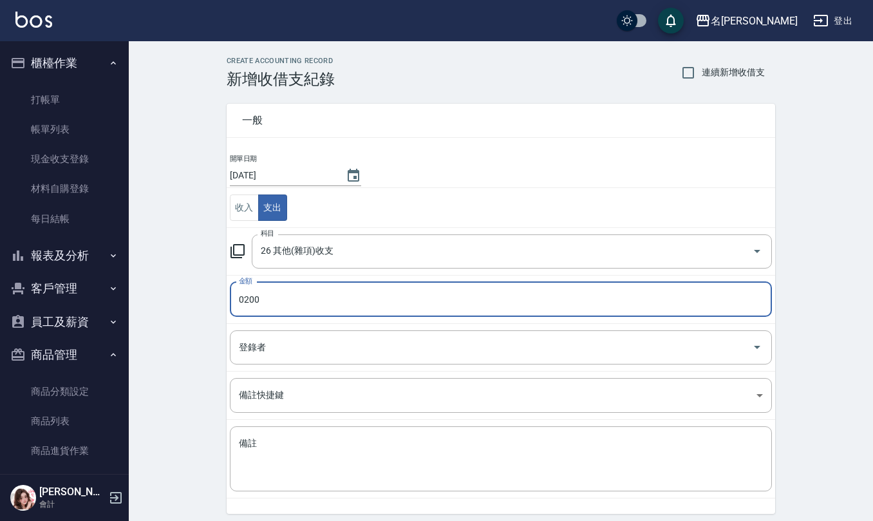
drag, startPoint x: 275, startPoint y: 308, endPoint x: 140, endPoint y: 306, distance: 135.1
click at [140, 306] on div "CREATE ACCOUNTING RECORD 新增收借支紀錄 連續新增收借支 一般 開單日期 [DATE] 收入 支出 科目 26 其他(雜項)收支 科目…" at bounding box center [501, 304] width 744 height 527
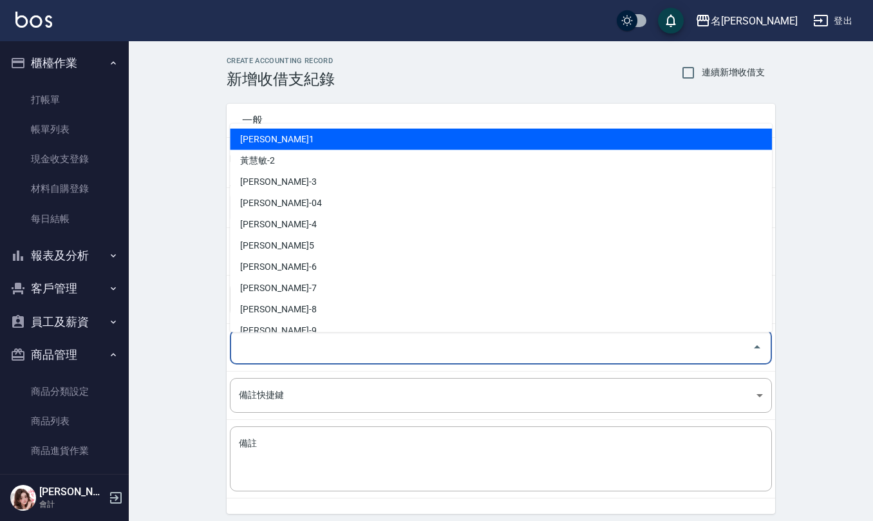
click at [286, 350] on input "登錄者" at bounding box center [491, 347] width 511 height 23
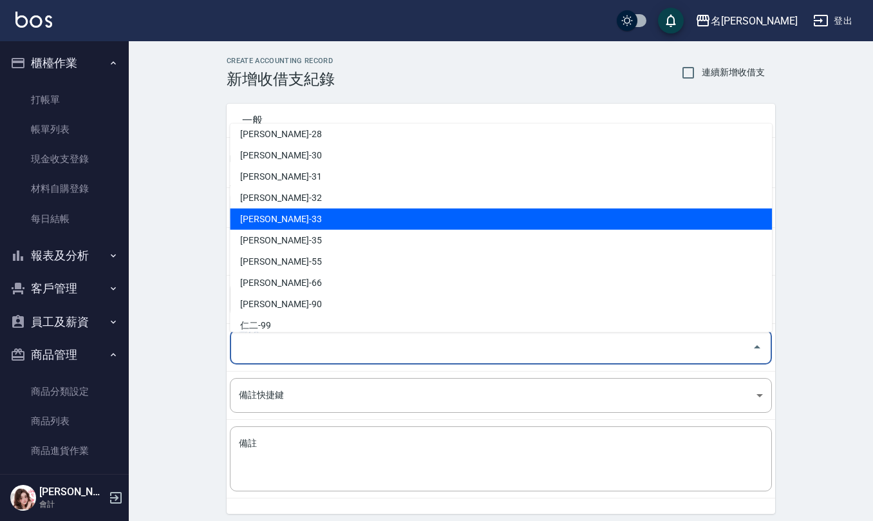
scroll to position [566, 0]
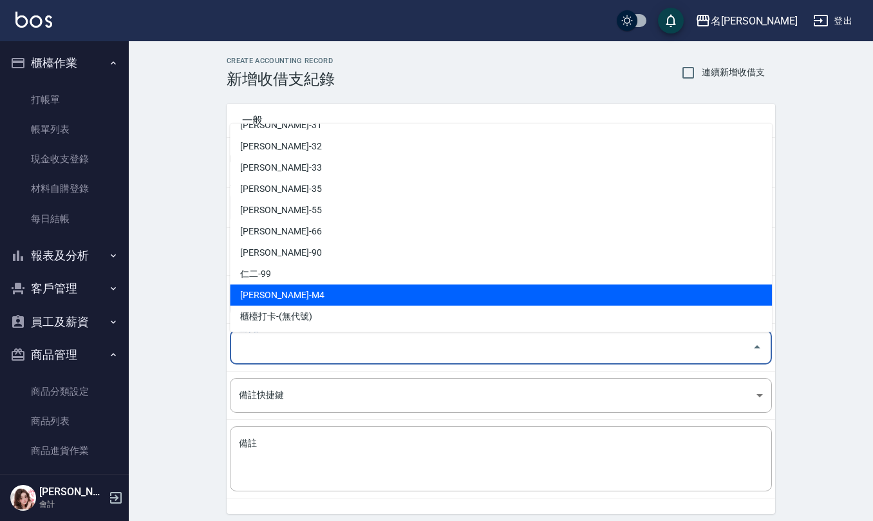
click at [318, 297] on li "[PERSON_NAME]-M4" at bounding box center [501, 294] width 542 height 21
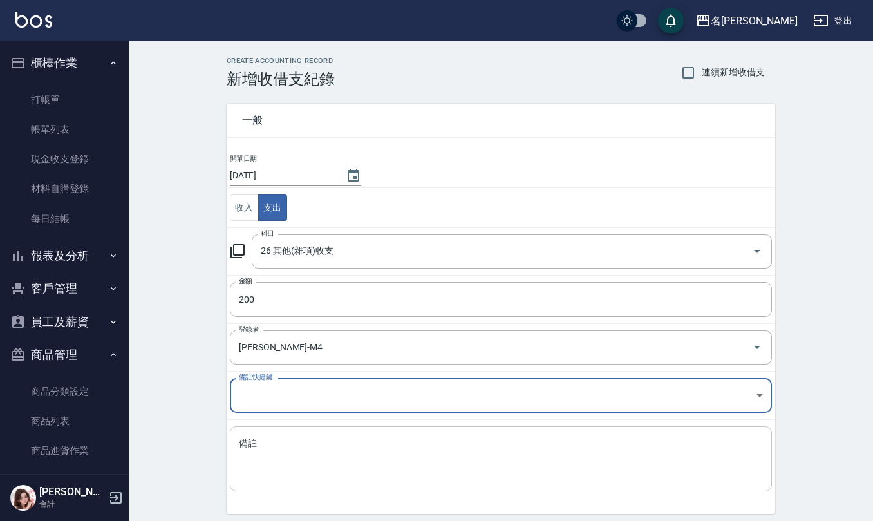
click at [282, 467] on textarea "備註" at bounding box center [501, 459] width 524 height 44
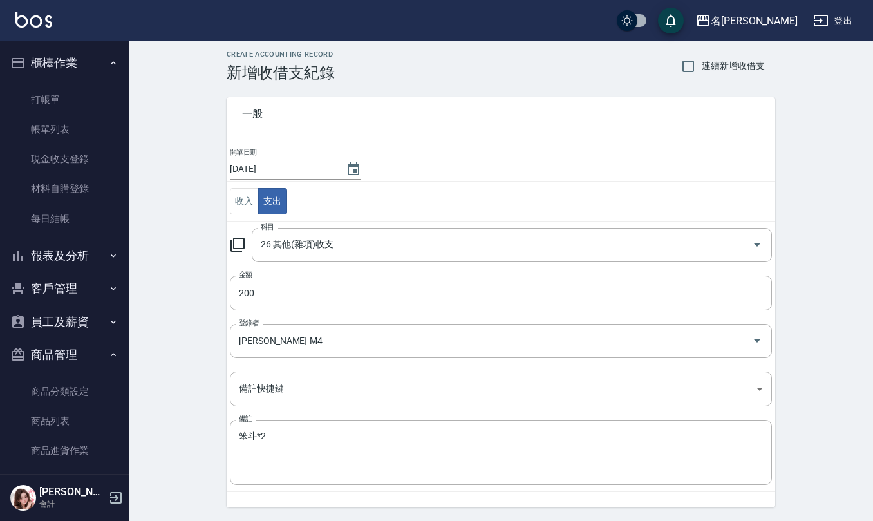
scroll to position [49, 0]
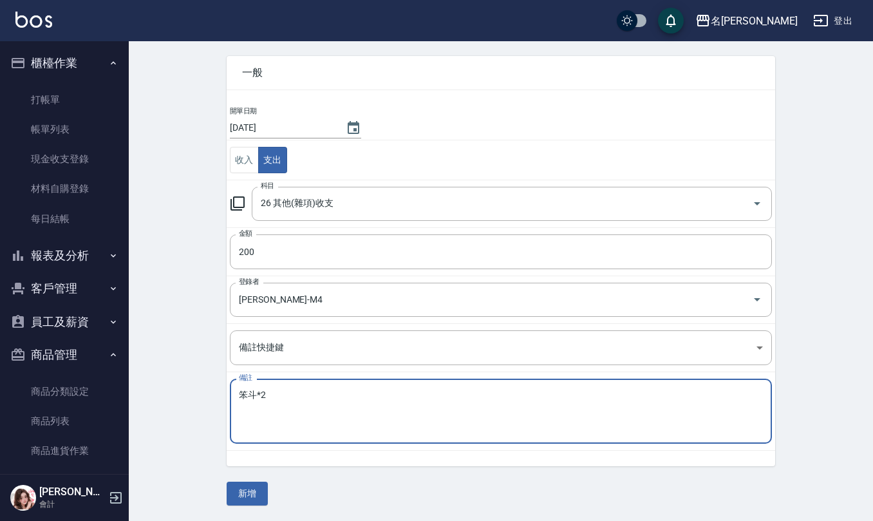
click at [253, 393] on textarea "笨斗*2" at bounding box center [501, 411] width 524 height 44
click at [291, 400] on textarea "畚箕*2" at bounding box center [501, 411] width 524 height 44
click at [245, 486] on button "新增" at bounding box center [246, 493] width 41 height 24
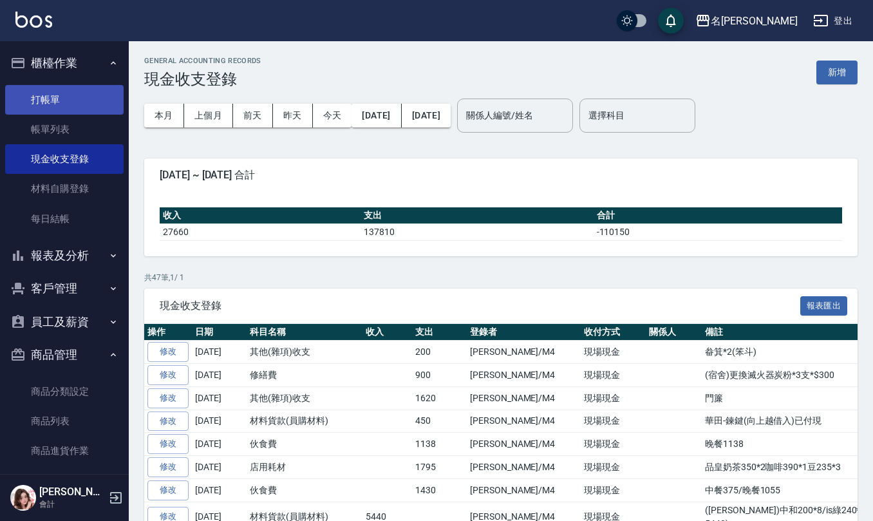
click at [34, 100] on link "打帳單" at bounding box center [64, 100] width 118 height 30
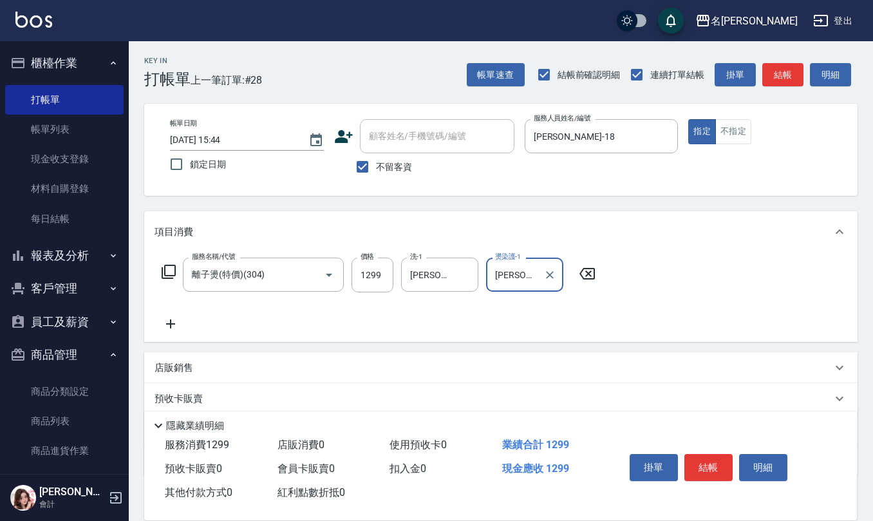
scroll to position [1, 0]
